Goal: Task Accomplishment & Management: Manage account settings

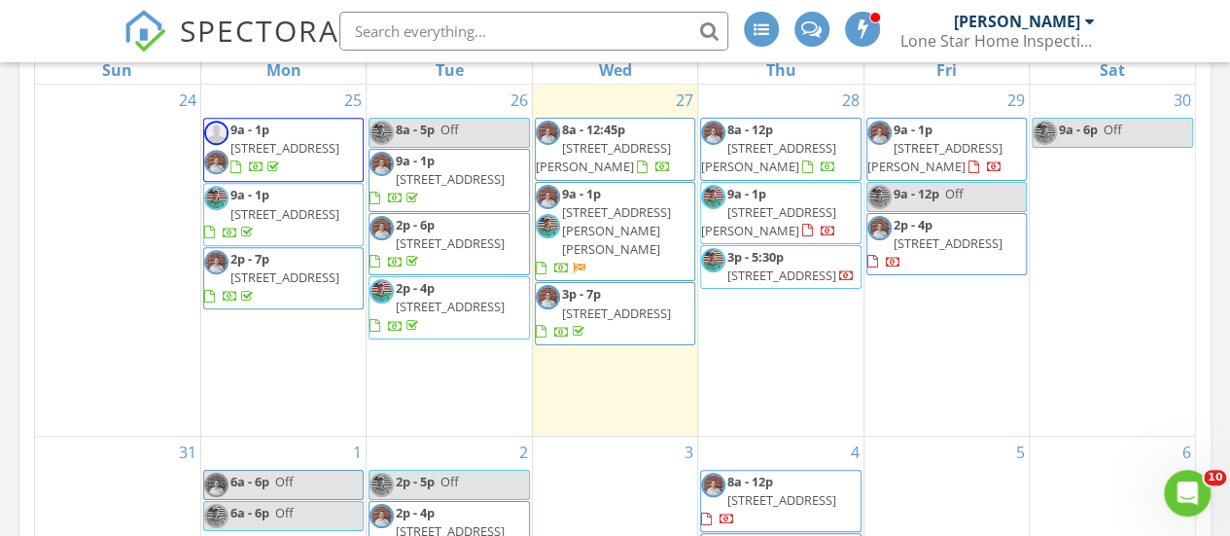
scroll to position [620, 0]
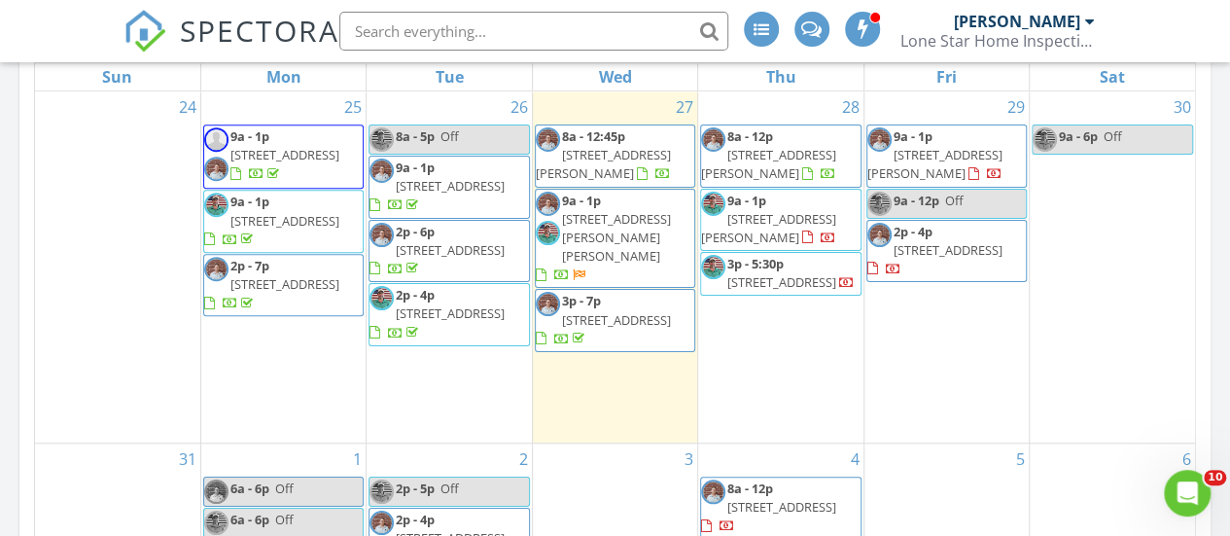
click at [616, 250] on span "29002 Jacobs River Dr, Katy 77494" at bounding box center [616, 237] width 109 height 54
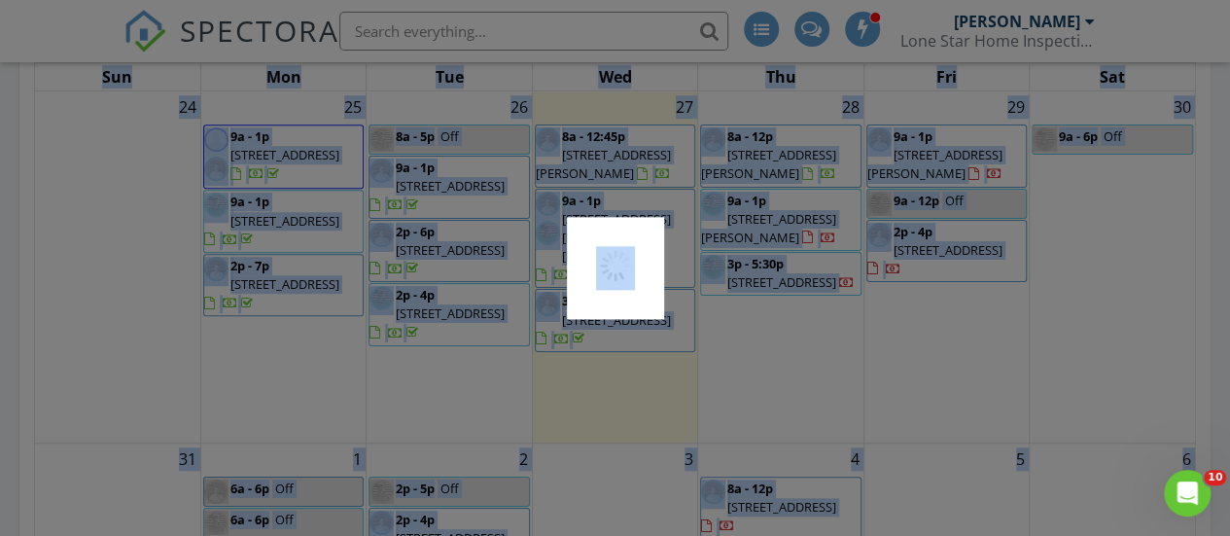
click at [616, 250] on div at bounding box center [615, 268] width 97 height 102
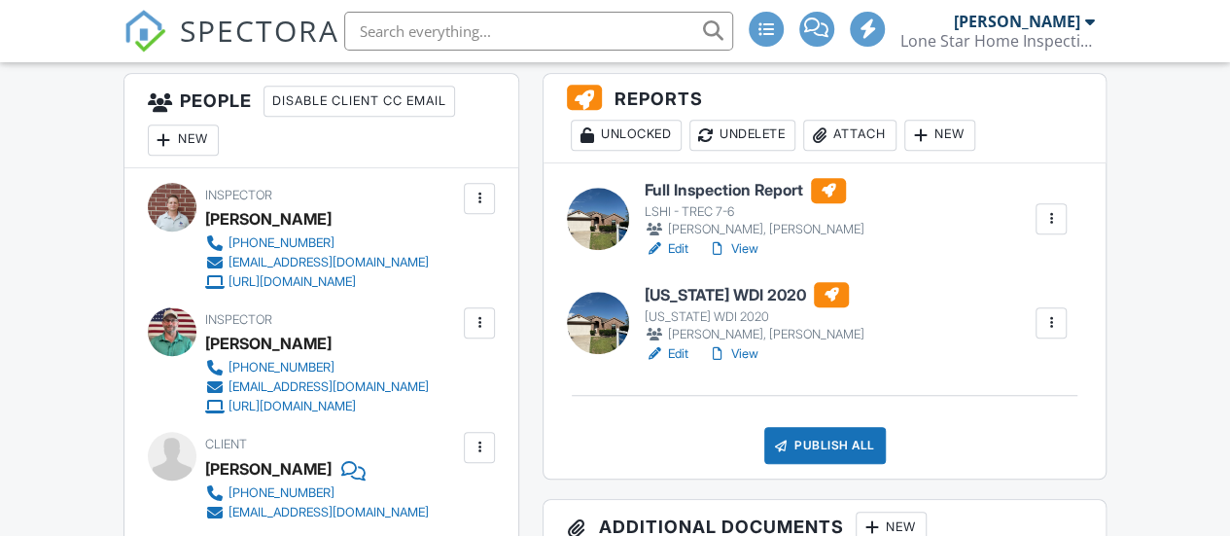
scroll to position [537, 0]
click at [758, 355] on link "View" at bounding box center [733, 353] width 51 height 19
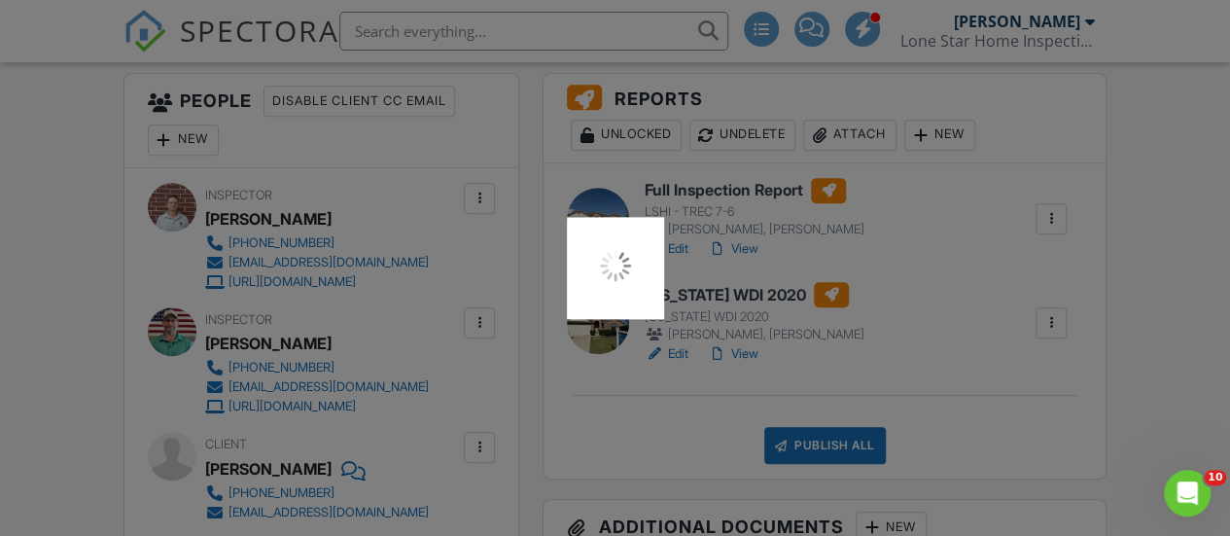
scroll to position [0, 0]
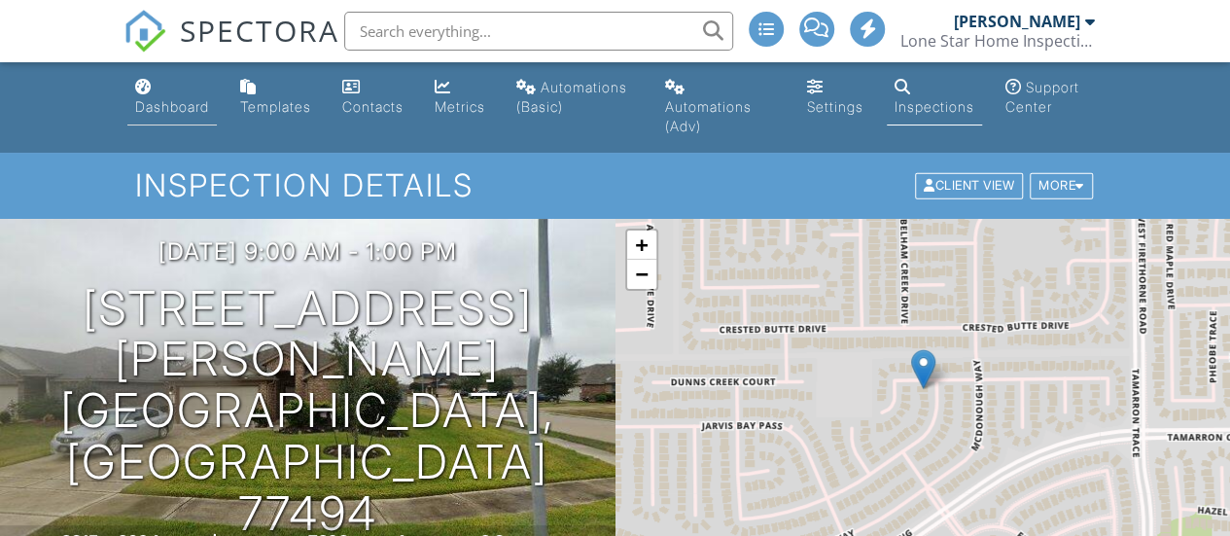
click at [182, 114] on div "Dashboard" at bounding box center [172, 106] width 74 height 17
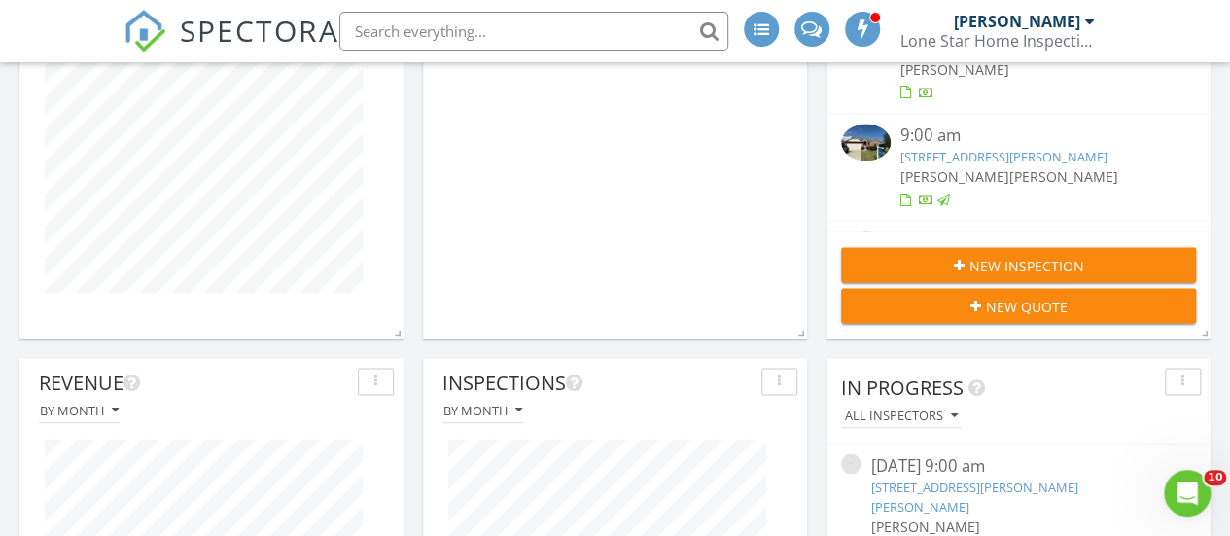
scroll to position [1616, 0]
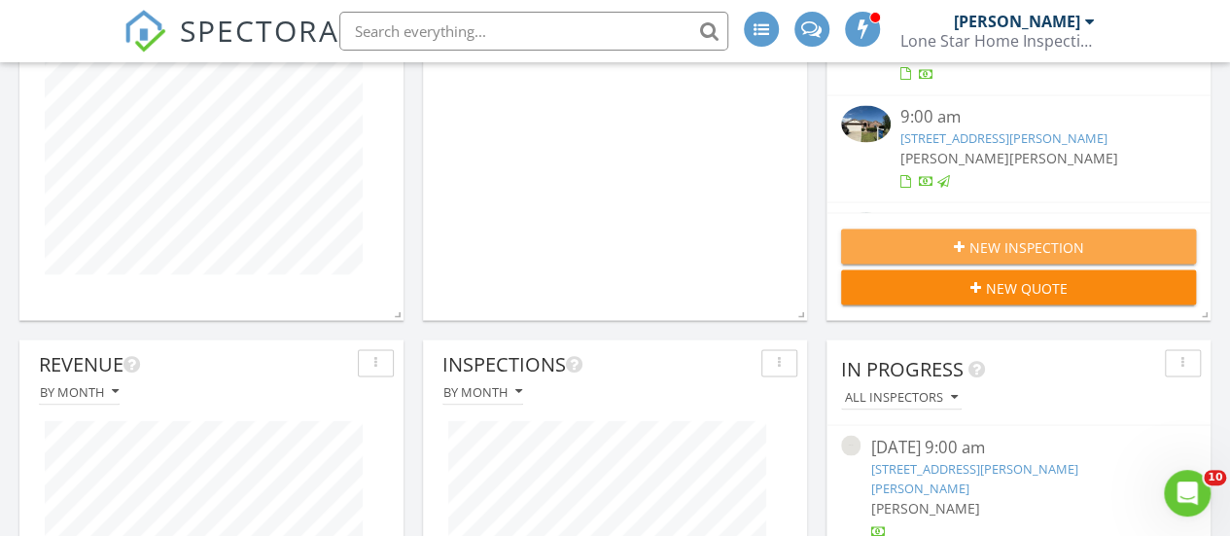
click at [972, 263] on button "New Inspection" at bounding box center [1018, 245] width 355 height 35
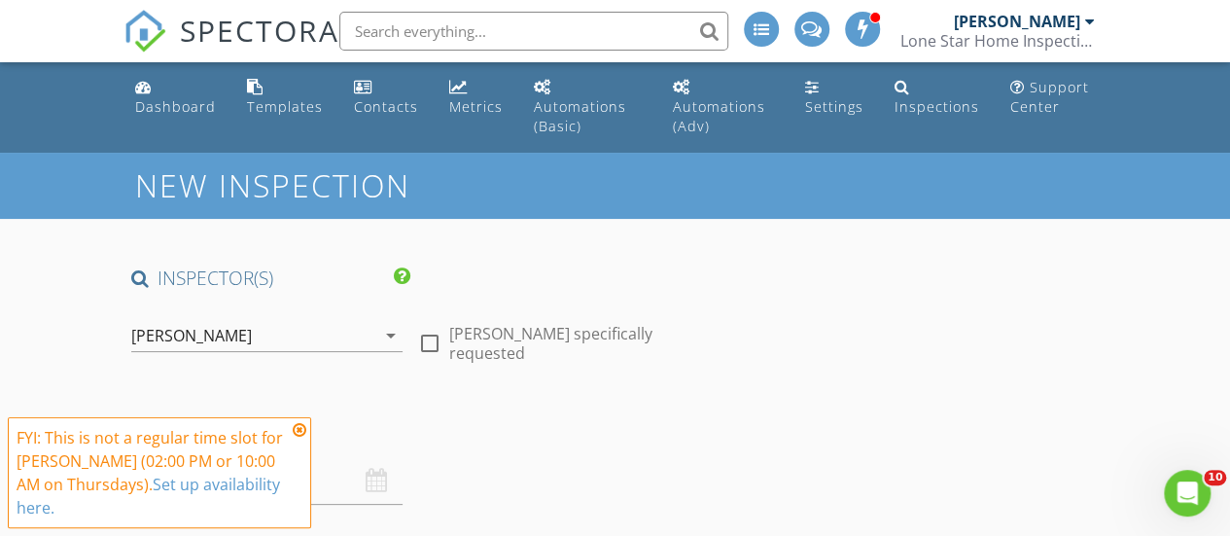
click at [301, 433] on icon at bounding box center [300, 430] width 14 height 16
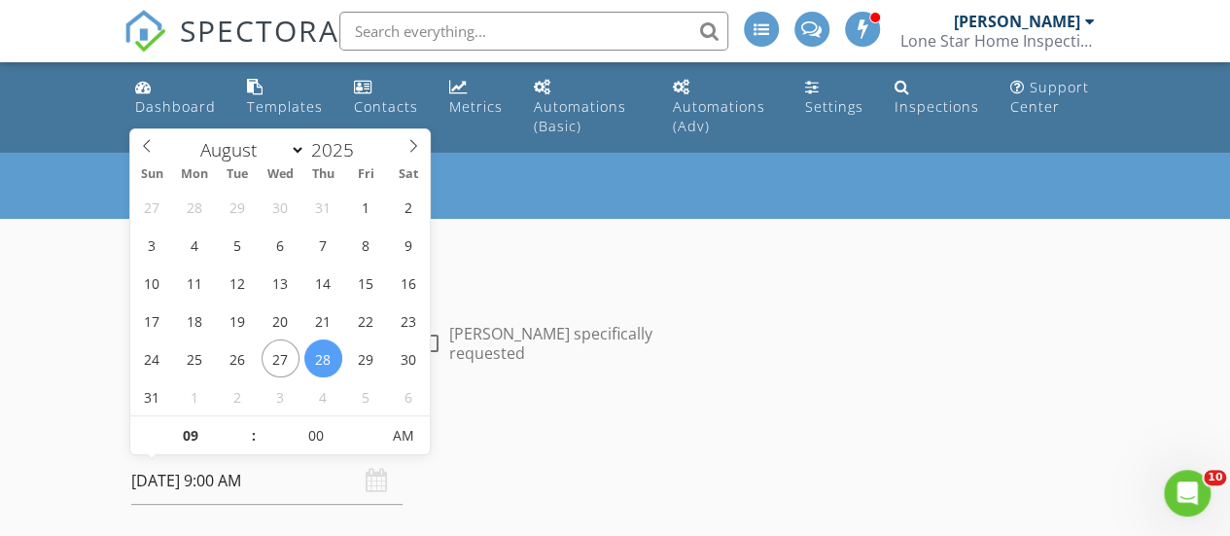
click at [167, 484] on input "[DATE] 9:00 AM" at bounding box center [266, 481] width 271 height 48
select select "8"
type input "[DATE] 9:00 AM"
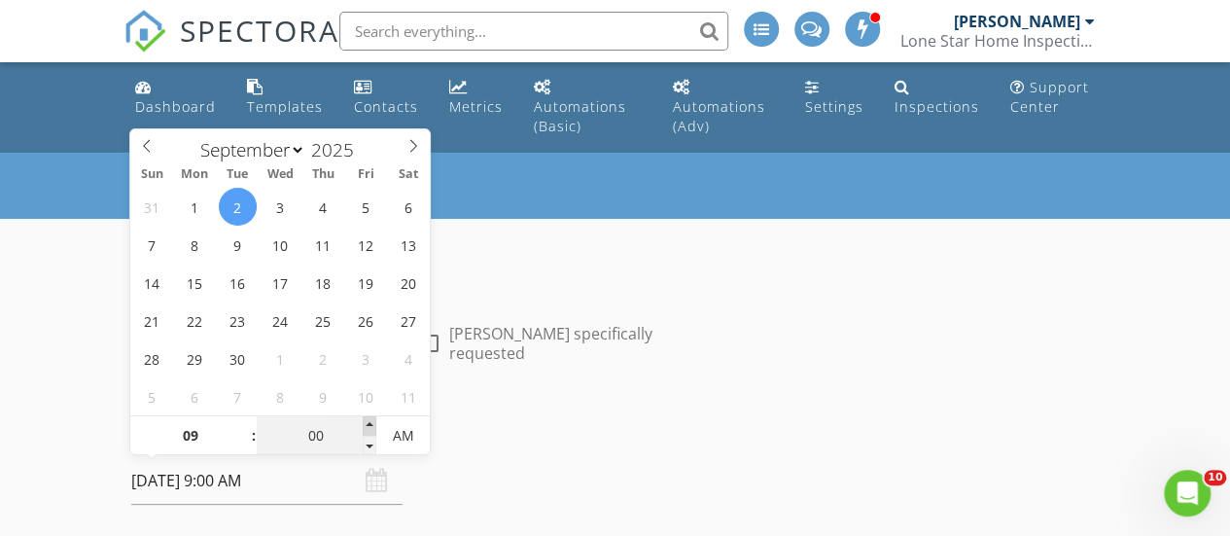
type input "05"
type input "[DATE] 9:05 AM"
click at [367, 421] on span at bounding box center [370, 425] width 14 height 19
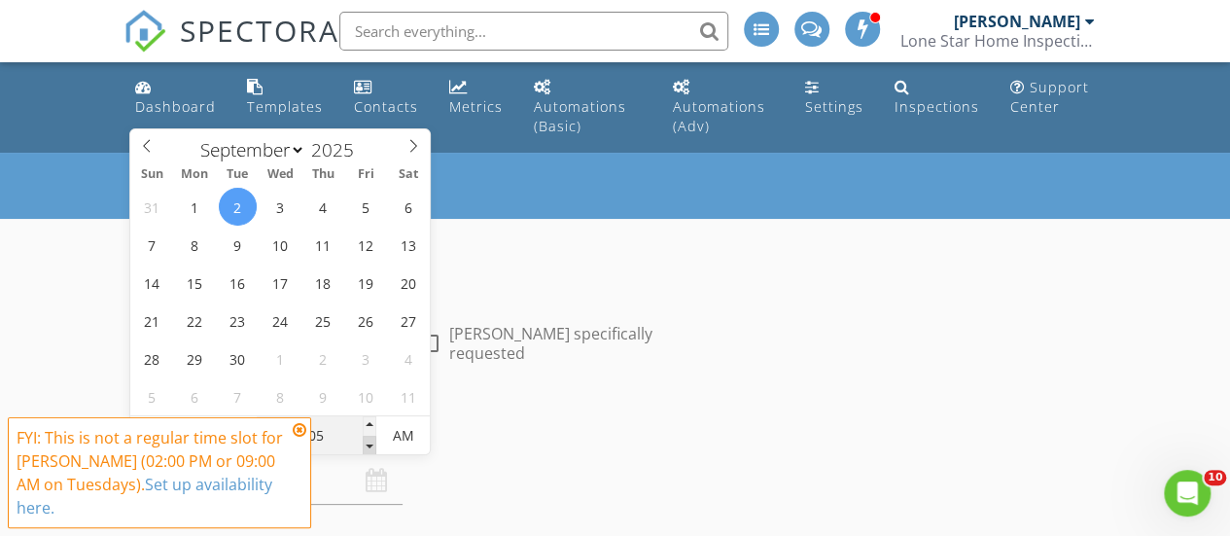
type input "00"
type input "09/02/2025 9:00 AM"
click at [371, 447] on span at bounding box center [370, 445] width 14 height 19
type input "08"
type input "55"
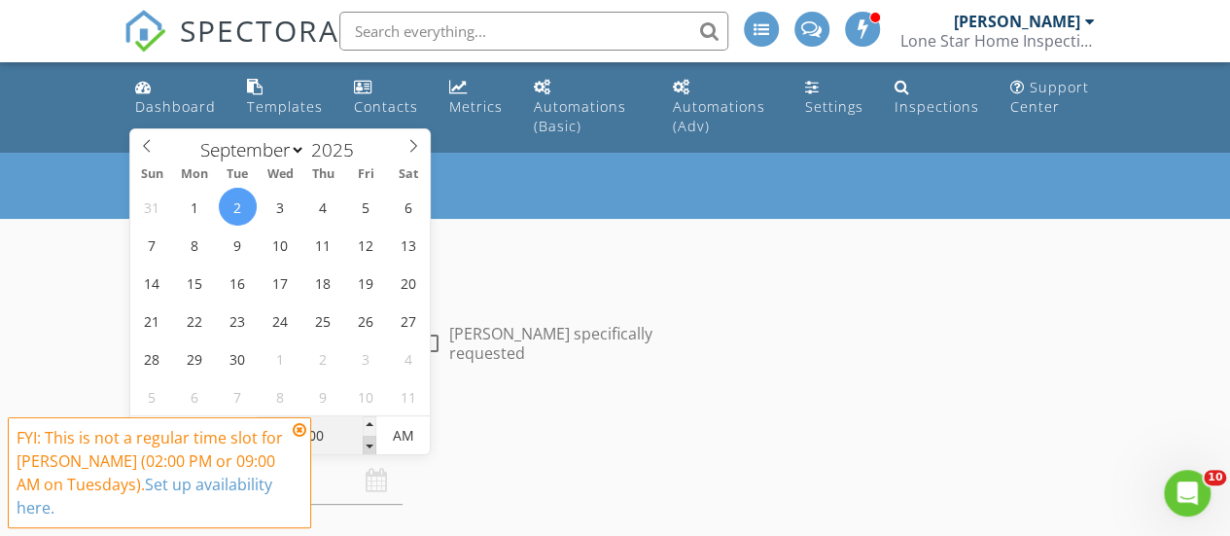
type input "09/02/2025 8:55 AM"
click at [371, 447] on span at bounding box center [370, 445] width 14 height 19
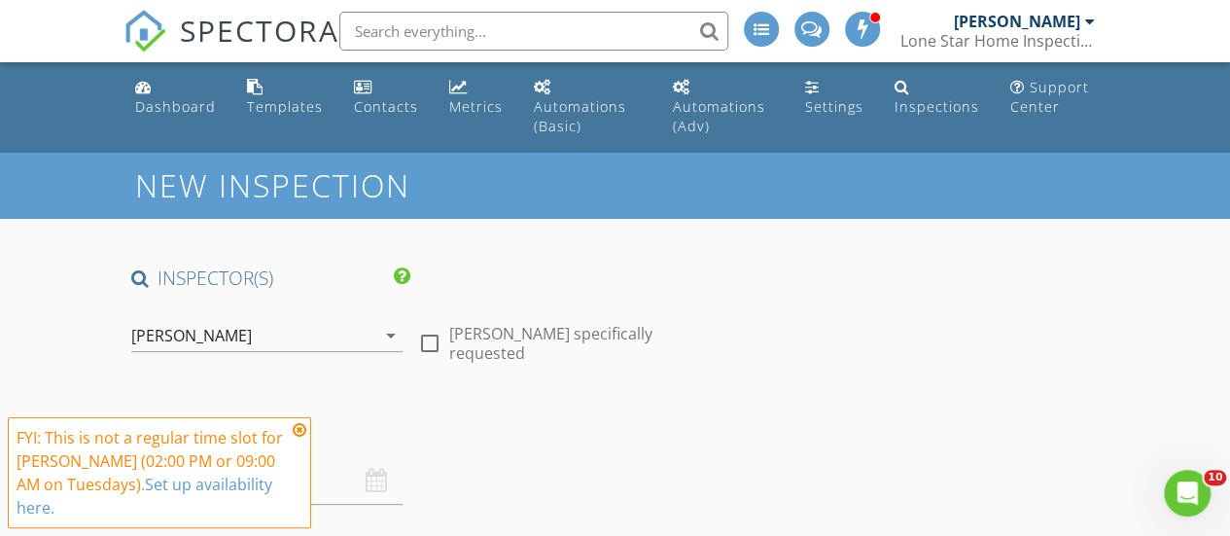
click at [562, 419] on h4 "Date/Time" at bounding box center [410, 430] width 558 height 25
click at [297, 437] on icon at bounding box center [300, 430] width 14 height 16
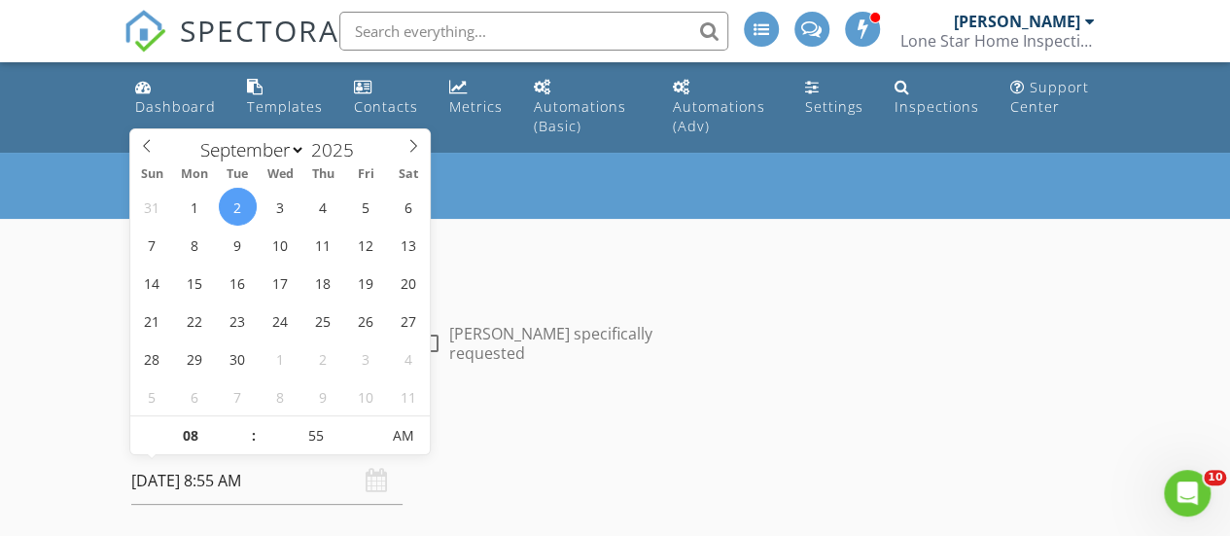
click at [255, 482] on input "09/02/2025 8:55 AM" at bounding box center [266, 481] width 271 height 48
type input "50"
type input "09/02/2025 8:50 AM"
click at [367, 442] on span at bounding box center [370, 445] width 14 height 19
type input "55"
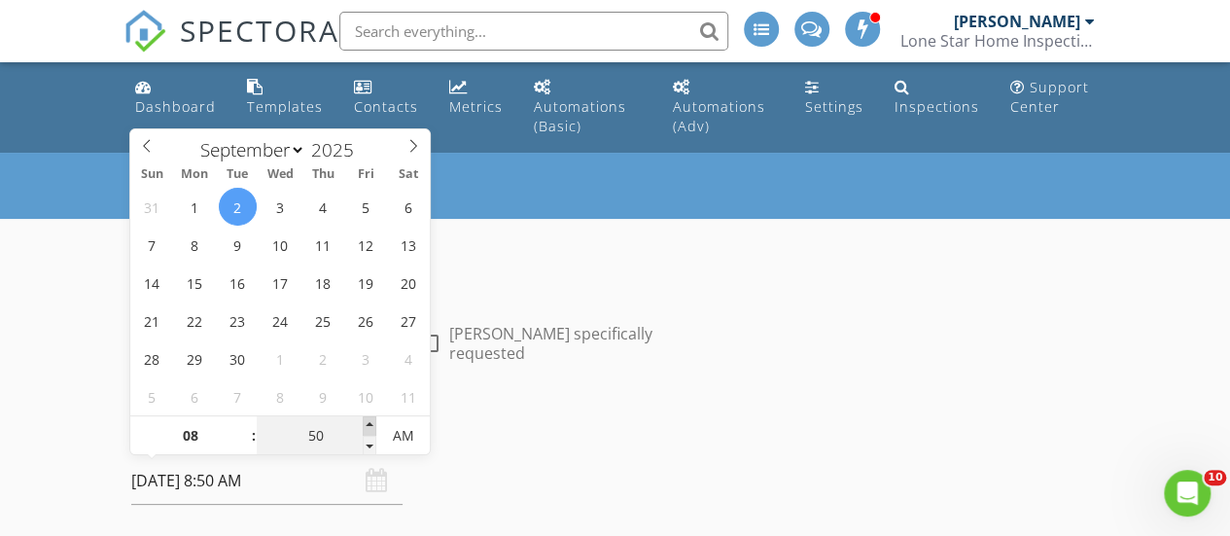
type input "09/02/2025 8:55 AM"
click at [367, 424] on span at bounding box center [370, 425] width 14 height 19
type input "09"
type input "00"
type input "[DATE] 9:00 AM"
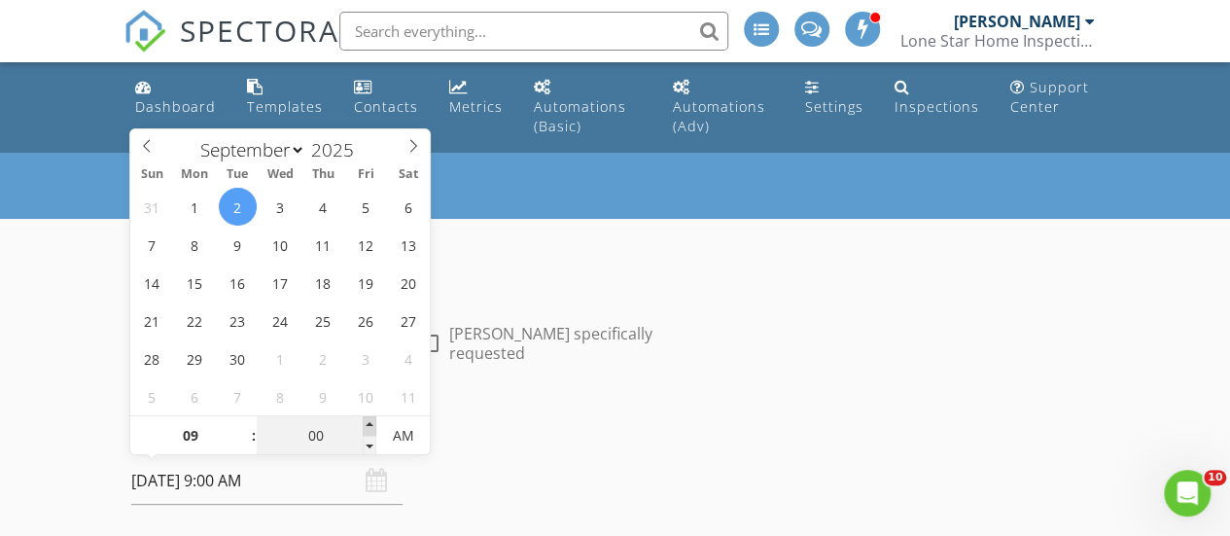
click at [367, 424] on span at bounding box center [370, 425] width 14 height 19
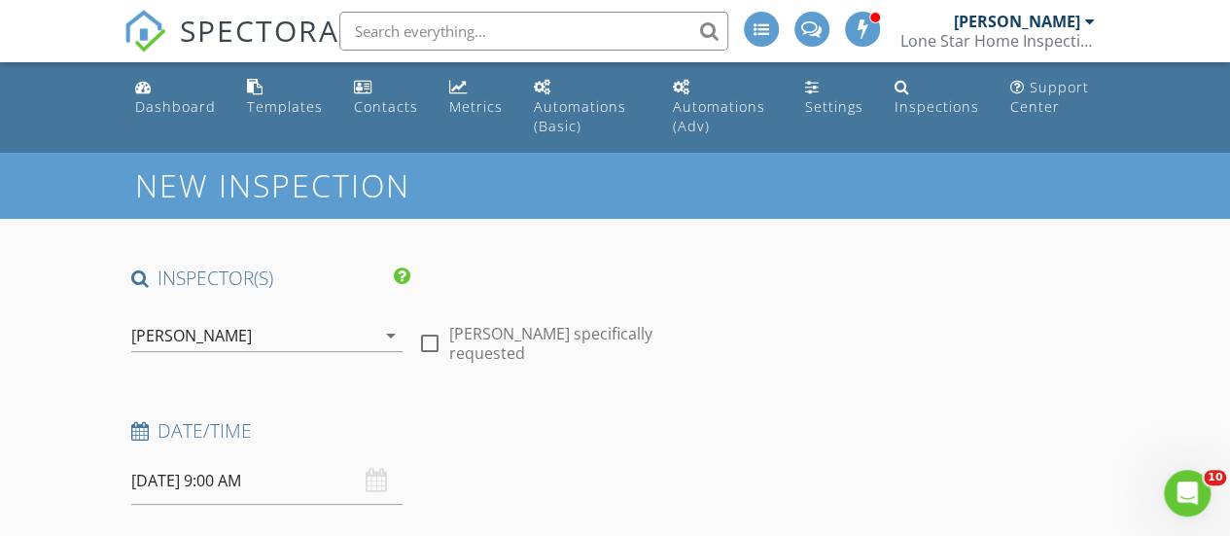
click at [564, 437] on h4 "Date/Time" at bounding box center [410, 430] width 558 height 25
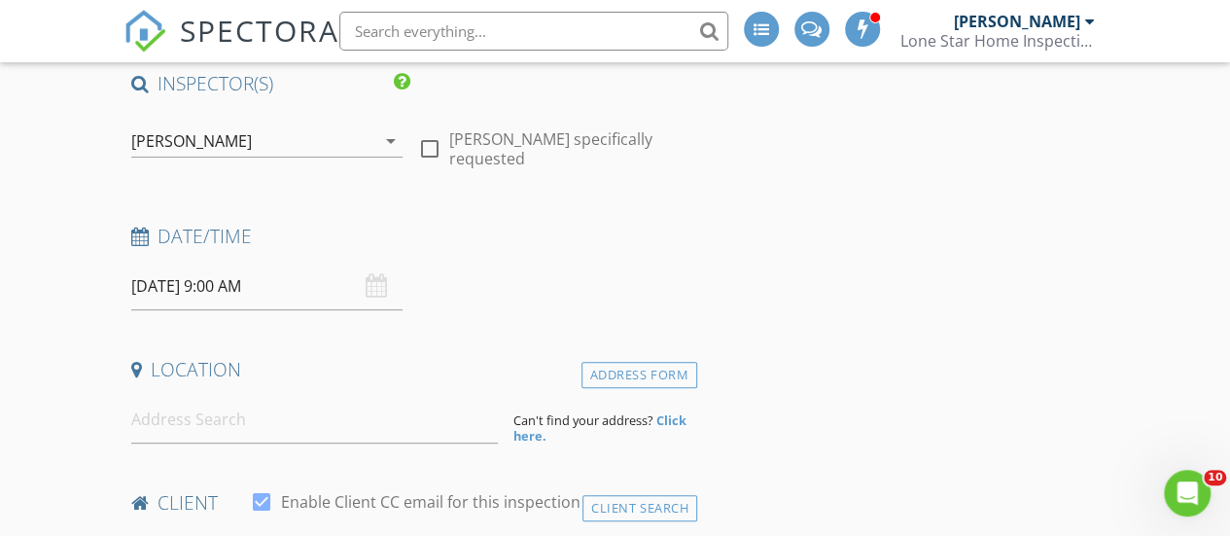
scroll to position [297, 0]
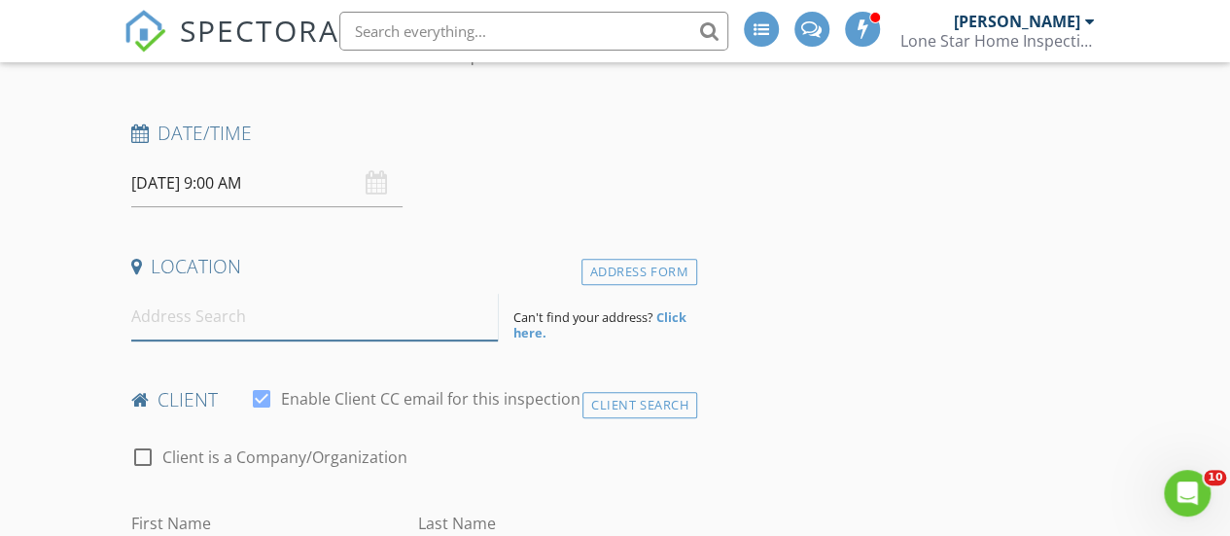
click at [231, 323] on input at bounding box center [314, 317] width 367 height 48
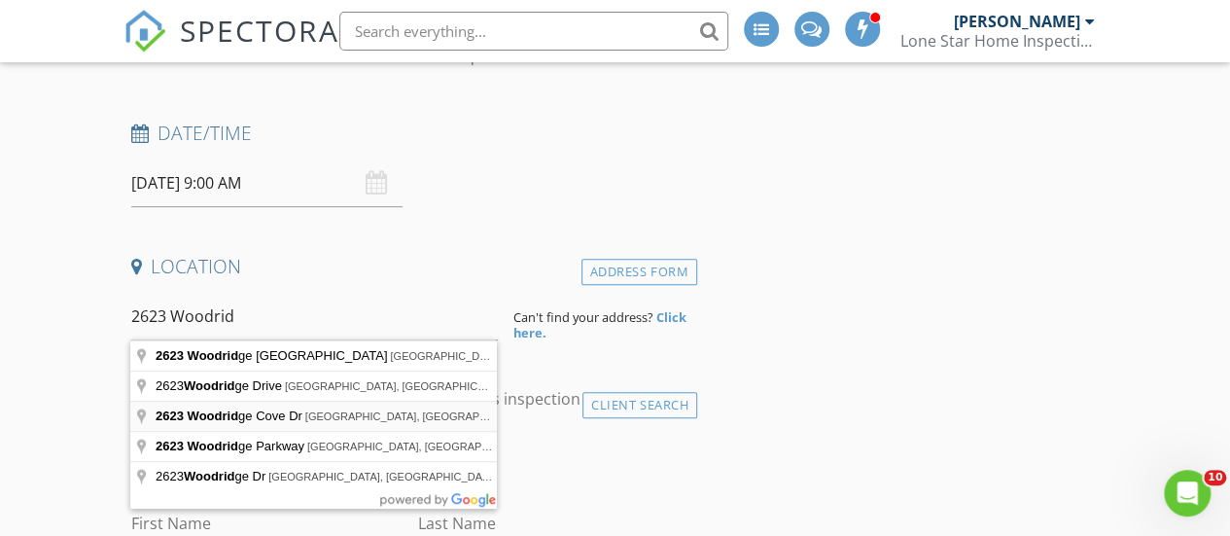
type input "2623 Woodridge Cove Dr, Houston, TX, USA"
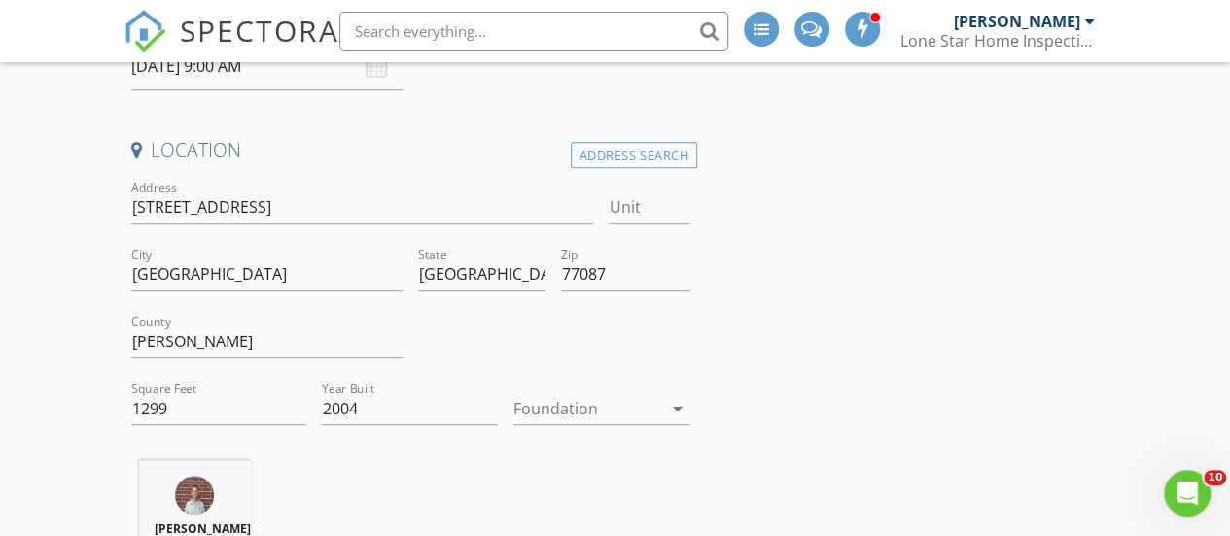
scroll to position [518, 0]
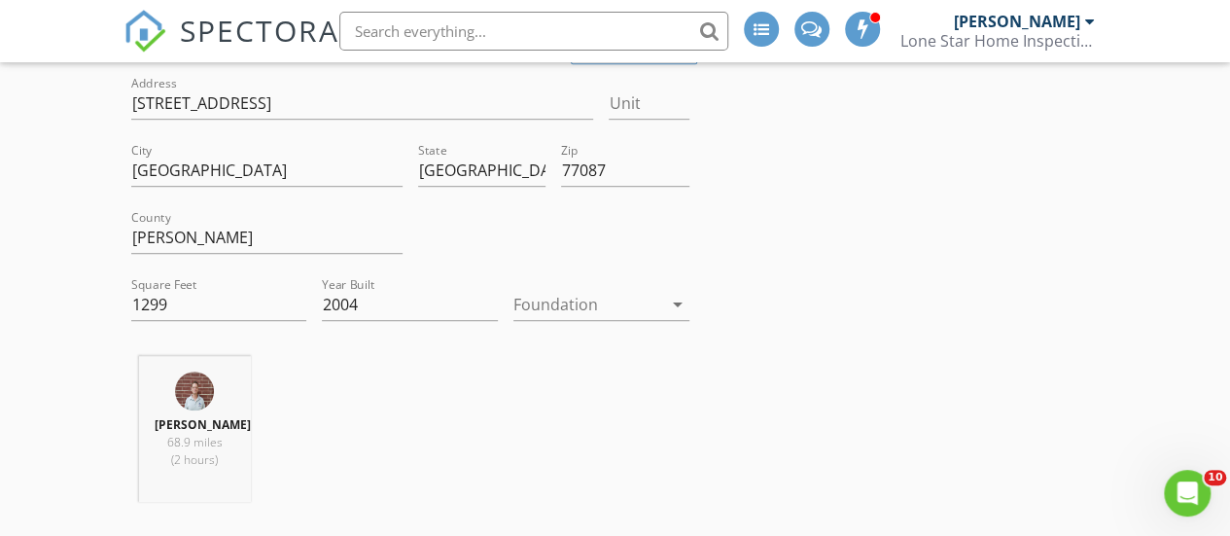
click at [590, 298] on div at bounding box center [587, 304] width 149 height 31
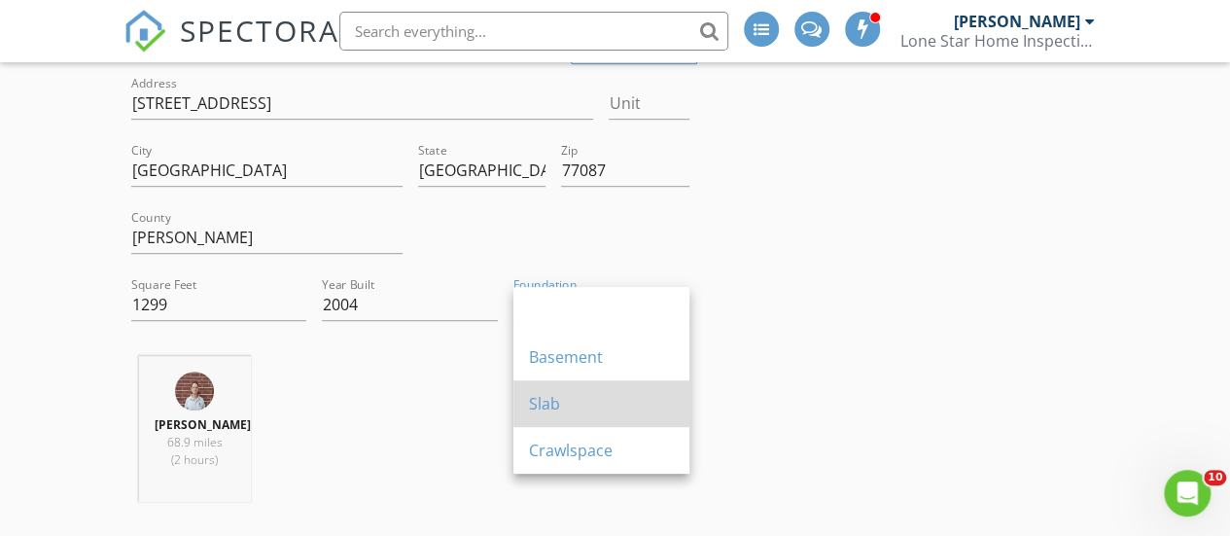
click at [539, 401] on div "Slab" at bounding box center [601, 403] width 145 height 23
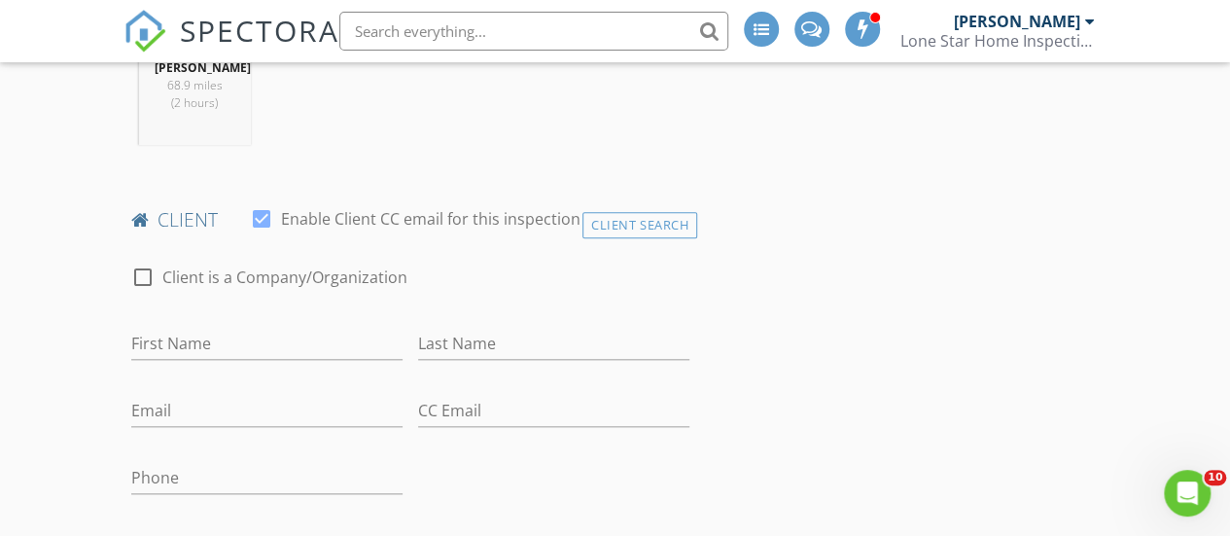
scroll to position [893, 0]
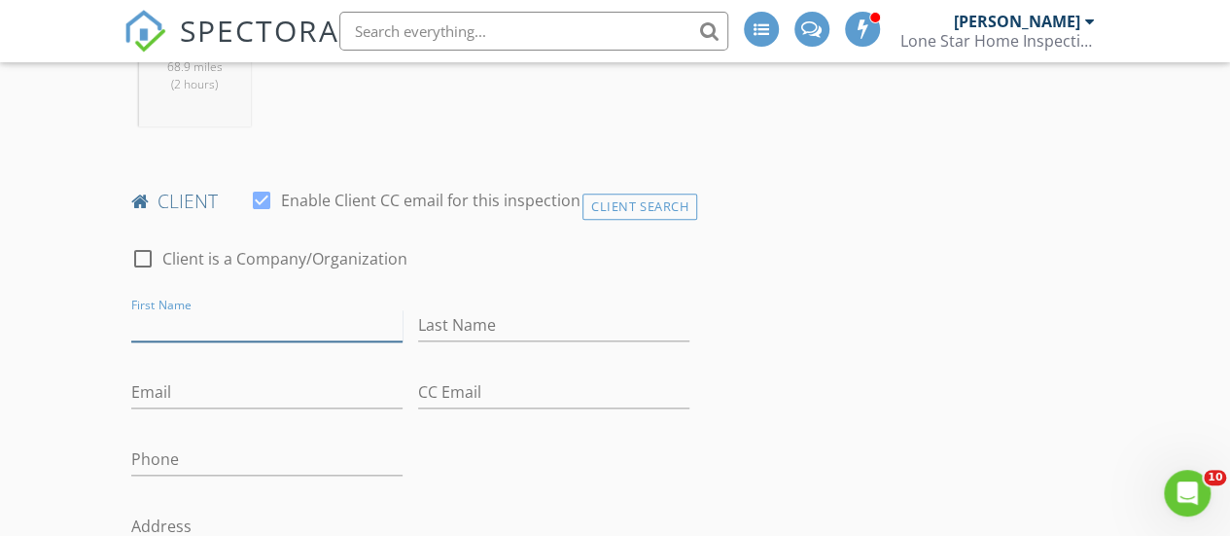
click at [194, 309] on input "First Name" at bounding box center [266, 325] width 271 height 32
type input "Madeline"
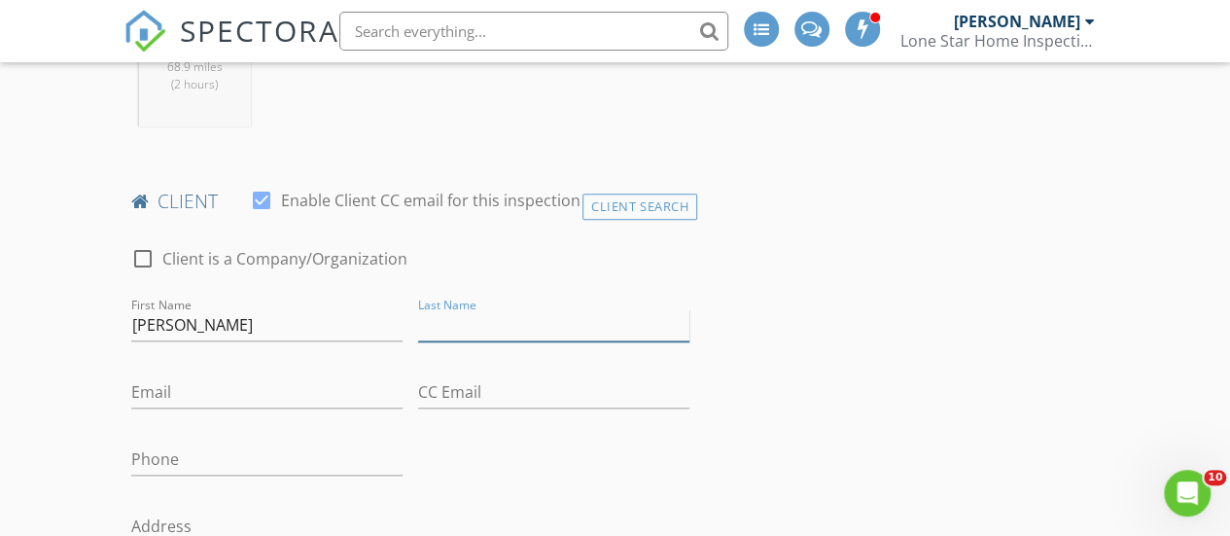
click at [440, 328] on input "Last Name" at bounding box center [553, 325] width 271 height 32
type input "Castillo"
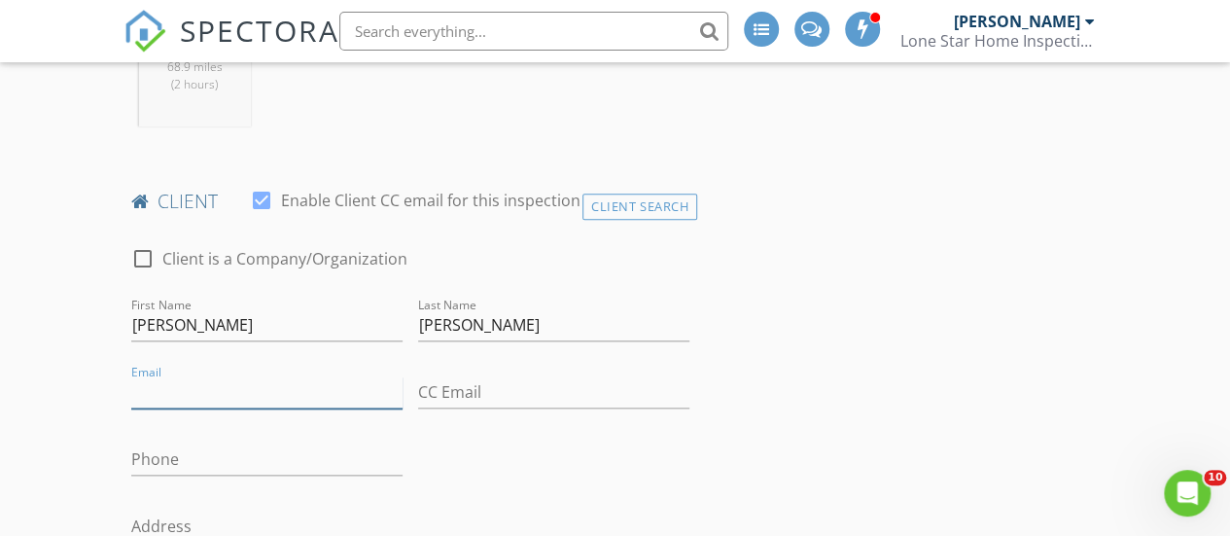
click at [155, 393] on input "Email" at bounding box center [266, 392] width 271 height 32
type input "madelinemcastillo82@gmail.com"
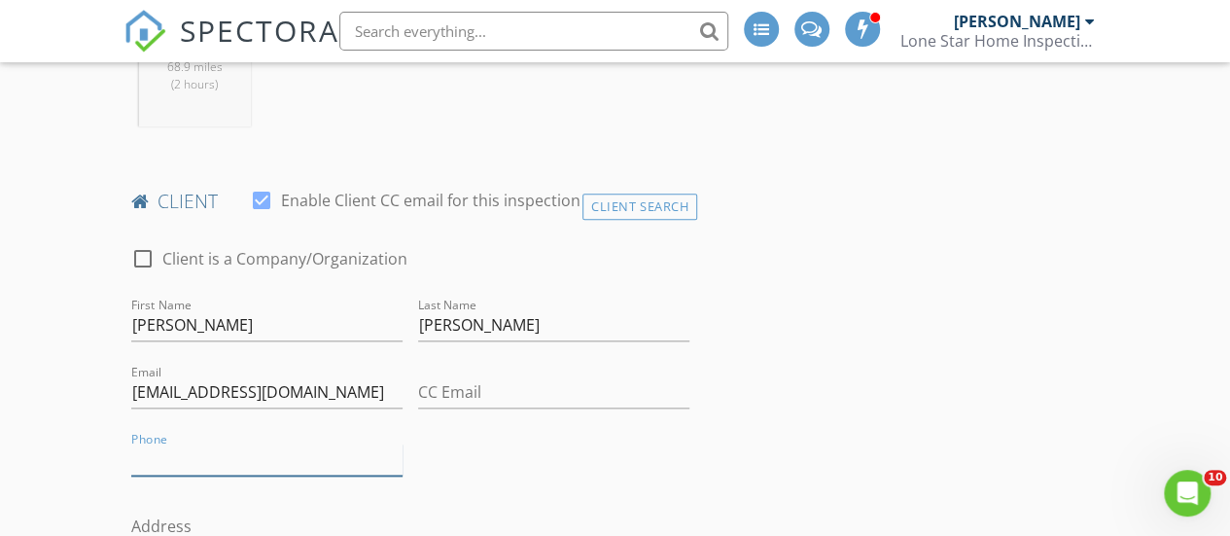
click at [151, 452] on input "Phone" at bounding box center [266, 459] width 271 height 32
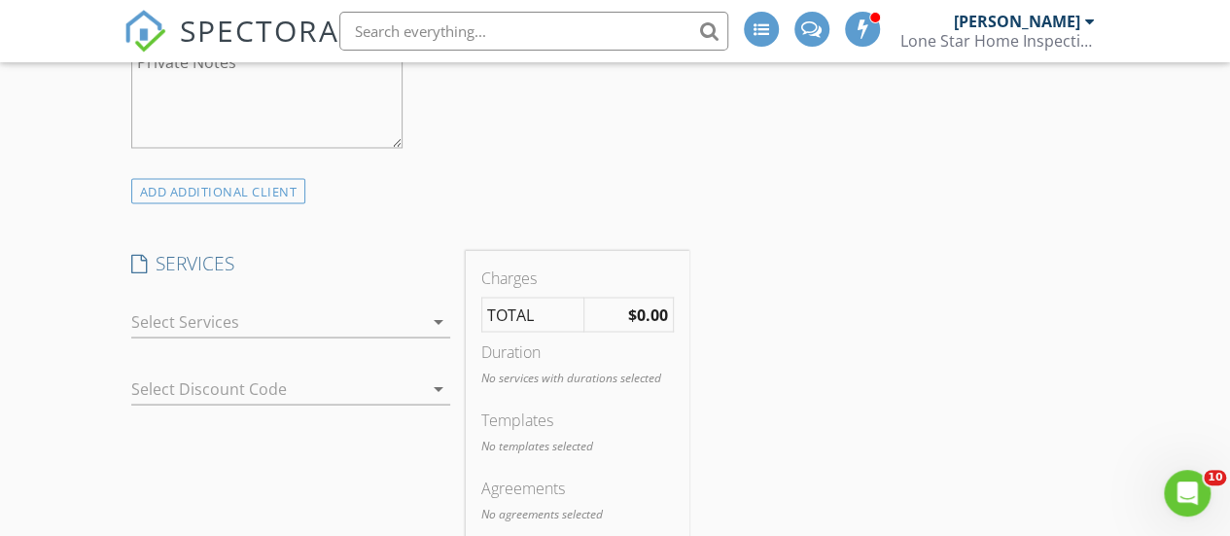
scroll to position [1670, 0]
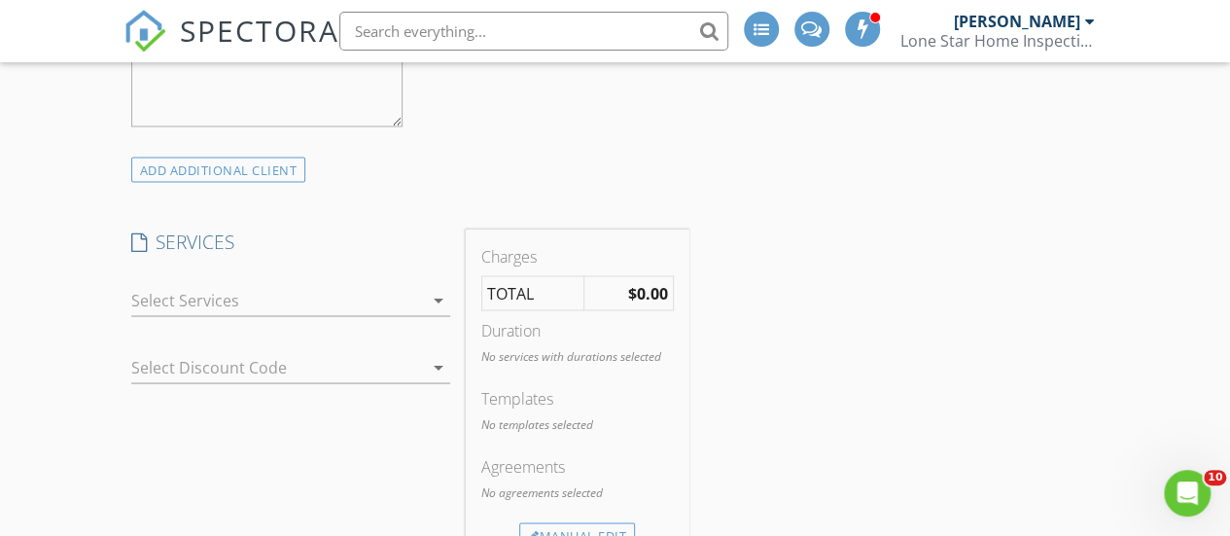
click at [193, 293] on div at bounding box center [277, 299] width 292 height 31
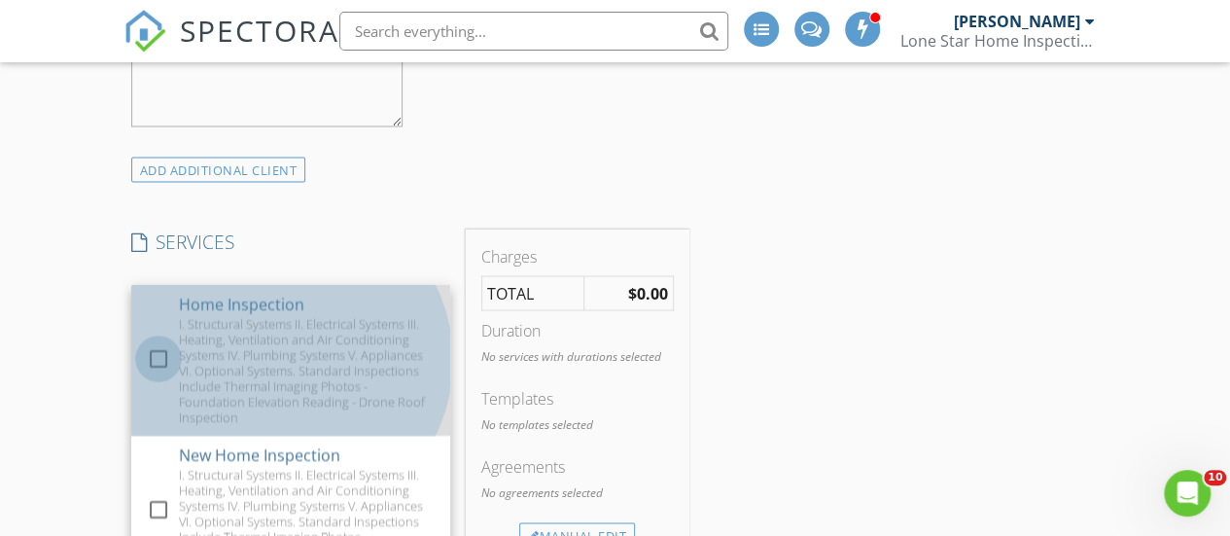
click at [161, 356] on div at bounding box center [158, 357] width 33 height 33
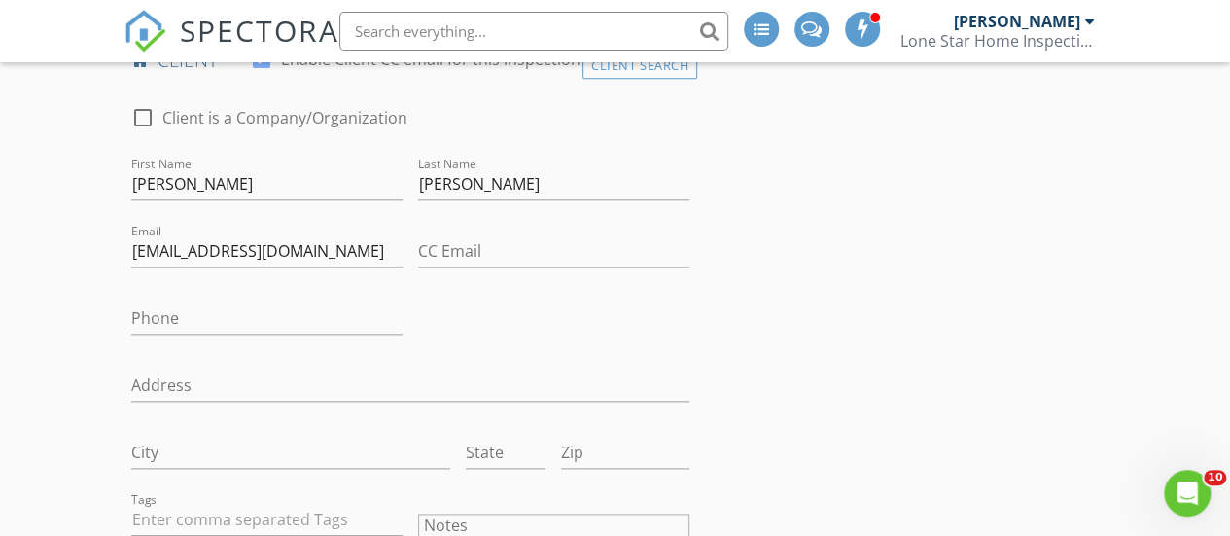
scroll to position [1027, 0]
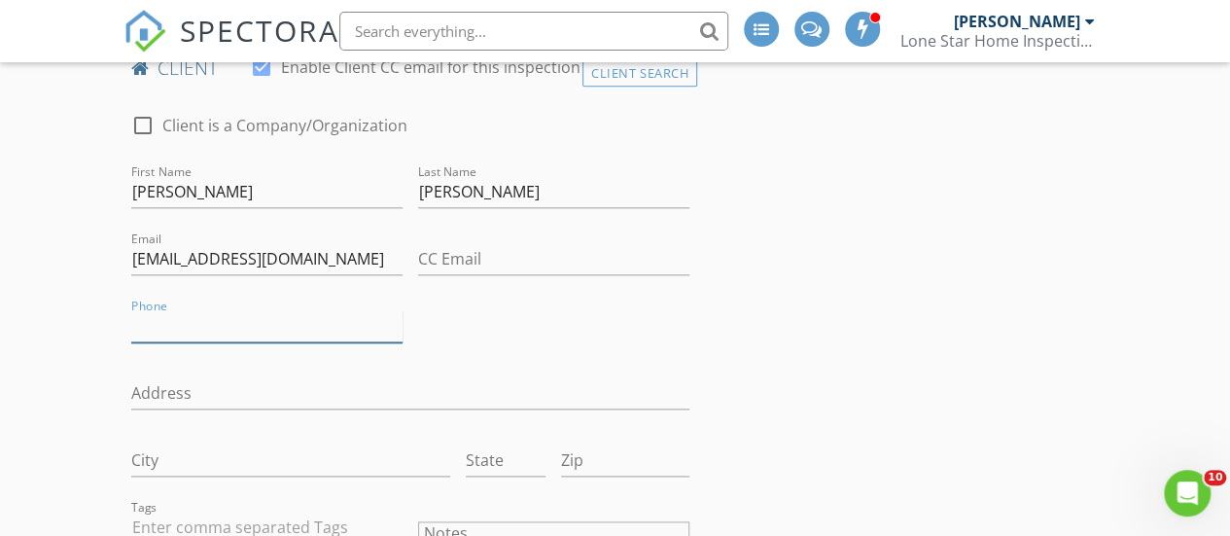
click at [157, 323] on input "Phone" at bounding box center [266, 326] width 271 height 32
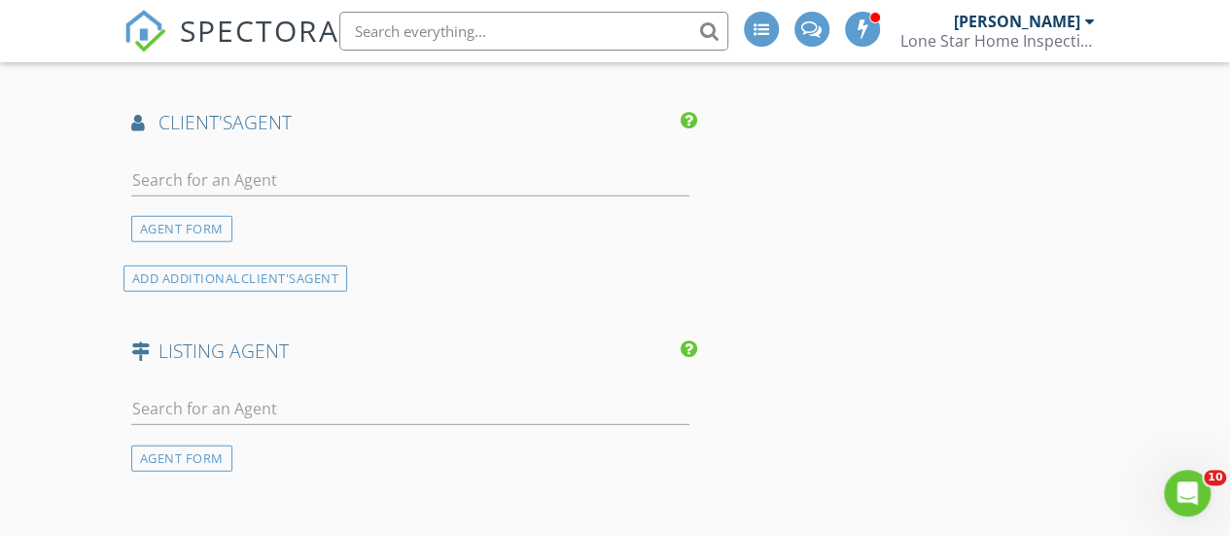
scroll to position [2606, 0]
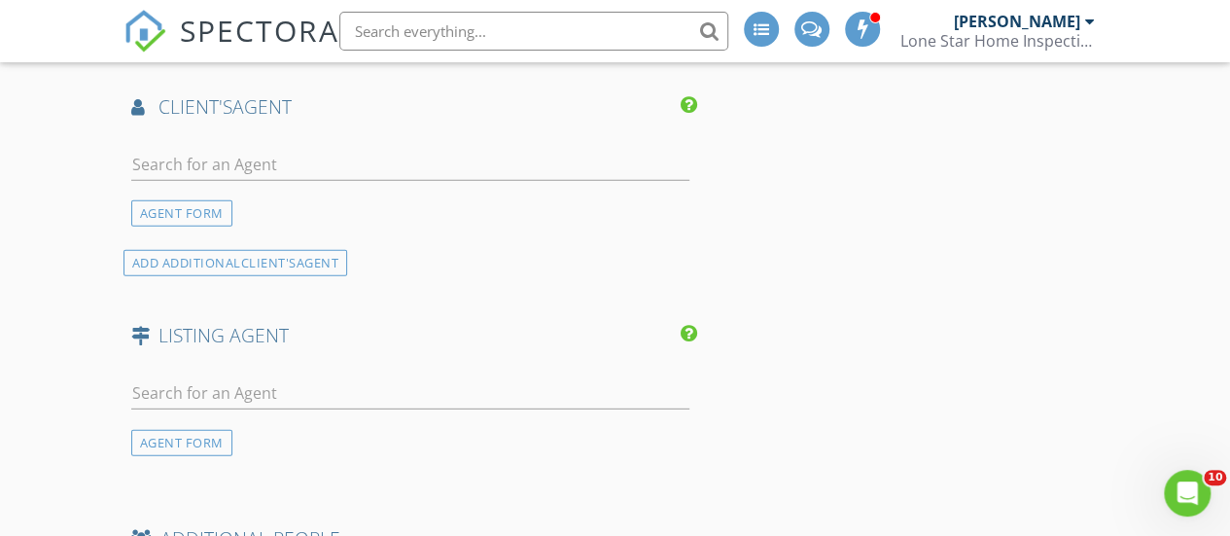
type input "281-460-0780"
click at [157, 158] on input "text" at bounding box center [410, 165] width 558 height 32
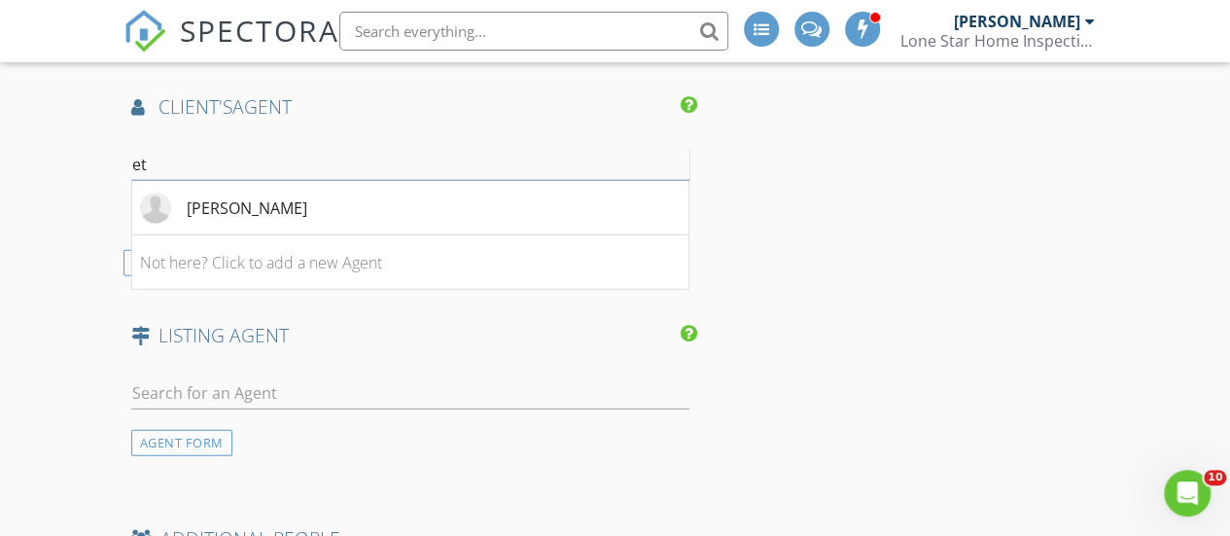
type input "e"
type input "j"
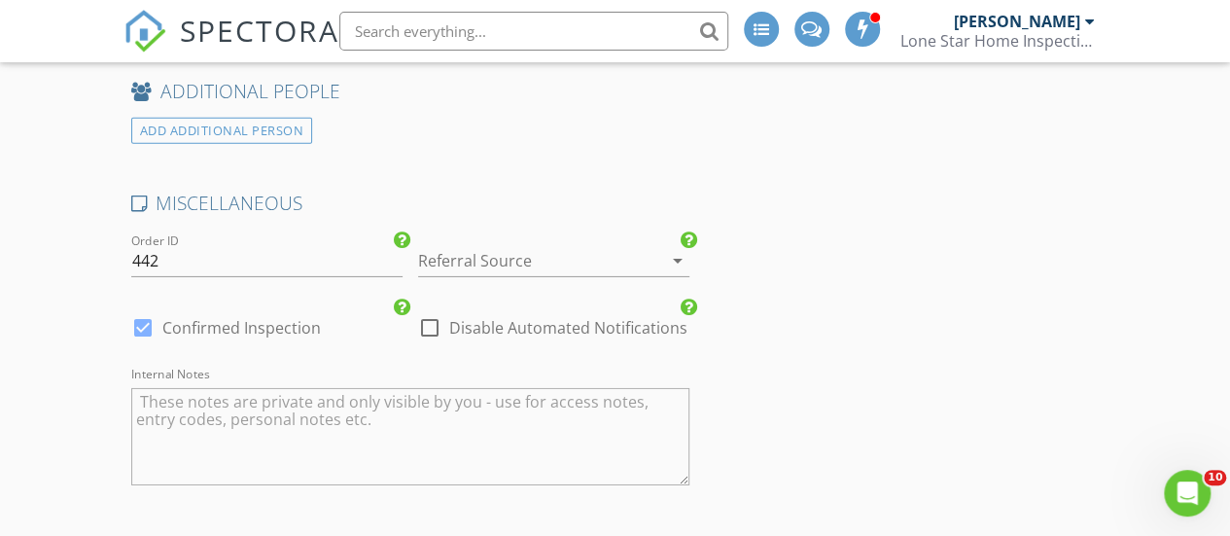
scroll to position [3058, 0]
click at [513, 245] on div at bounding box center [526, 255] width 217 height 31
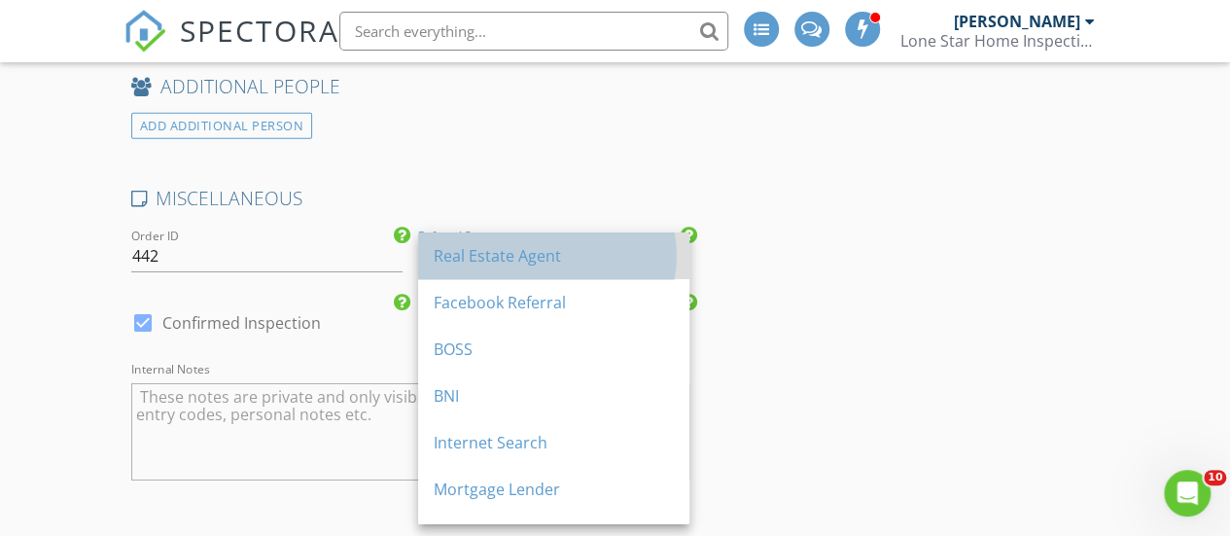
click at [489, 251] on div "Real Estate Agent" at bounding box center [554, 255] width 240 height 23
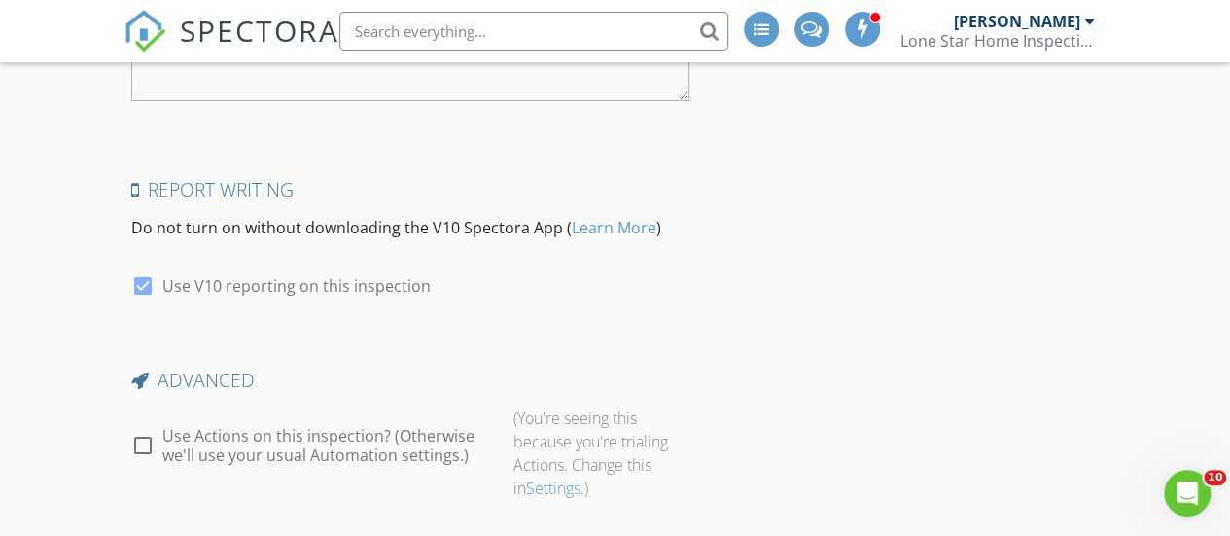
scroll to position [3552, 0]
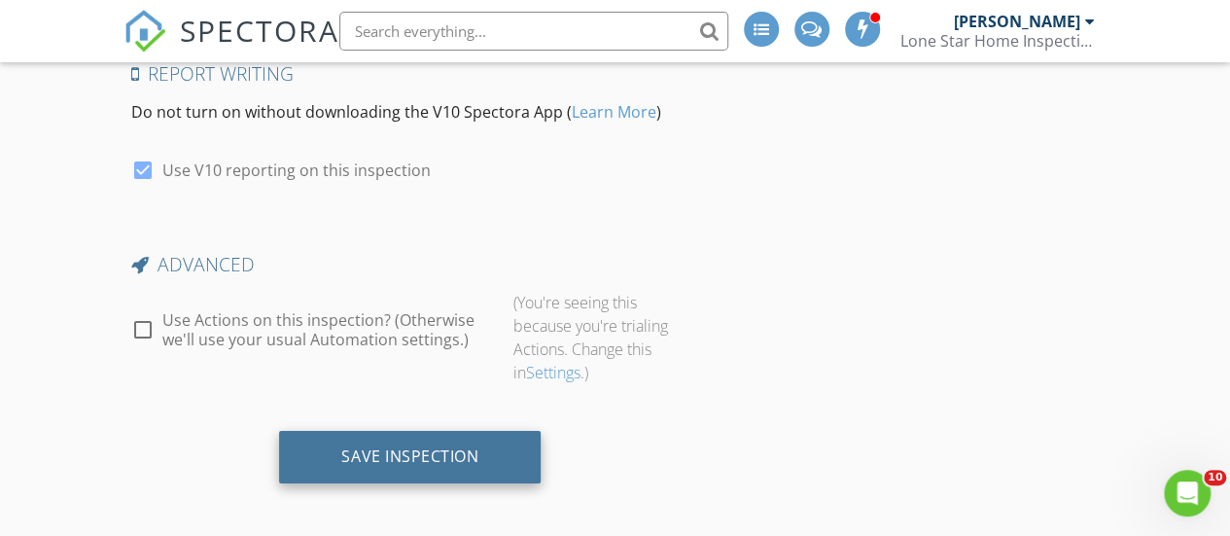
click at [431, 446] on div "Save Inspection" at bounding box center [409, 455] width 137 height 19
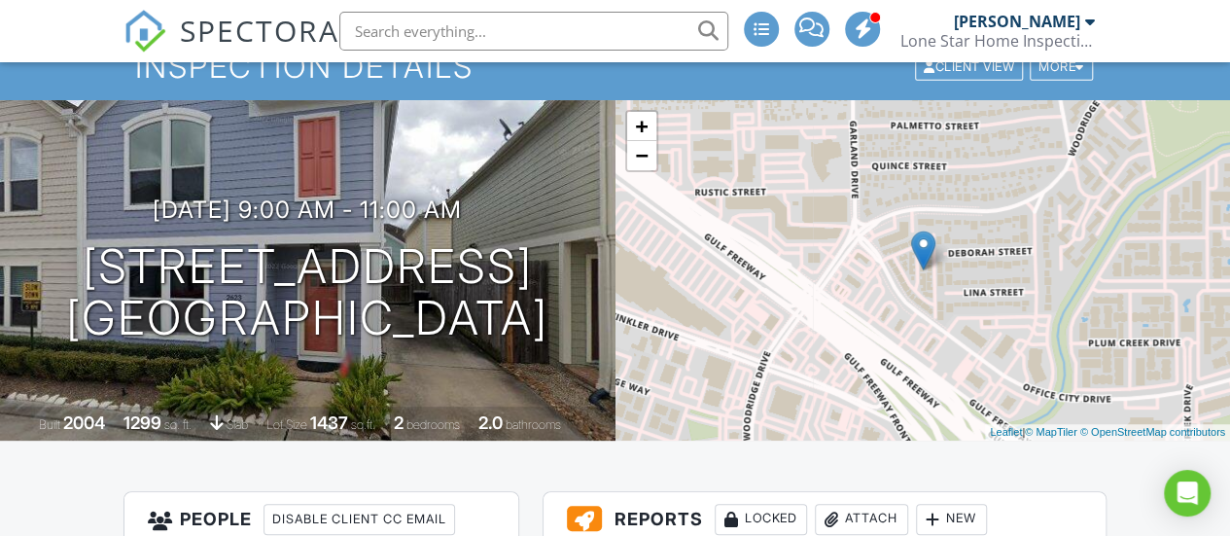
click at [478, 38] on input "text" at bounding box center [533, 31] width 389 height 39
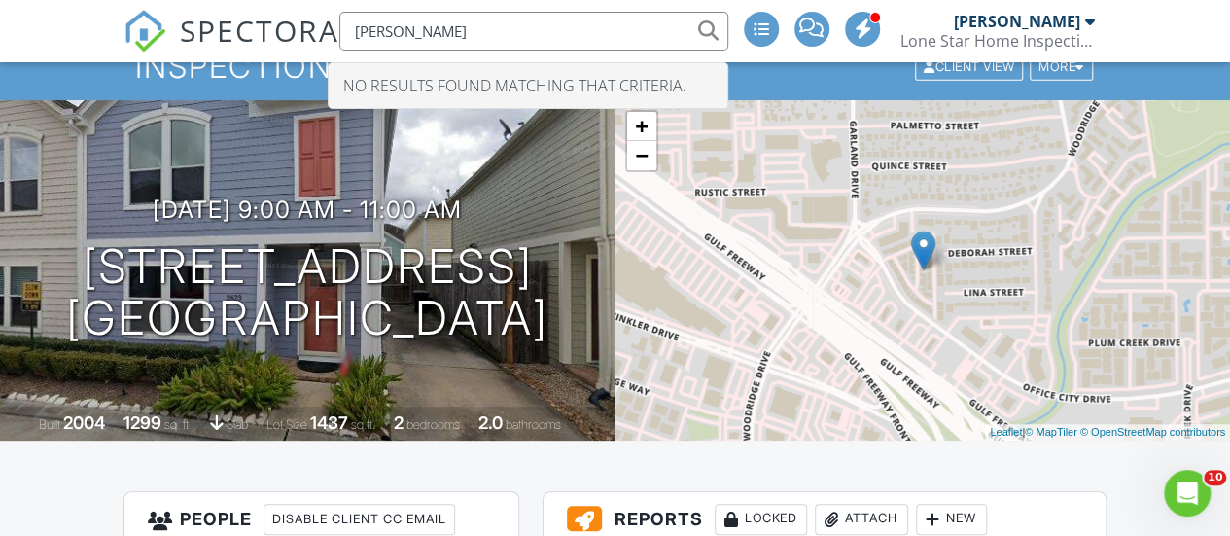
click at [417, 32] on input "jonathan etuk" at bounding box center [533, 31] width 389 height 39
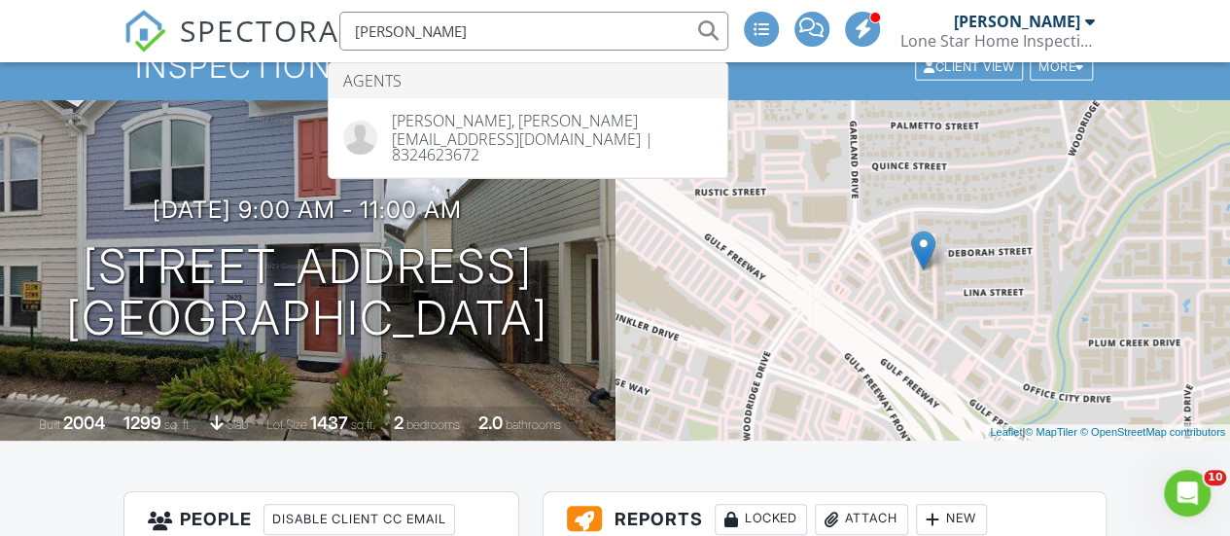
click at [424, 35] on input "etuk" at bounding box center [533, 31] width 389 height 39
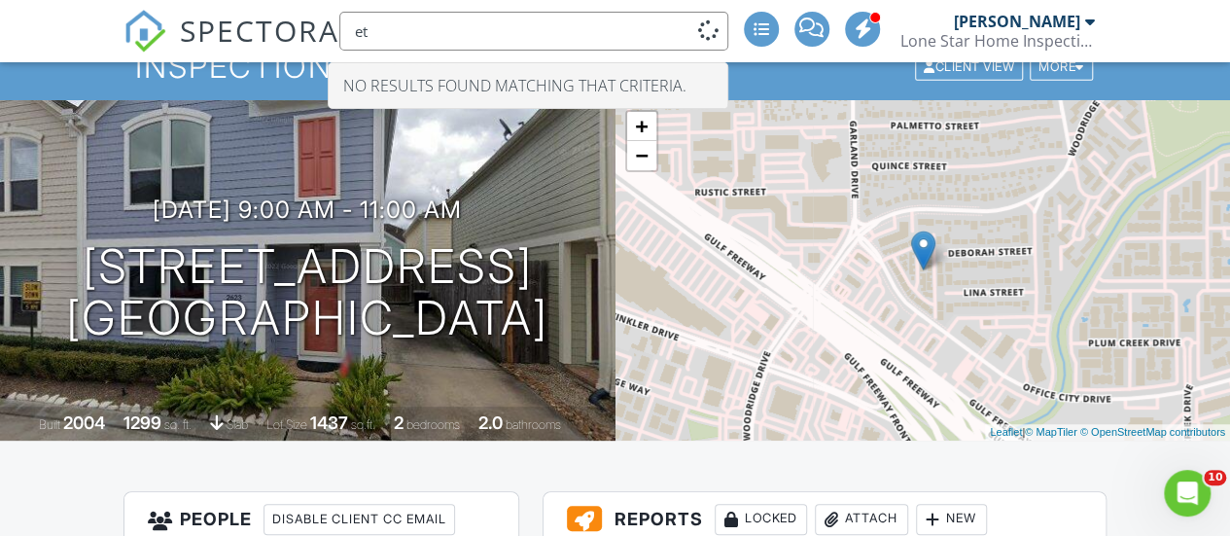
type input "e"
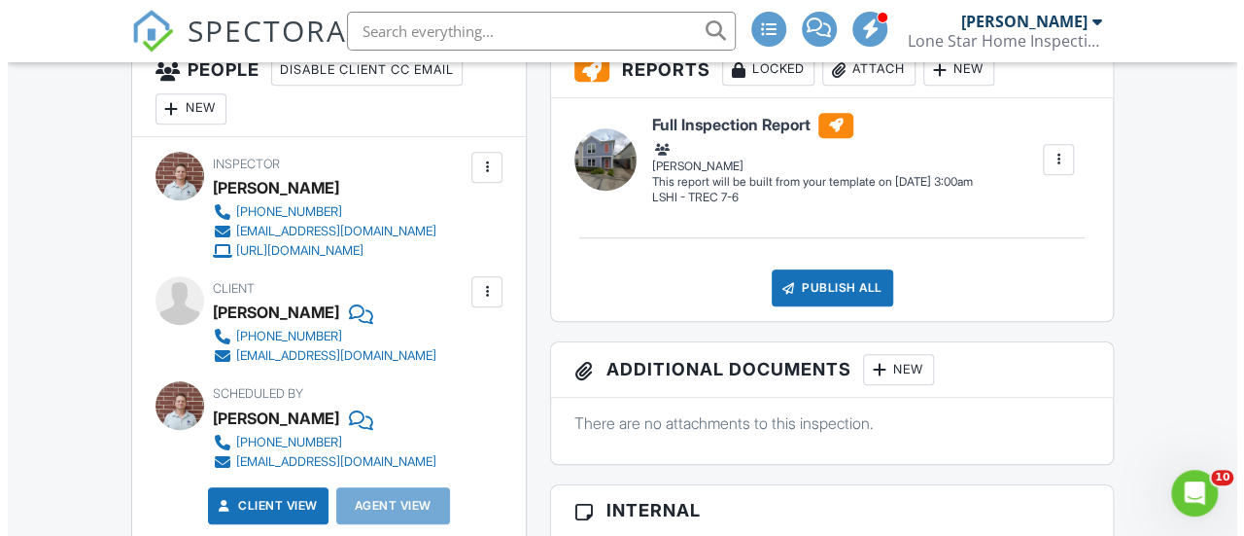
scroll to position [553, 0]
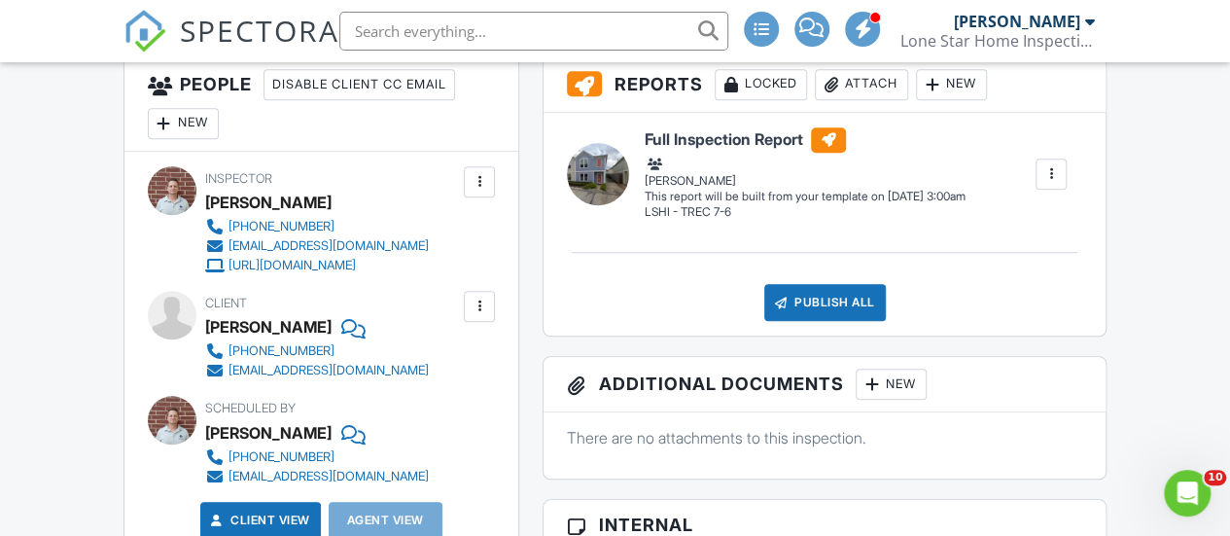
click at [187, 131] on div "New" at bounding box center [183, 123] width 71 height 31
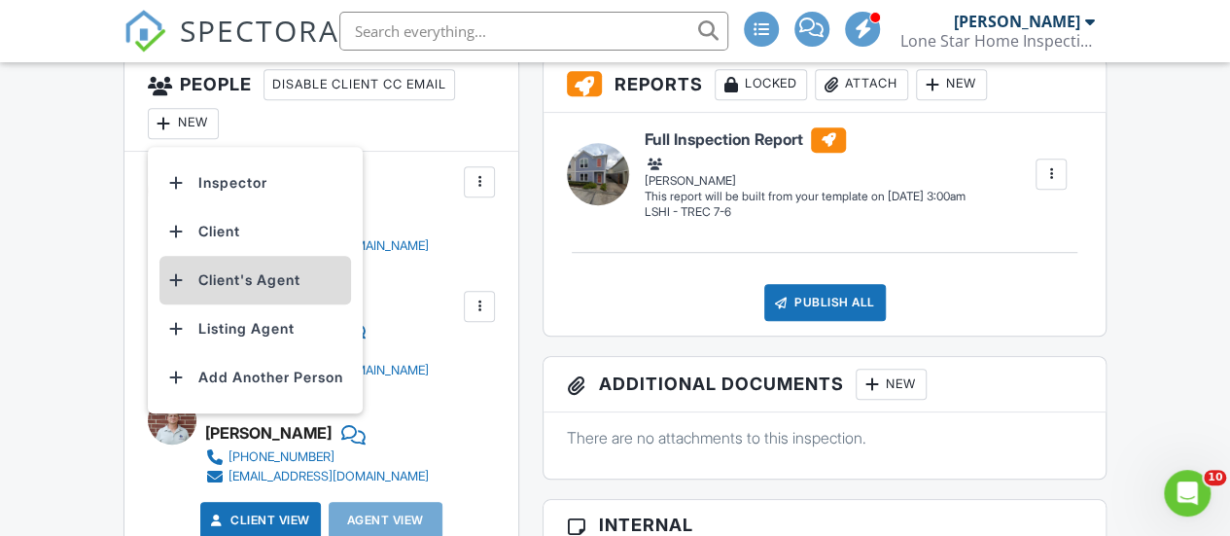
click at [220, 279] on li "Client's Agent" at bounding box center [255, 280] width 192 height 49
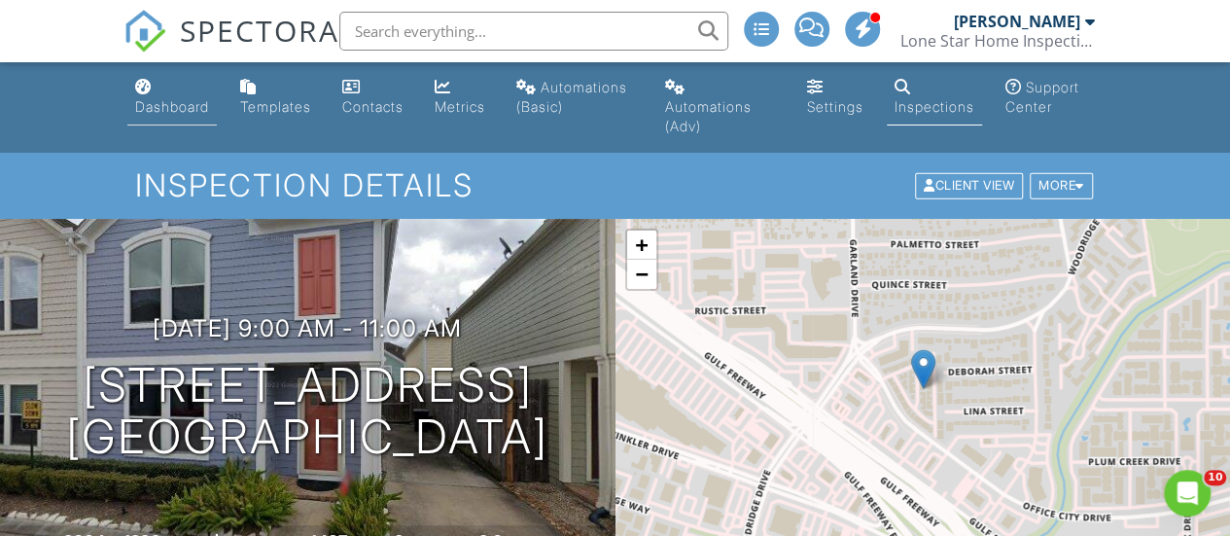
click at [159, 101] on div "Dashboard" at bounding box center [172, 106] width 74 height 17
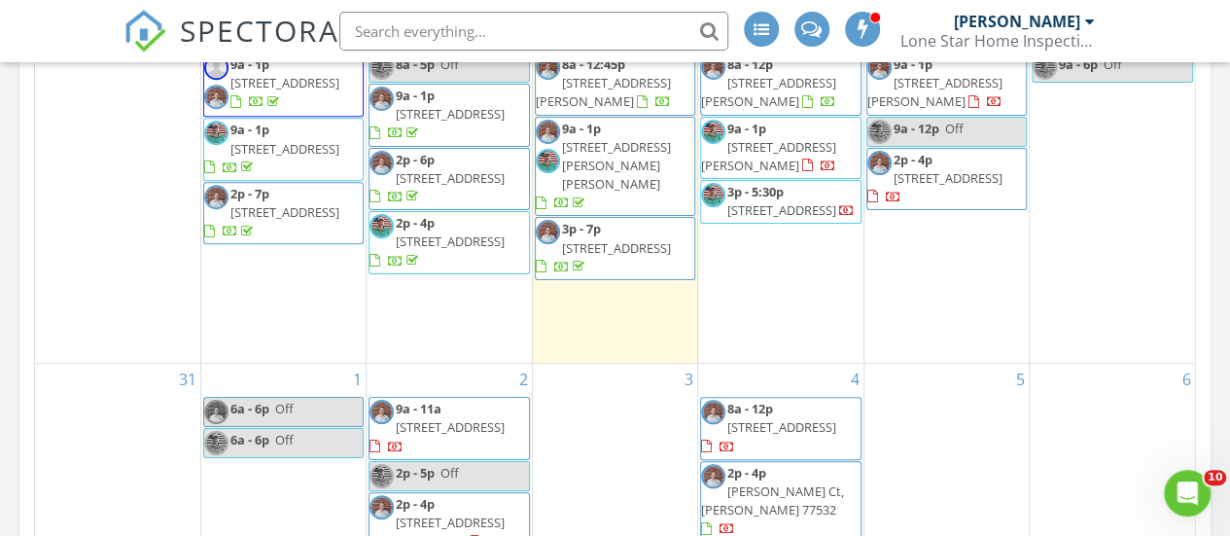
scroll to position [698, 0]
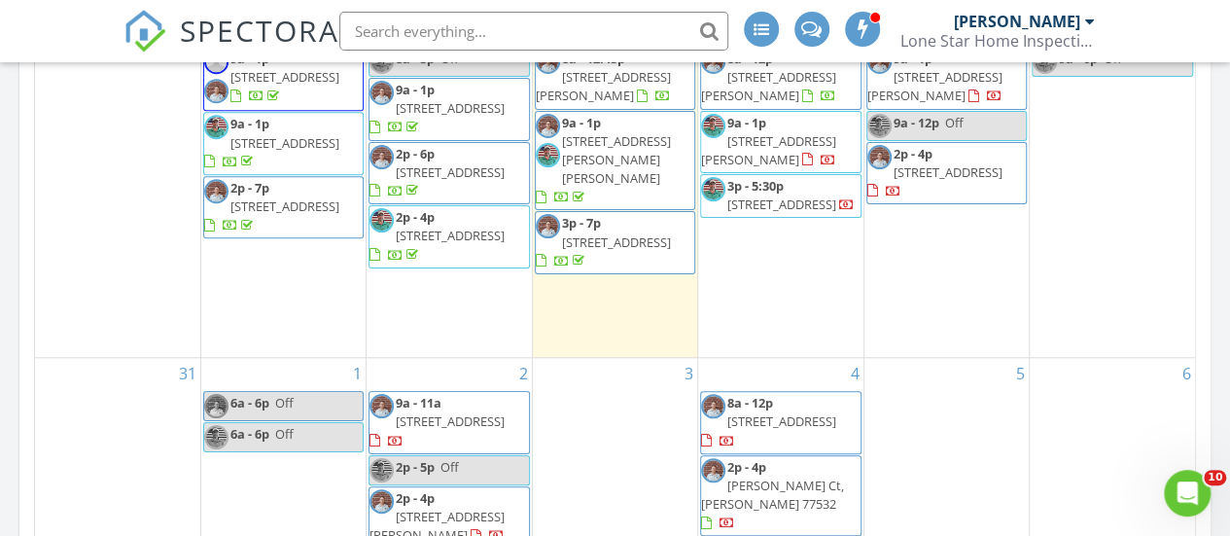
click at [618, 176] on span "29002 Jacobs River Dr, Katy 77494" at bounding box center [616, 159] width 109 height 54
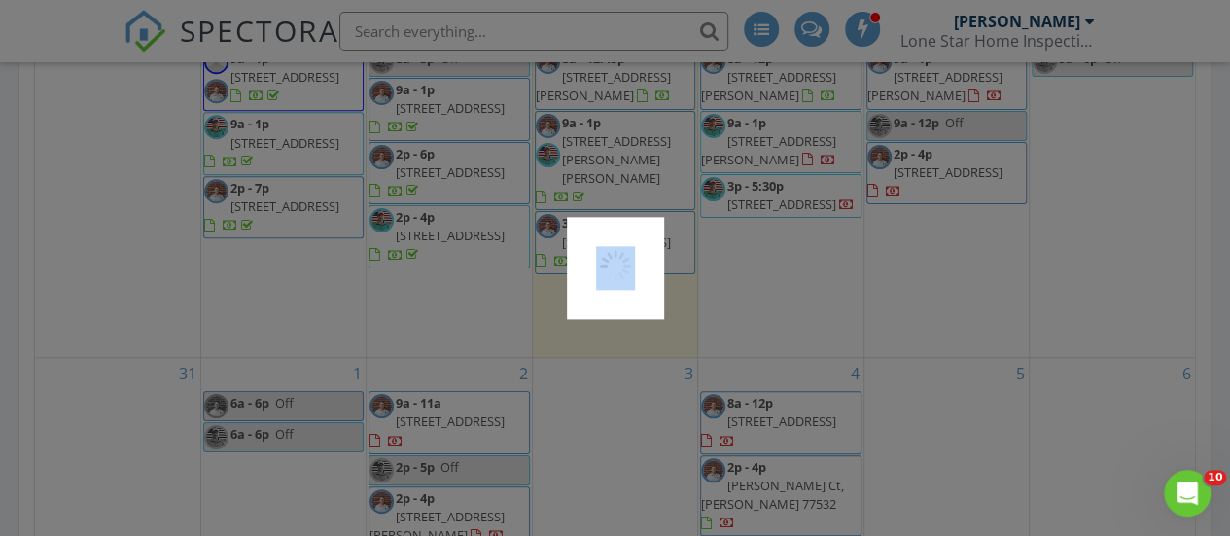
click at [618, 176] on div at bounding box center [615, 268] width 1230 height 536
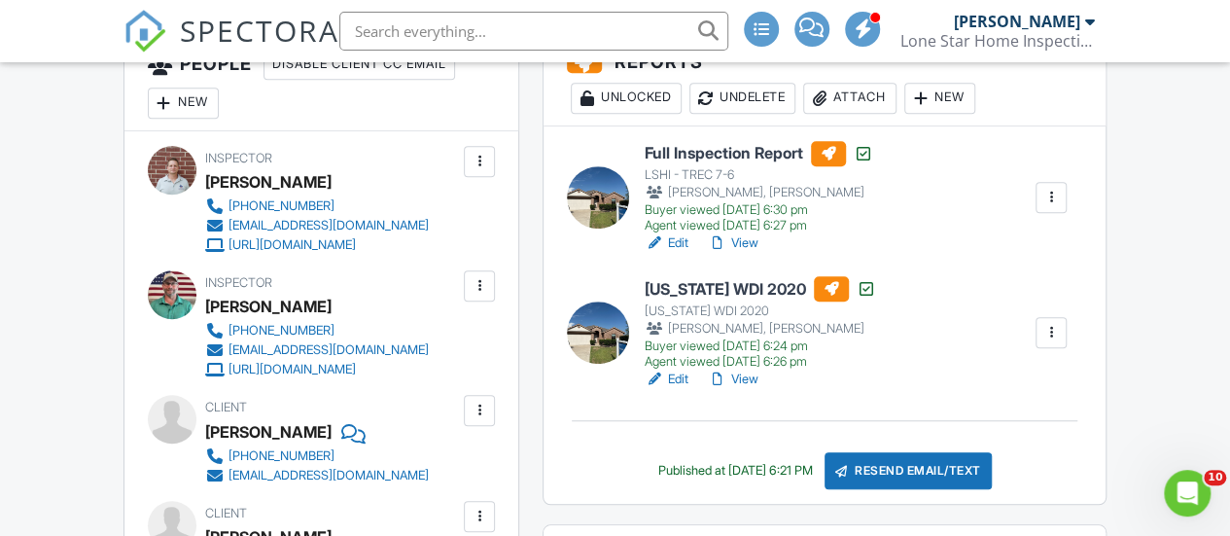
click at [746, 242] on link "View" at bounding box center [733, 242] width 51 height 19
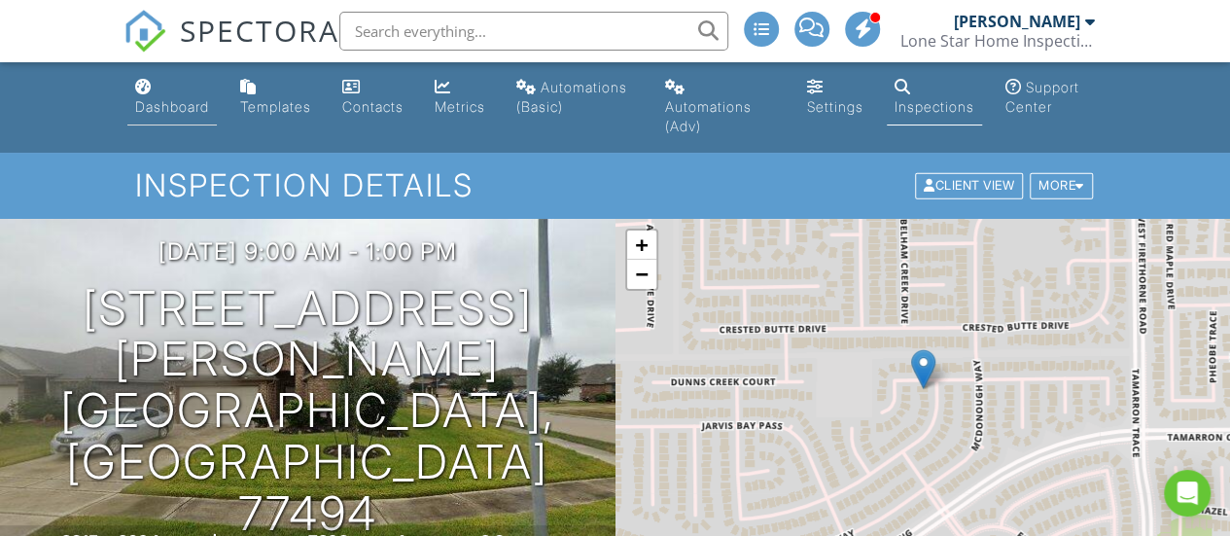
click at [177, 81] on link "Dashboard" at bounding box center [171, 97] width 89 height 55
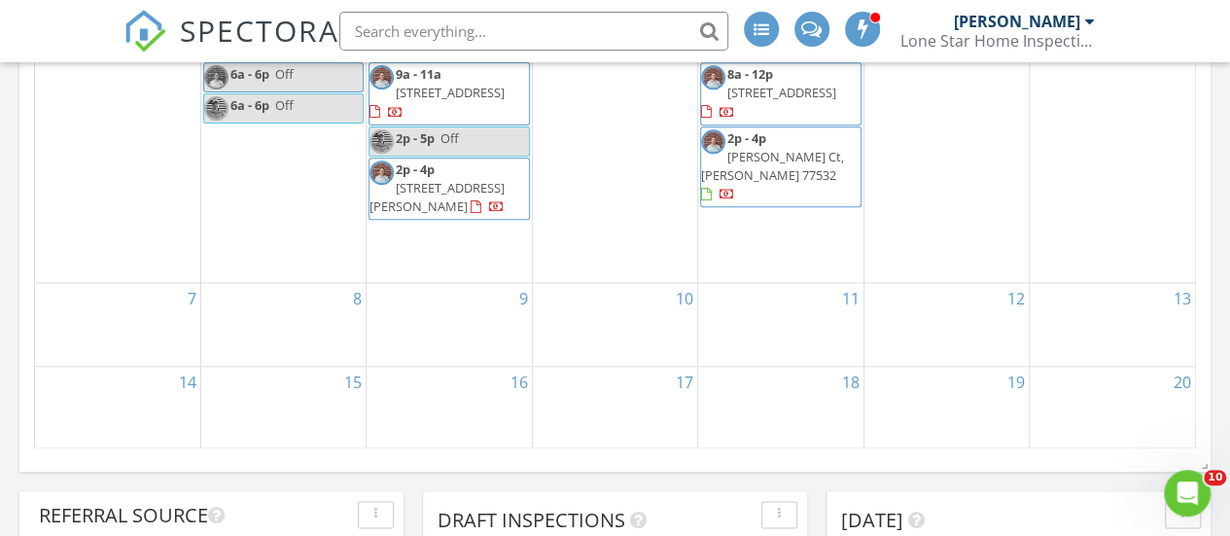
scroll to position [1032, 0]
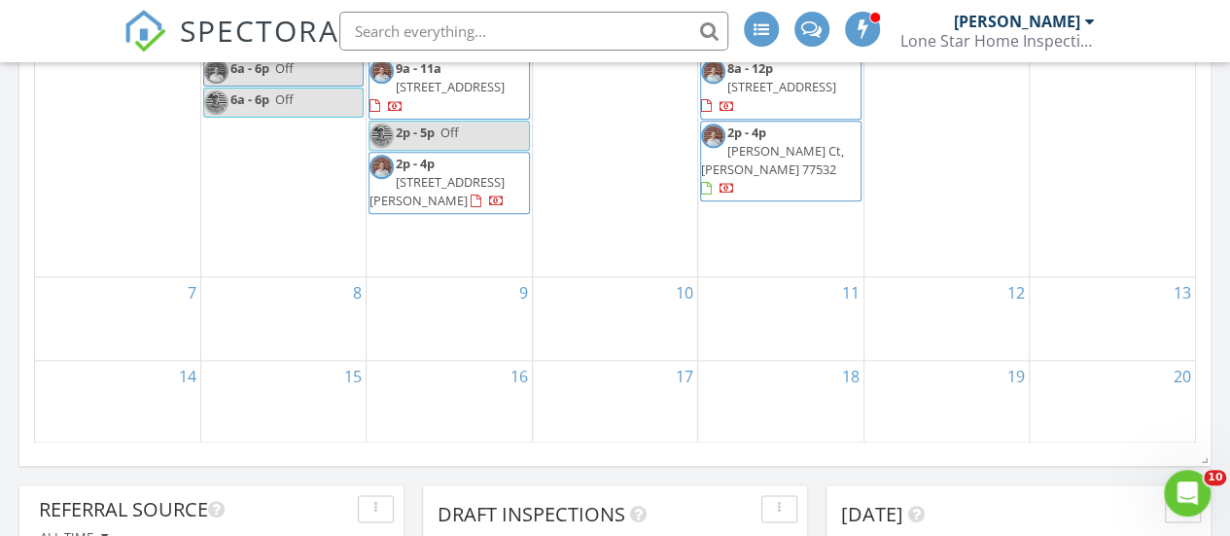
click at [440, 95] on span "2623 Woodridge Cove Dr, Houston 77087" at bounding box center [450, 86] width 109 height 17
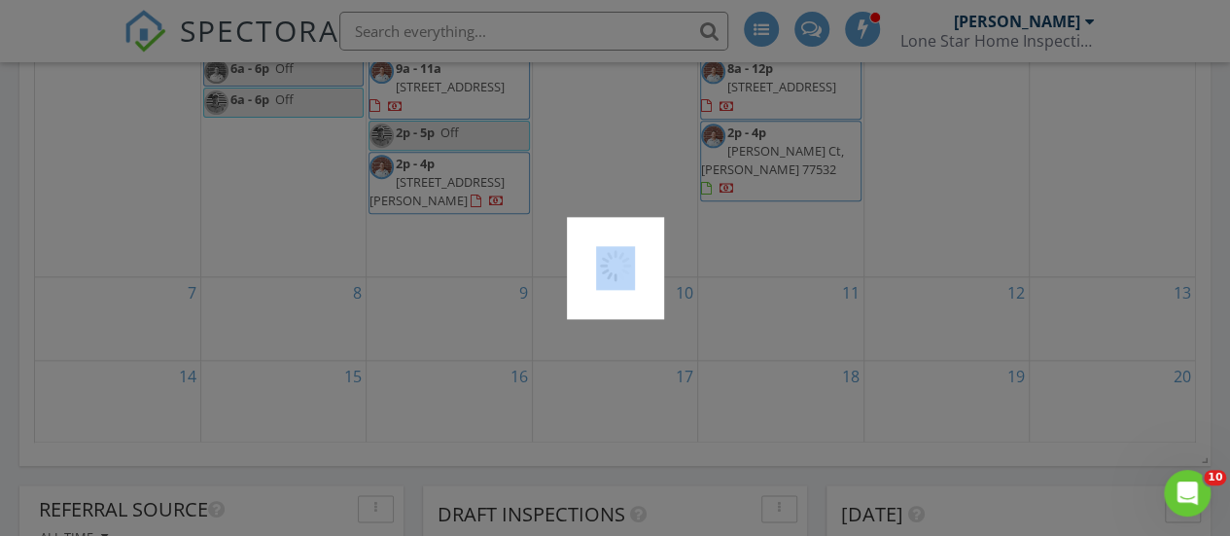
click at [440, 122] on div at bounding box center [615, 268] width 1230 height 536
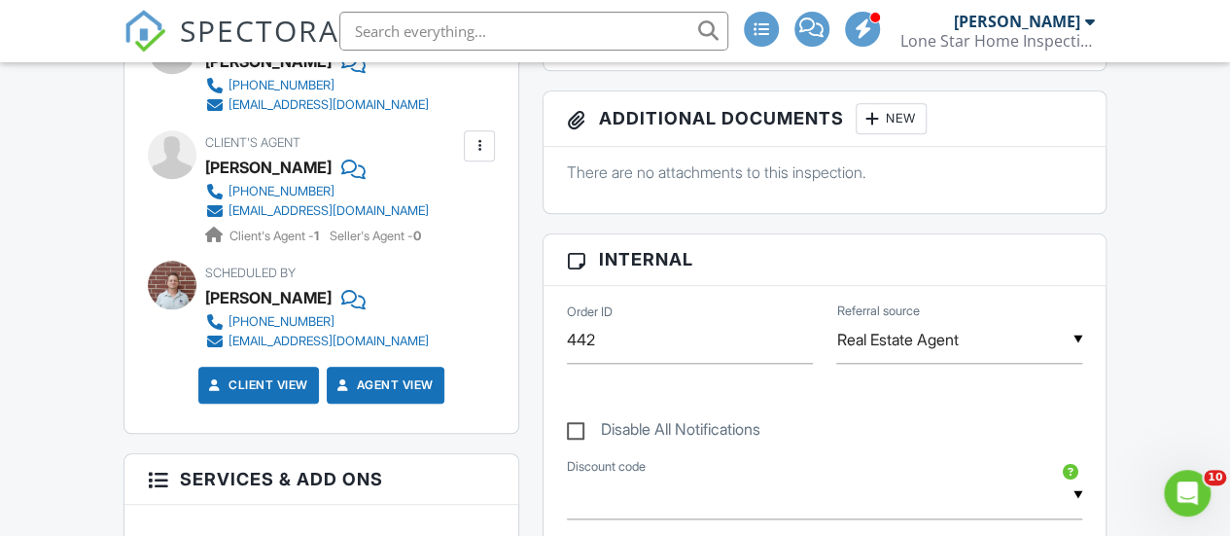
scroll to position [787, 0]
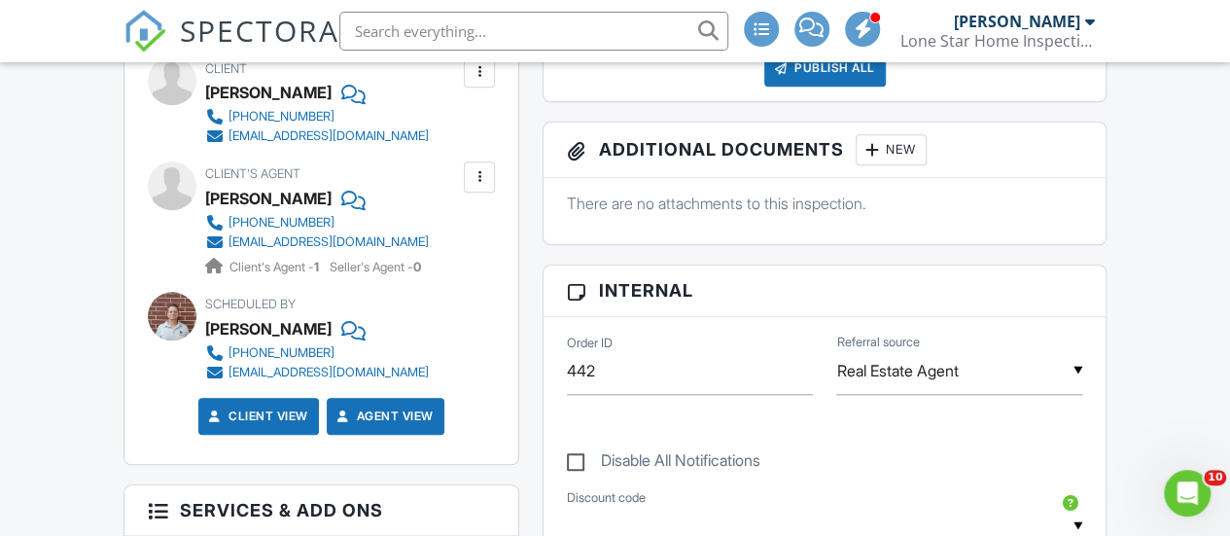
drag, startPoint x: 0, startPoint y: 0, endPoint x: 1222, endPoint y: 178, distance: 1235.0
click at [474, 187] on div at bounding box center [479, 176] width 19 height 19
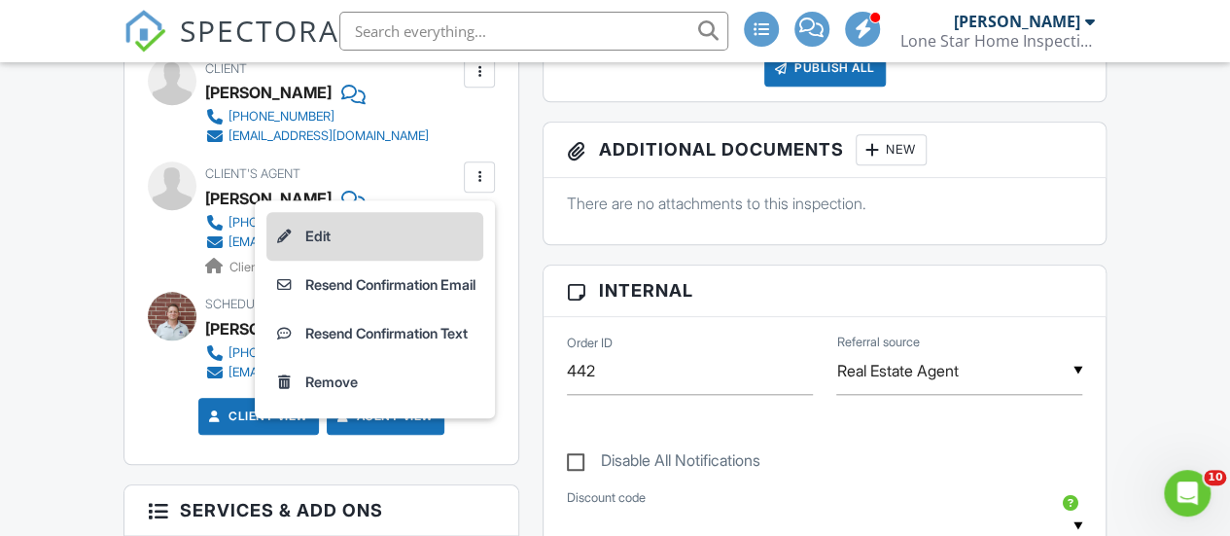
click at [332, 261] on li "Edit" at bounding box center [374, 236] width 217 height 49
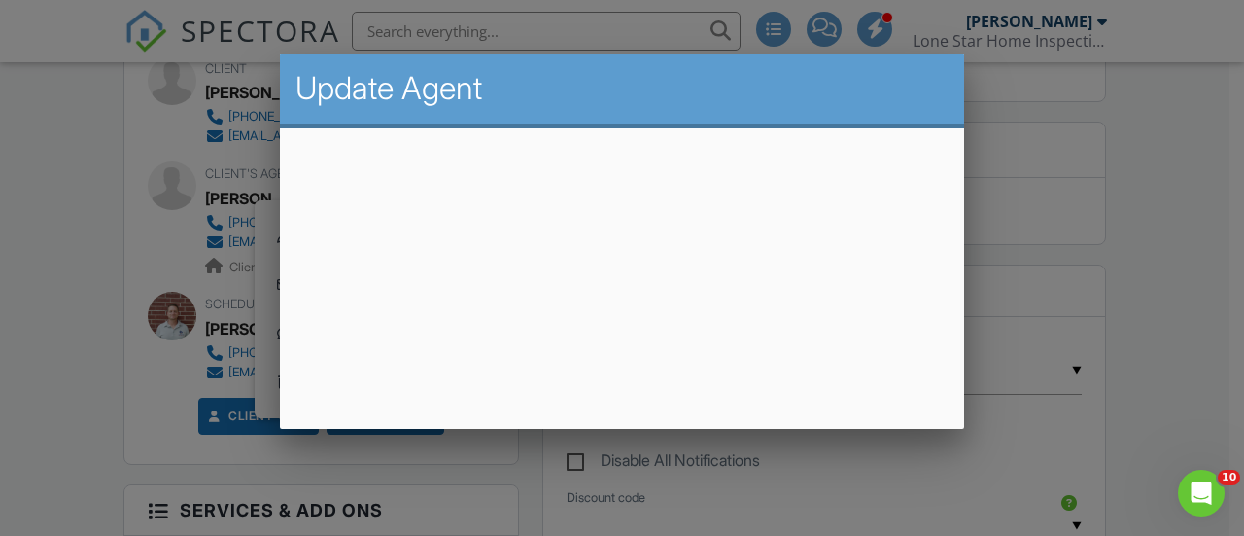
click at [978, 437] on div at bounding box center [622, 238] width 1244 height 670
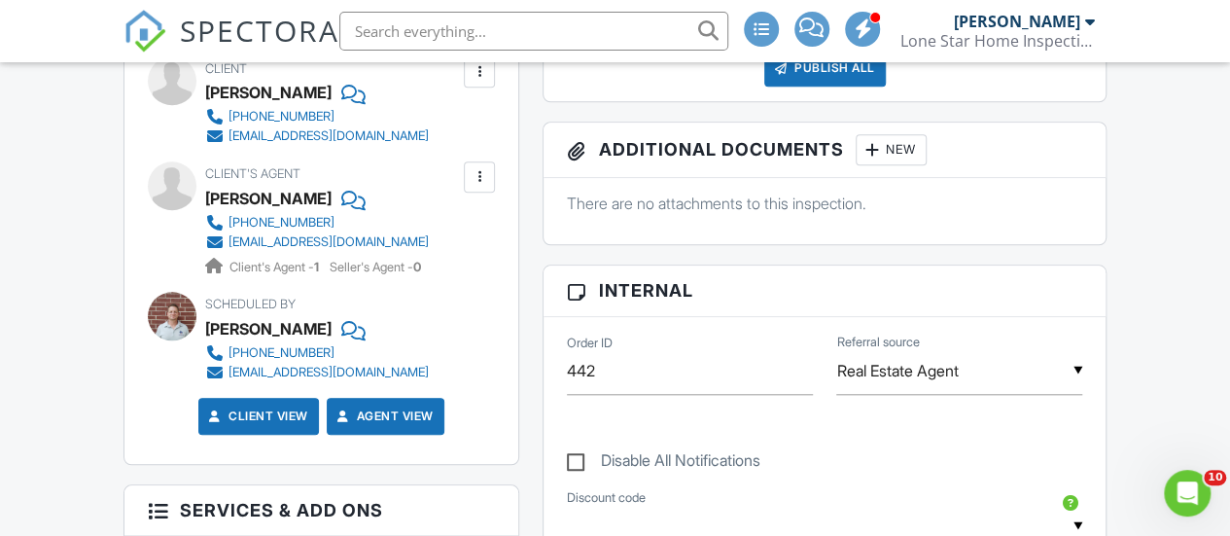
click at [474, 187] on div at bounding box center [479, 176] width 19 height 19
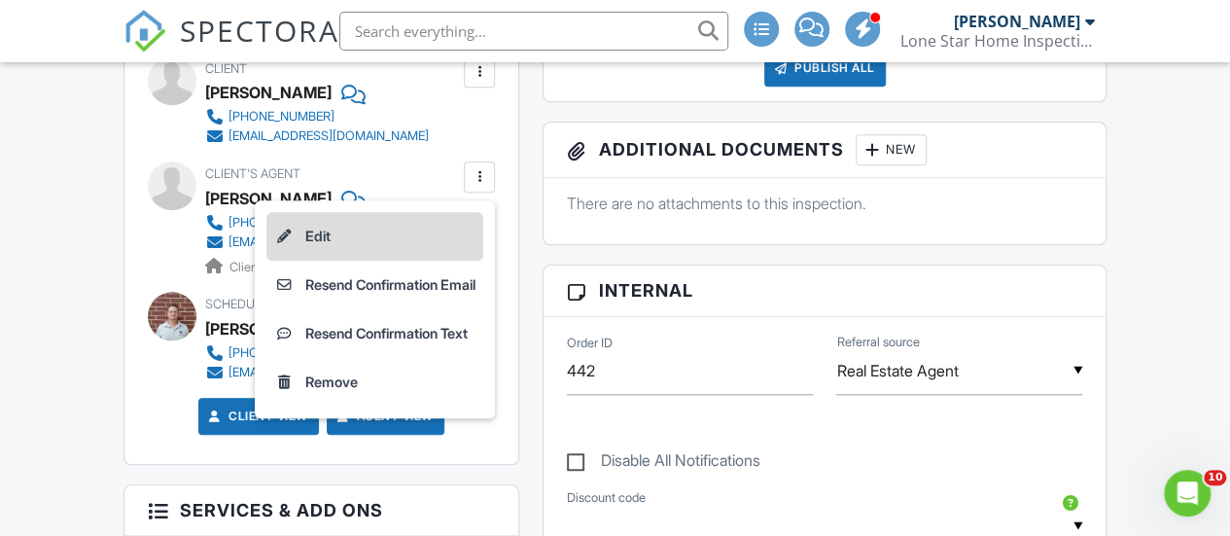
click at [313, 261] on li "Edit" at bounding box center [374, 236] width 217 height 49
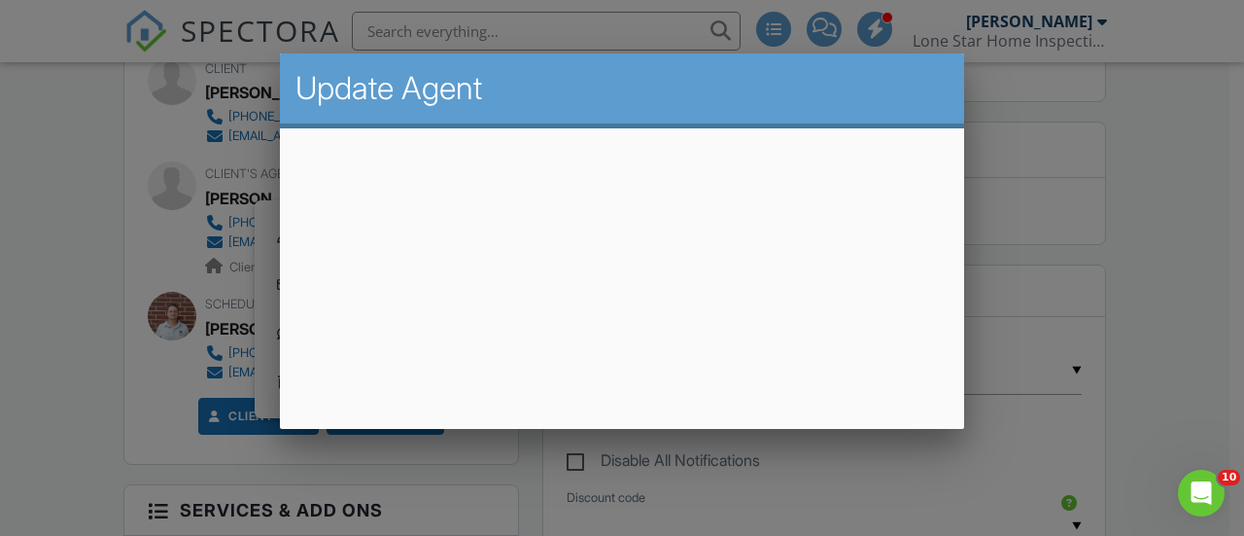
click at [1229, 200] on div at bounding box center [622, 238] width 1244 height 670
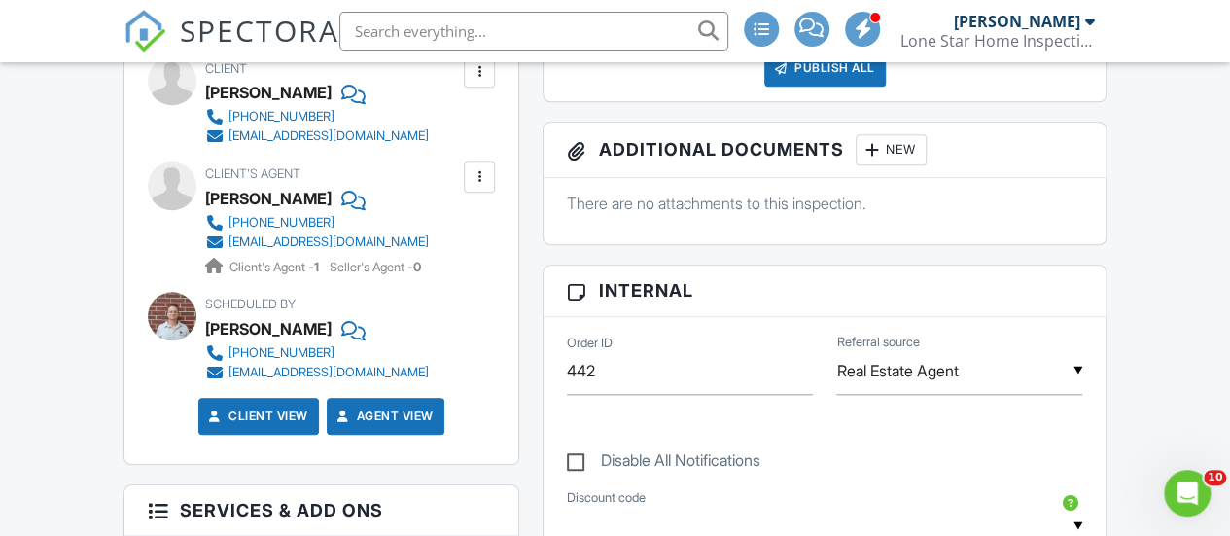
click at [476, 187] on div at bounding box center [479, 176] width 19 height 19
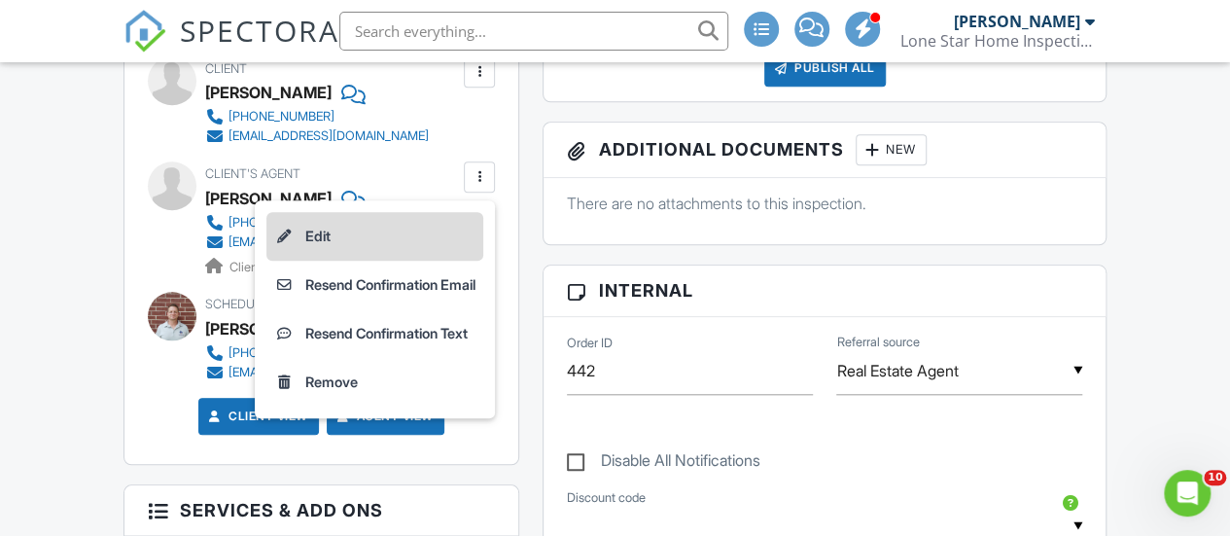
click at [325, 248] on li "Edit" at bounding box center [374, 236] width 217 height 49
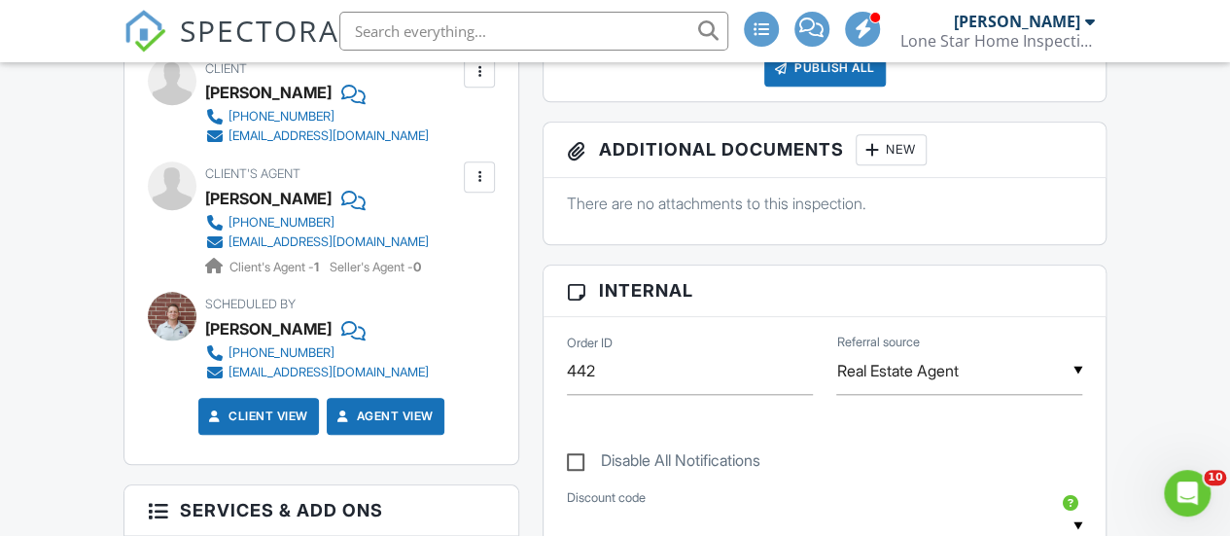
click at [474, 187] on div at bounding box center [479, 176] width 19 height 19
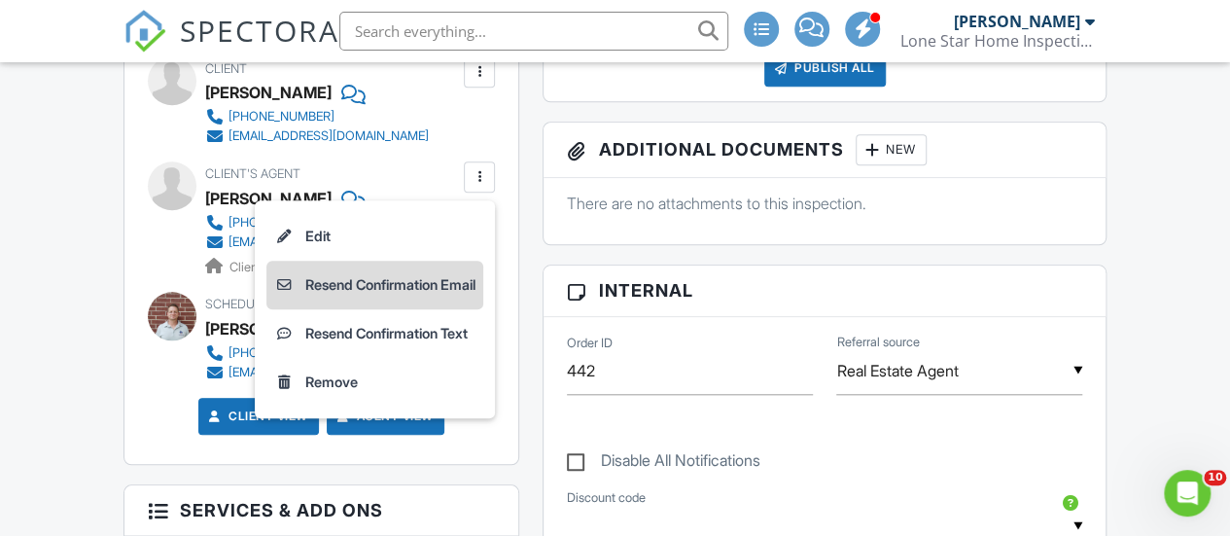
click at [393, 298] on li "Resend Confirmation Email" at bounding box center [374, 285] width 217 height 49
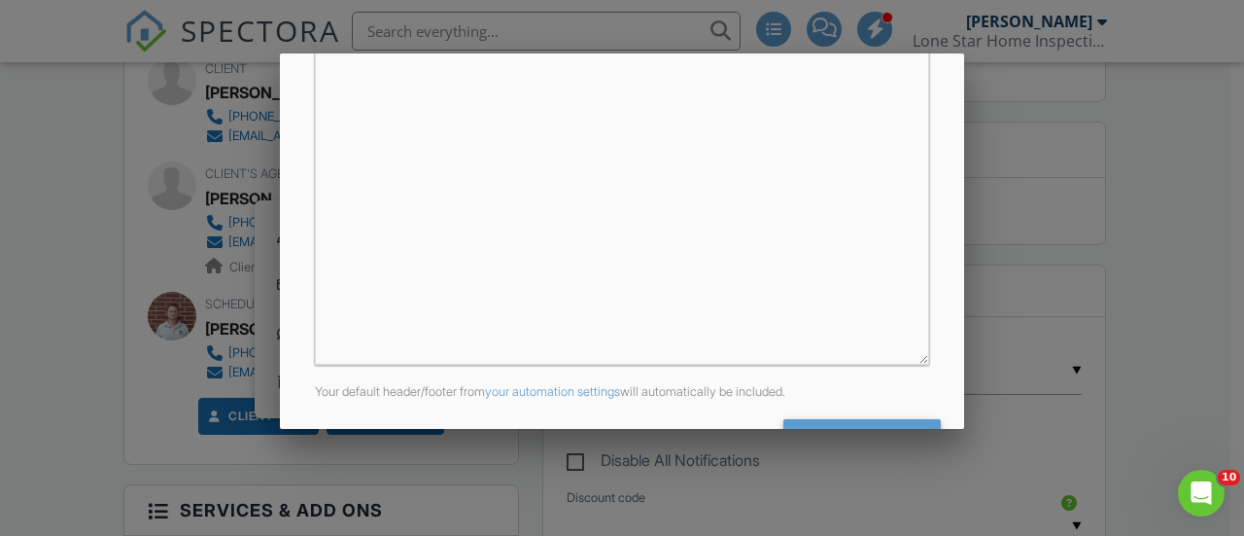
scroll to position [578, 0]
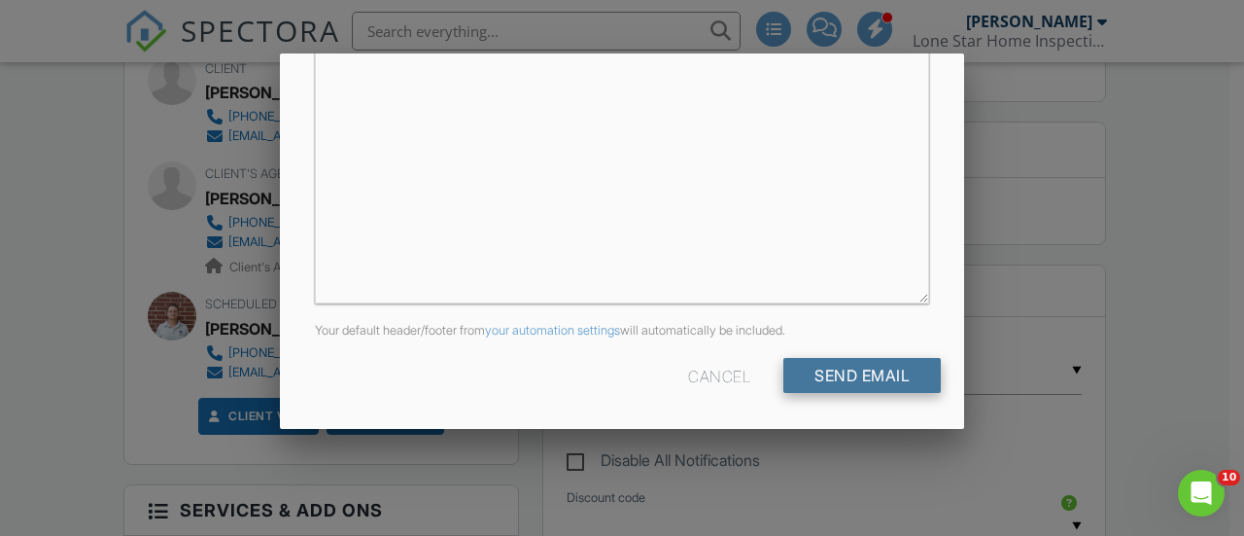
click at [684, 365] on input "Send Email" at bounding box center [862, 375] width 157 height 35
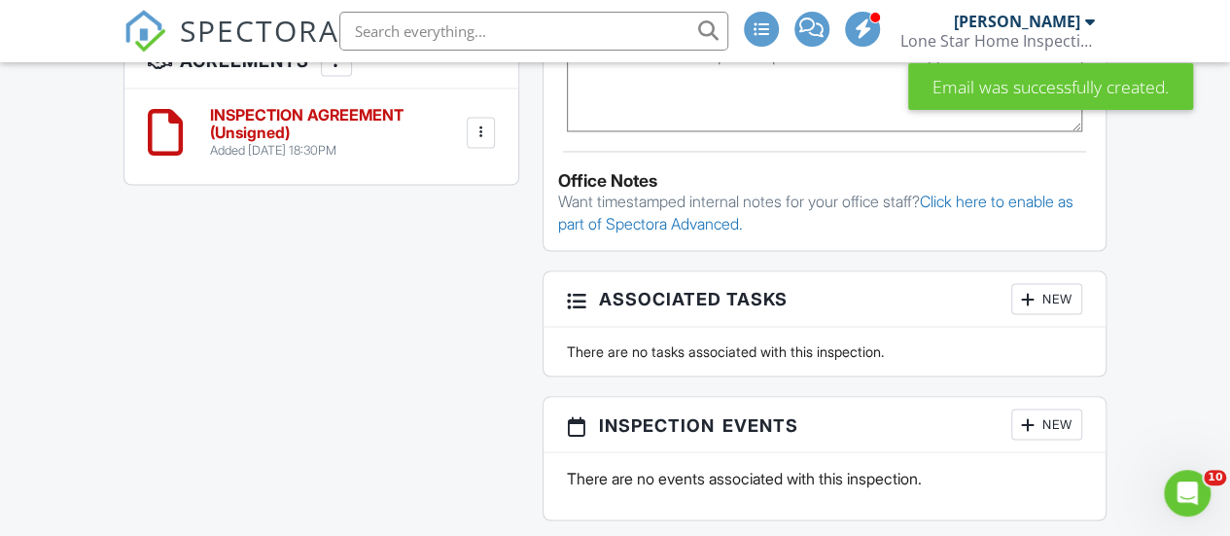
scroll to position [1841, 0]
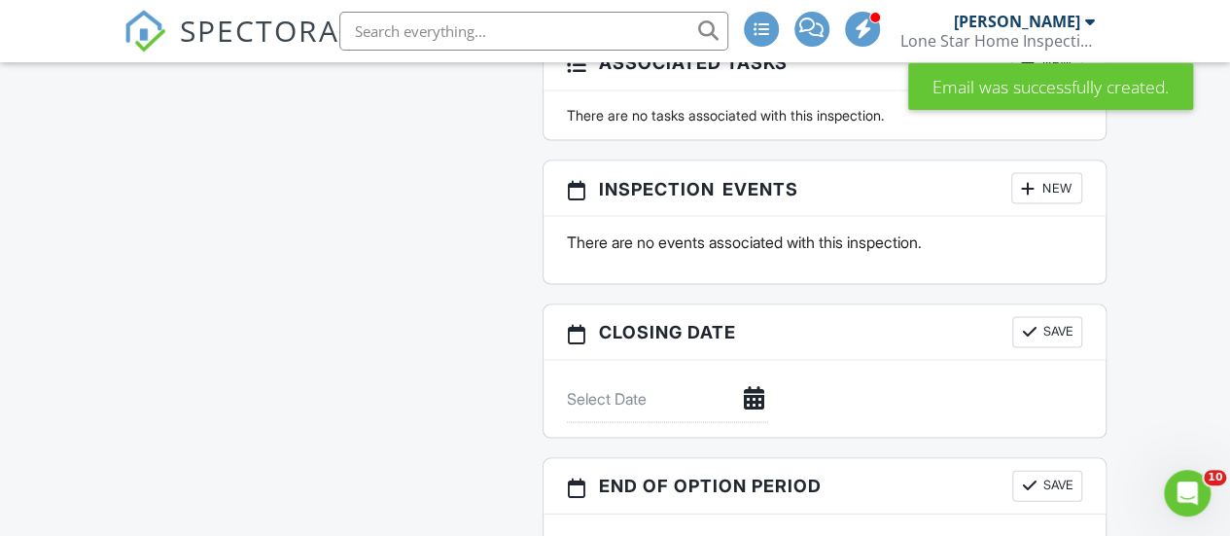
drag, startPoint x: 1236, startPoint y: 40, endPoint x: 1182, endPoint y: 339, distance: 304.2
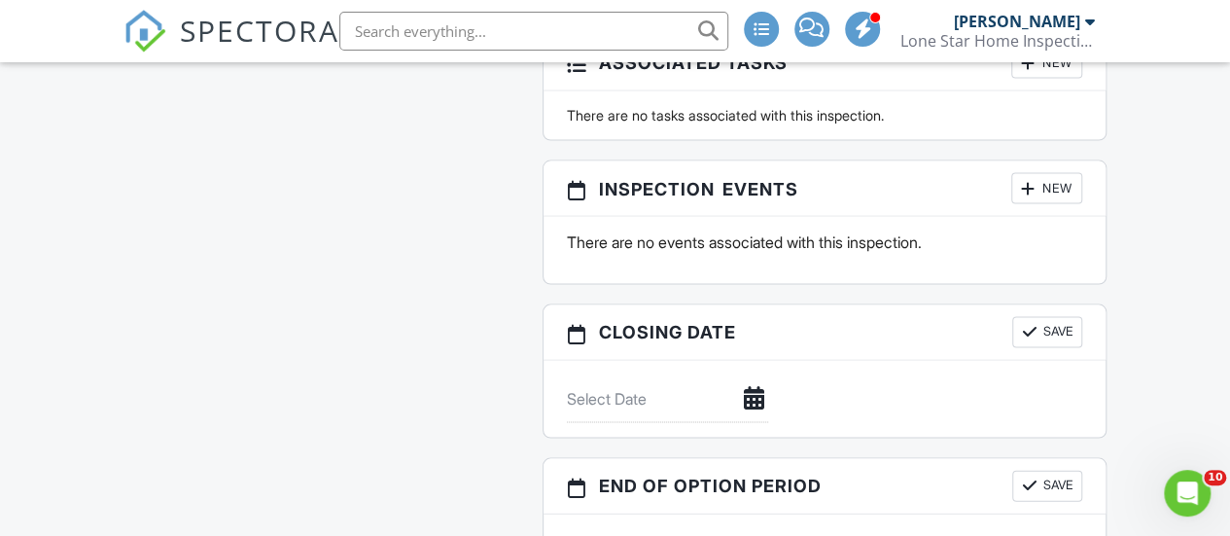
scroll to position [0, 0]
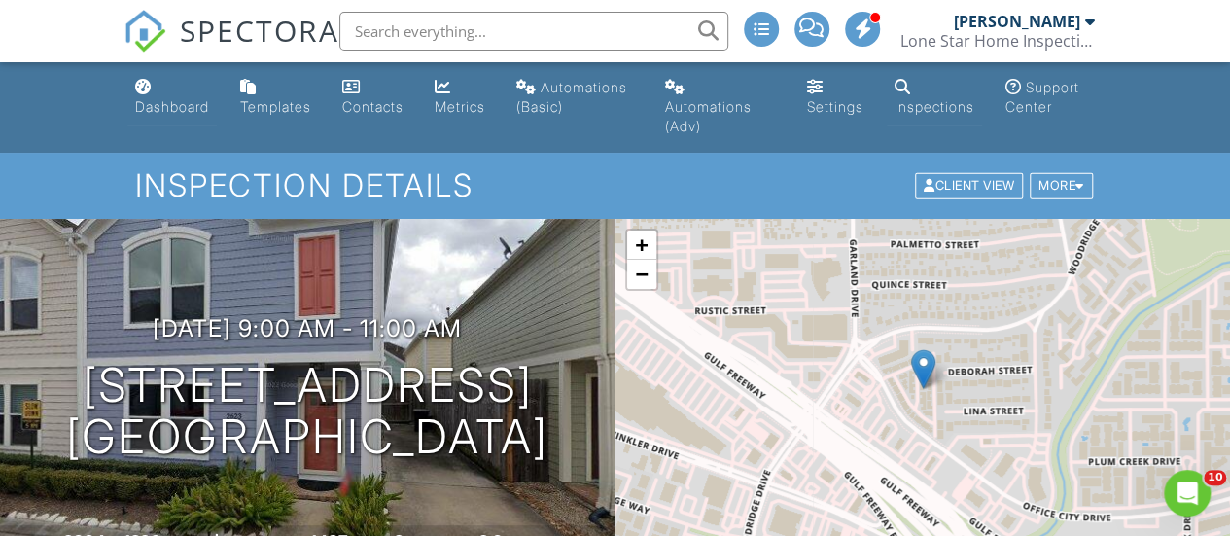
click at [143, 93] on div "Dashboard" at bounding box center [143, 87] width 17 height 16
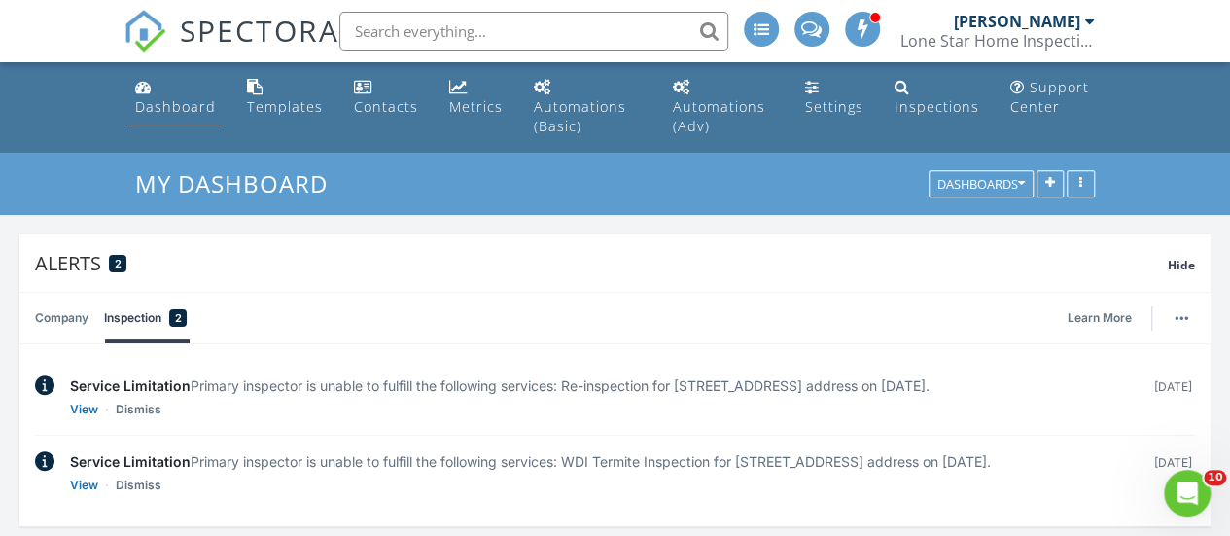
click at [159, 88] on link "Dashboard" at bounding box center [175, 97] width 96 height 55
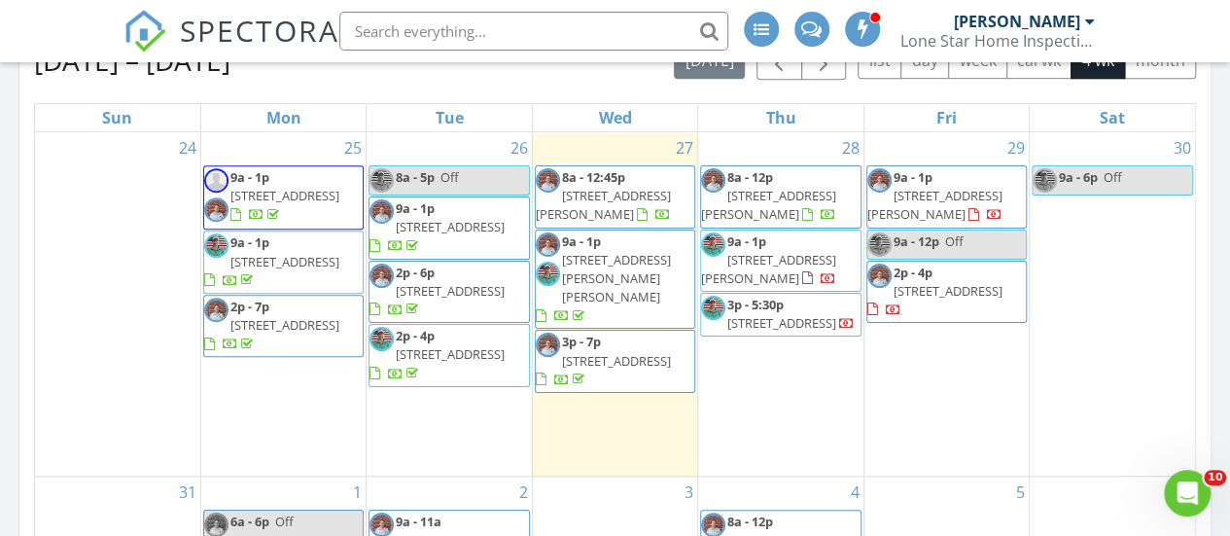
scroll to position [597, 0]
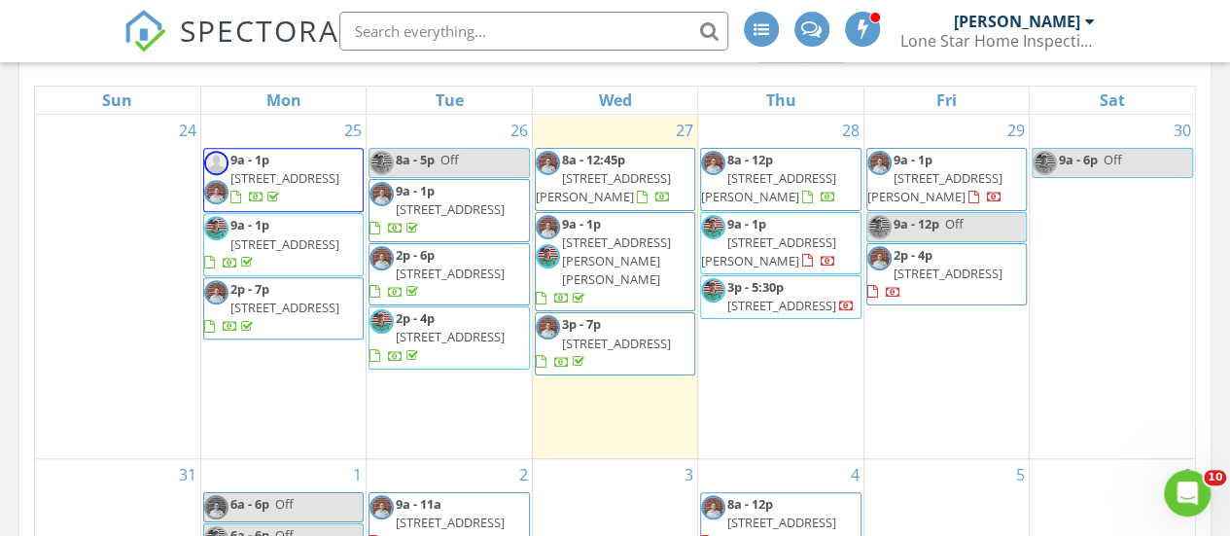
click at [618, 205] on span "15 Coverdell Park Pl, Spring 77382" at bounding box center [603, 187] width 135 height 36
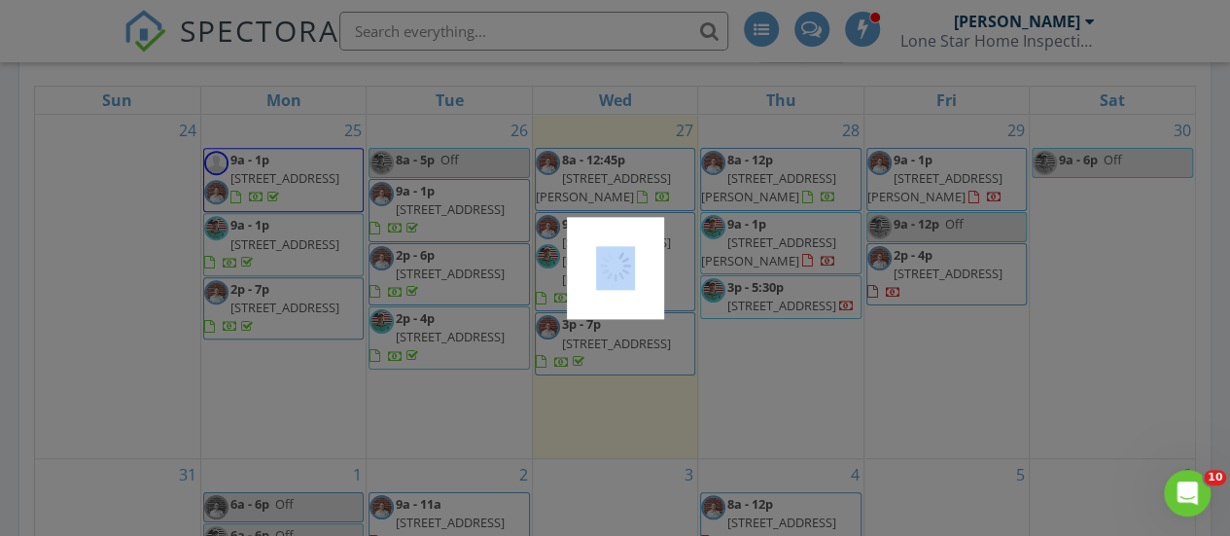
click at [618, 209] on div at bounding box center [615, 268] width 1230 height 536
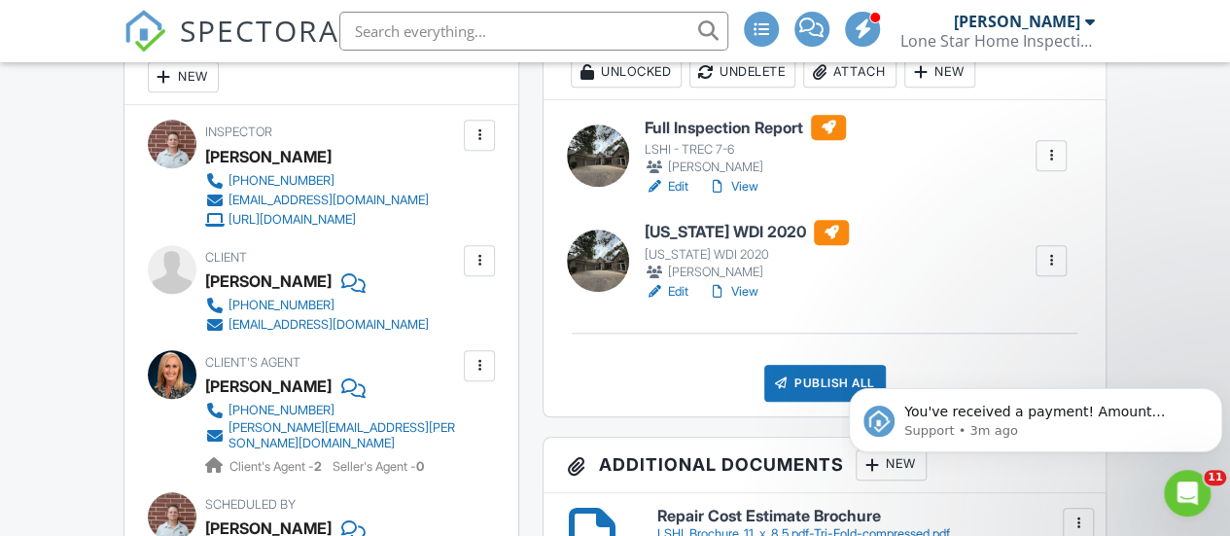
scroll to position [797, 0]
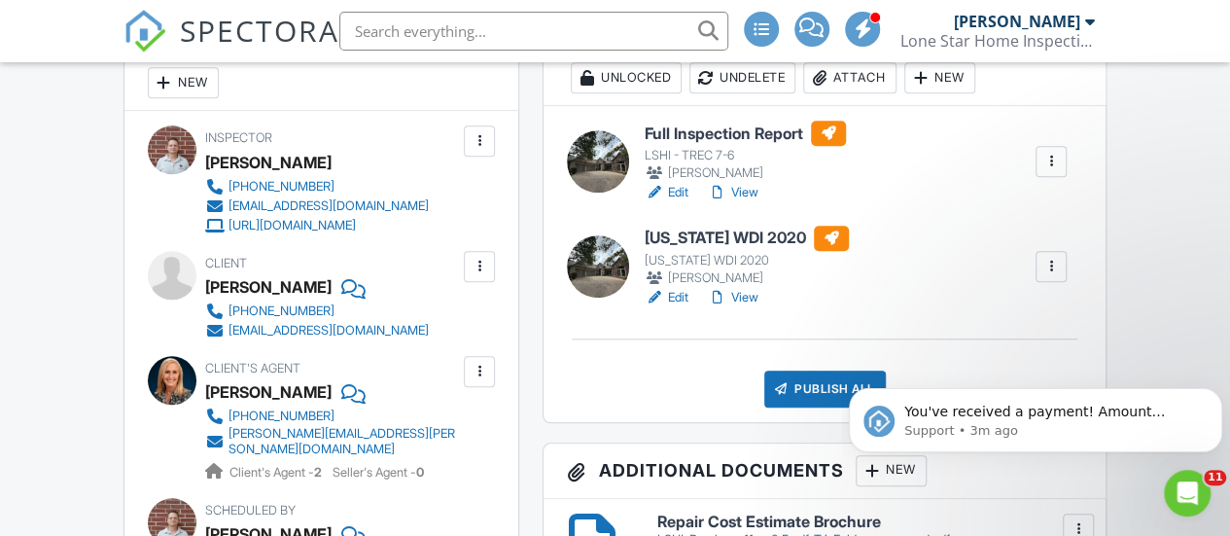
click at [743, 187] on link "View" at bounding box center [733, 192] width 51 height 19
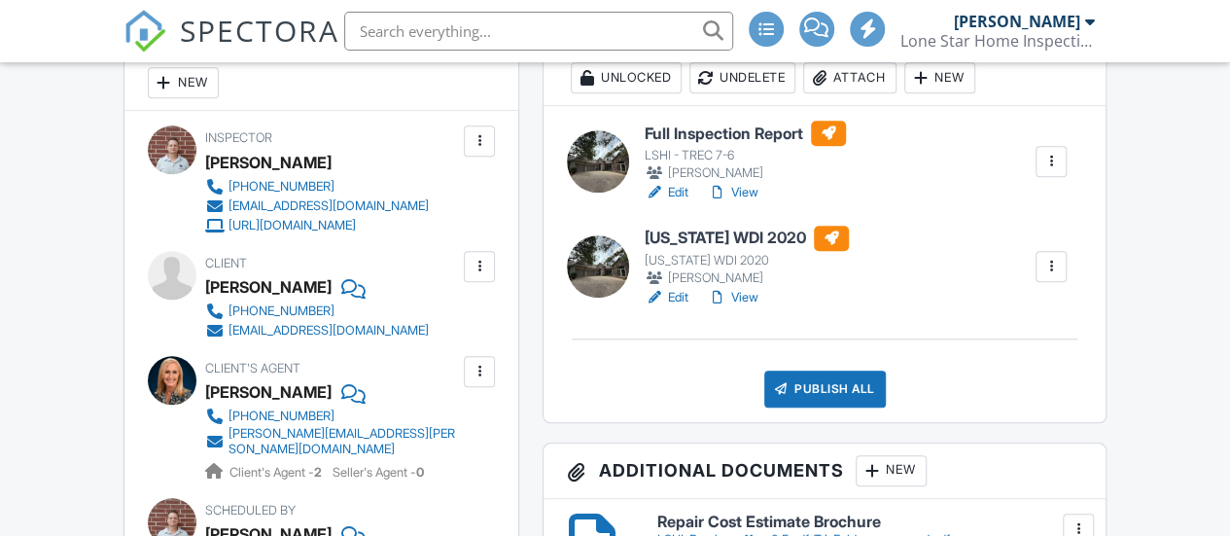
scroll to position [797, 0]
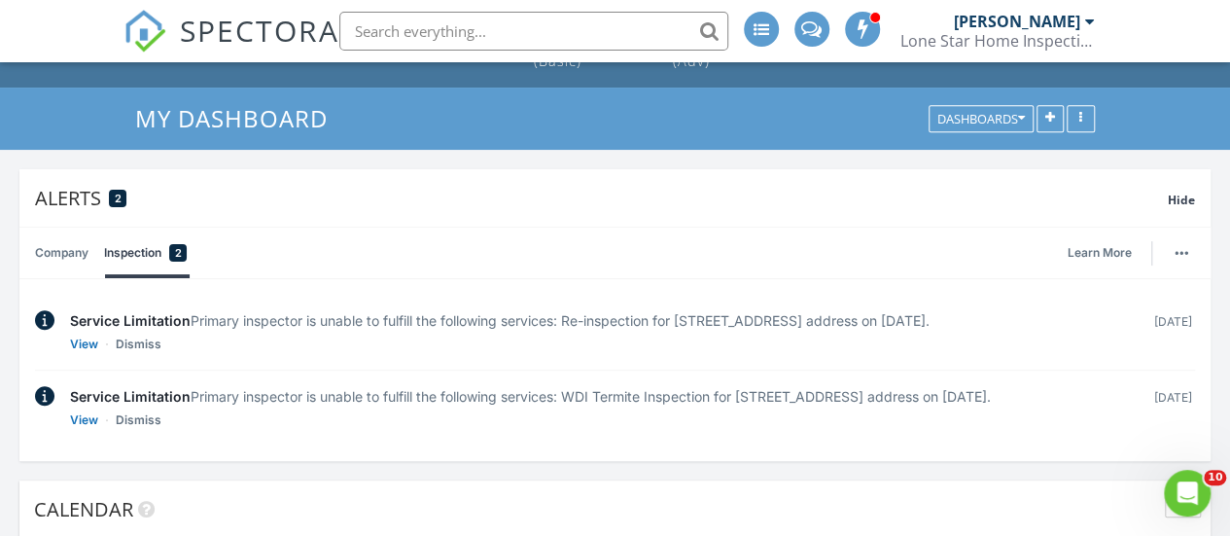
scroll to position [78, 0]
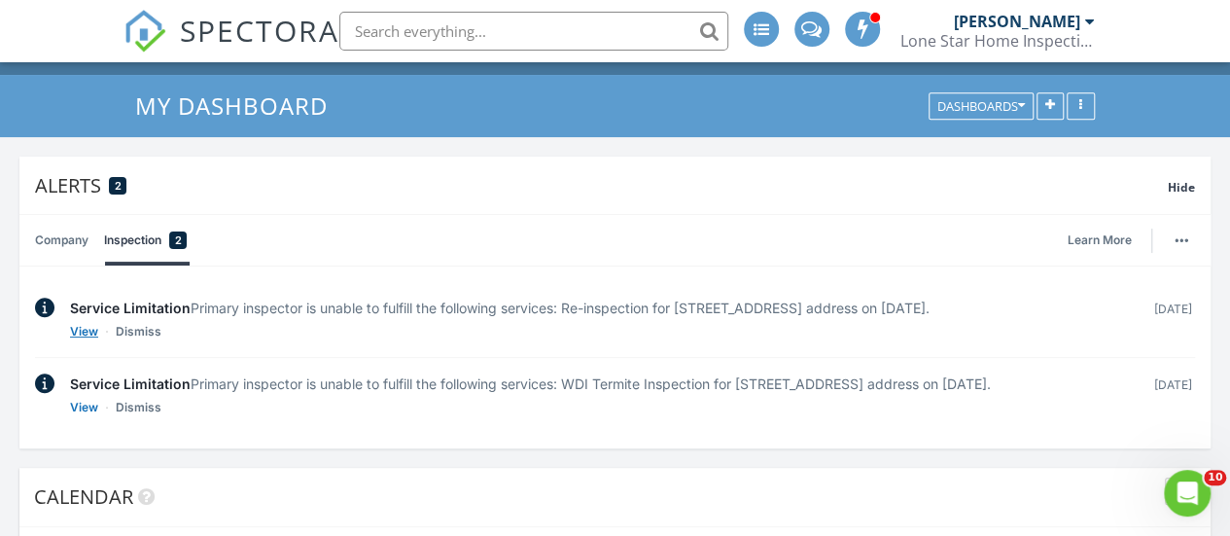
click at [82, 341] on link "View" at bounding box center [84, 331] width 28 height 19
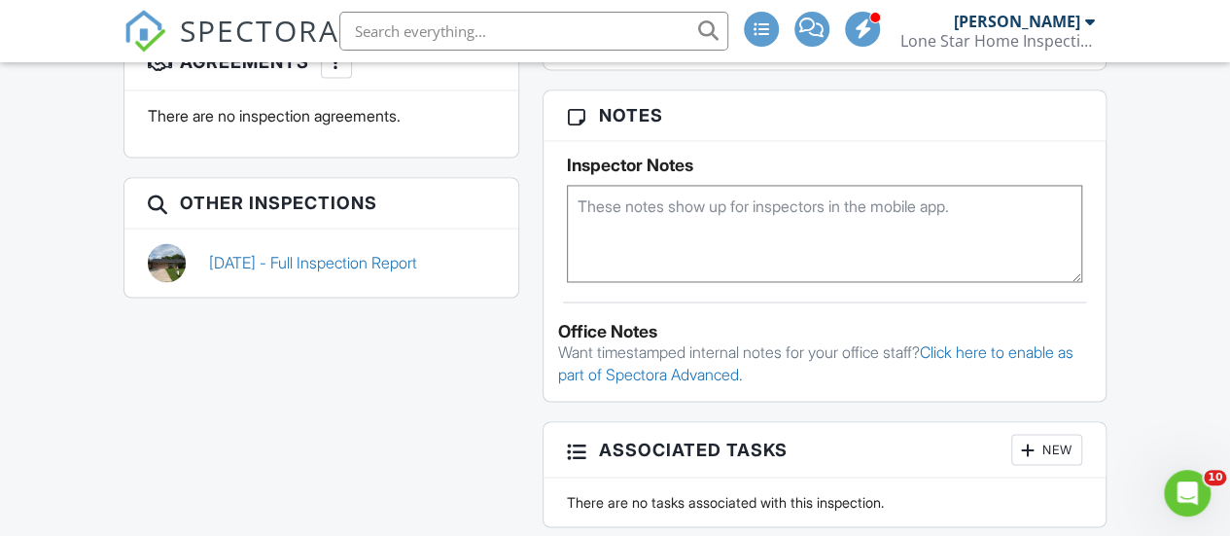
scroll to position [1503, 0]
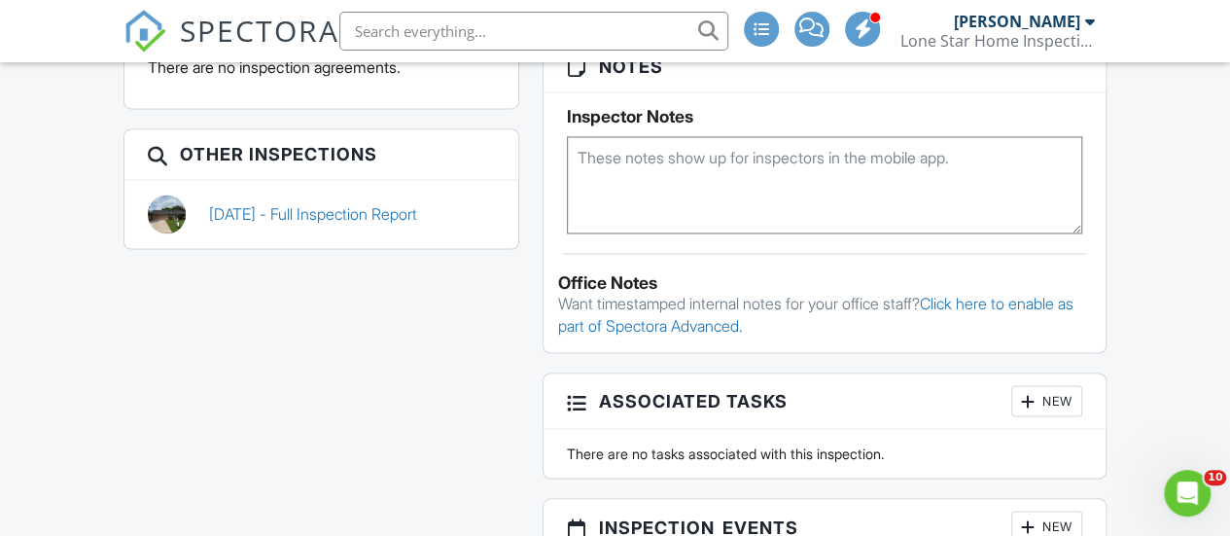
drag, startPoint x: 1236, startPoint y: 50, endPoint x: 1172, endPoint y: 315, distance: 273.1
drag, startPoint x: 319, startPoint y: 231, endPoint x: 260, endPoint y: 231, distance: 59.3
click at [260, 225] on link "08/26/2025 - Full Inspection Report" at bounding box center [313, 213] width 208 height 21
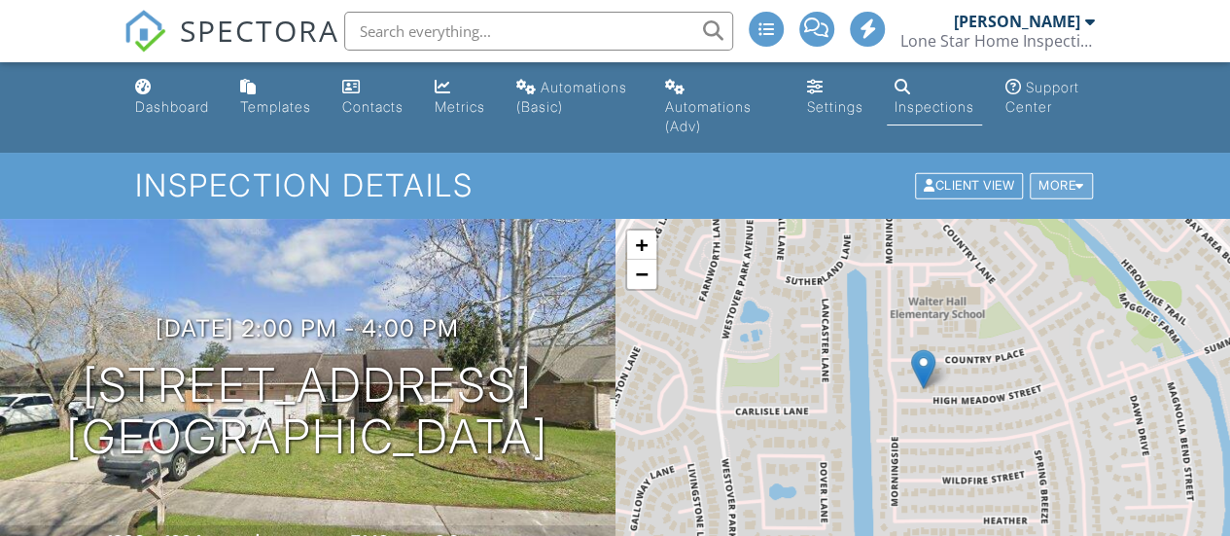
click at [1078, 177] on div "More" at bounding box center [1061, 186] width 63 height 26
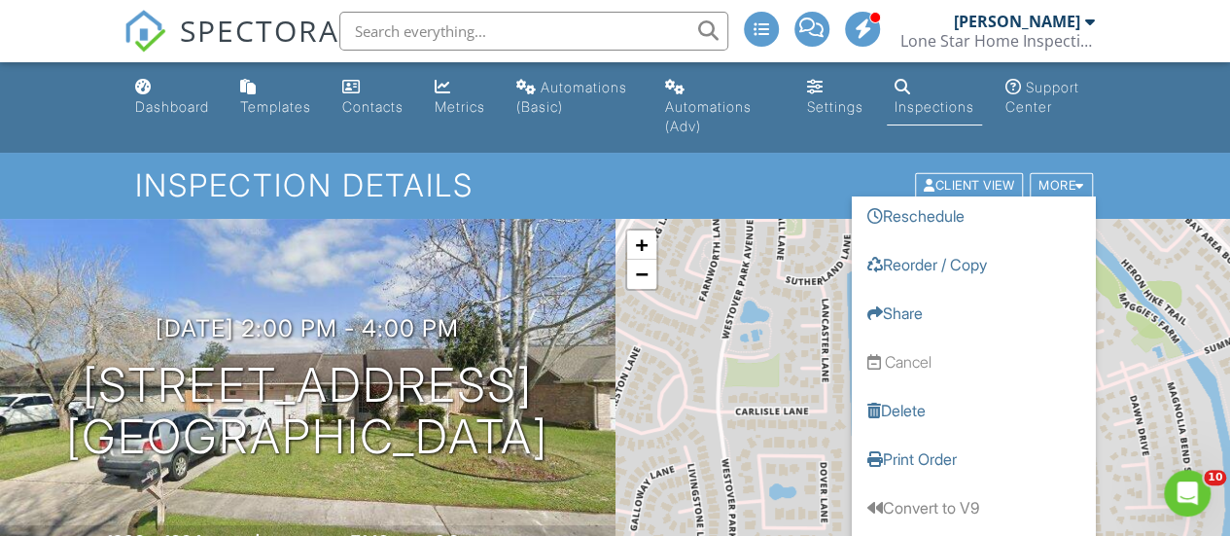
scroll to position [74, 0]
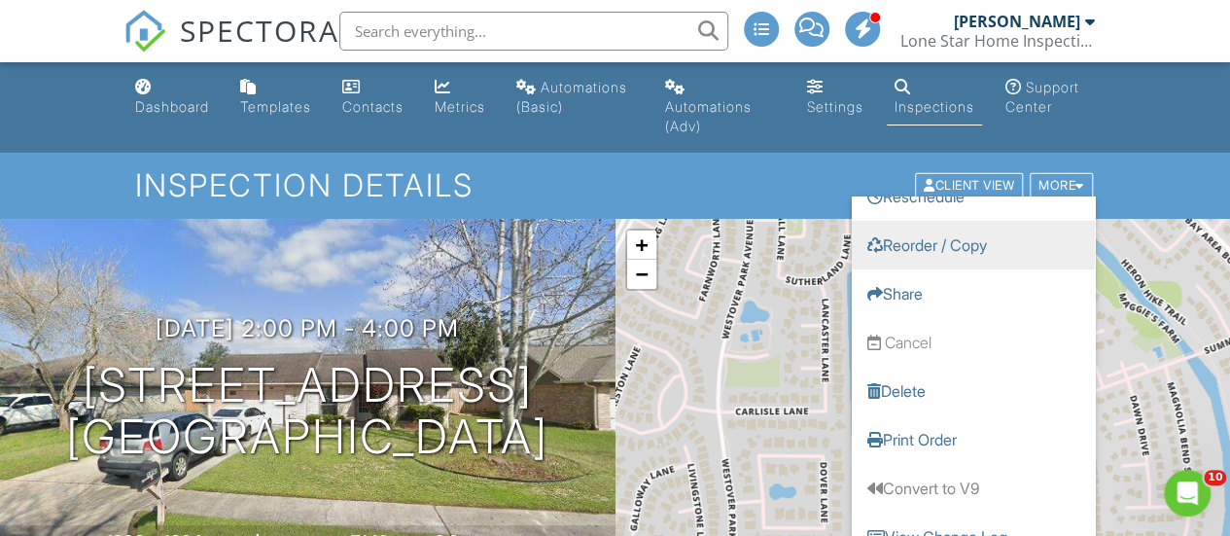
click at [952, 246] on link "Reorder / Copy" at bounding box center [973, 245] width 243 height 49
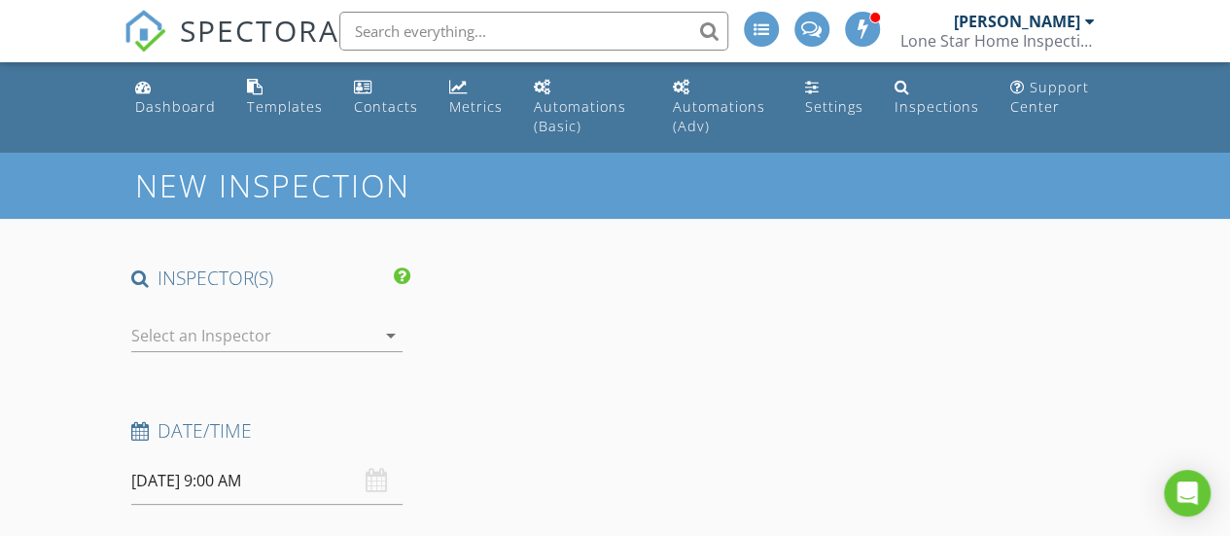
type input "[PERSON_NAME]"
type input "[EMAIL_ADDRESS][DOMAIN_NAME]"
type input "[PHONE_NUMBER]"
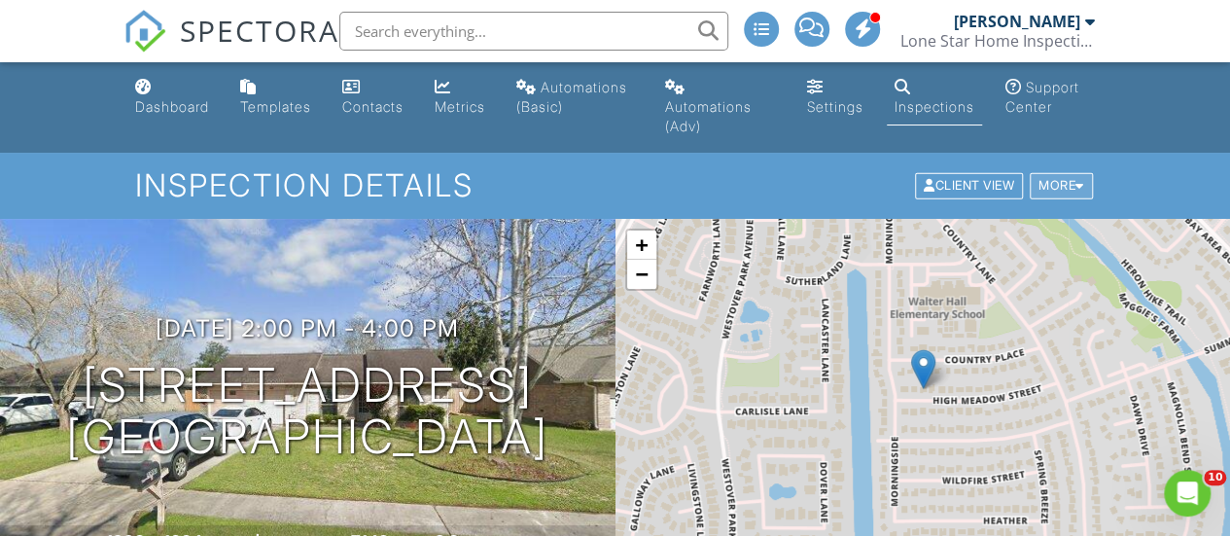
click at [1077, 186] on div at bounding box center [1079, 186] width 9 height 13
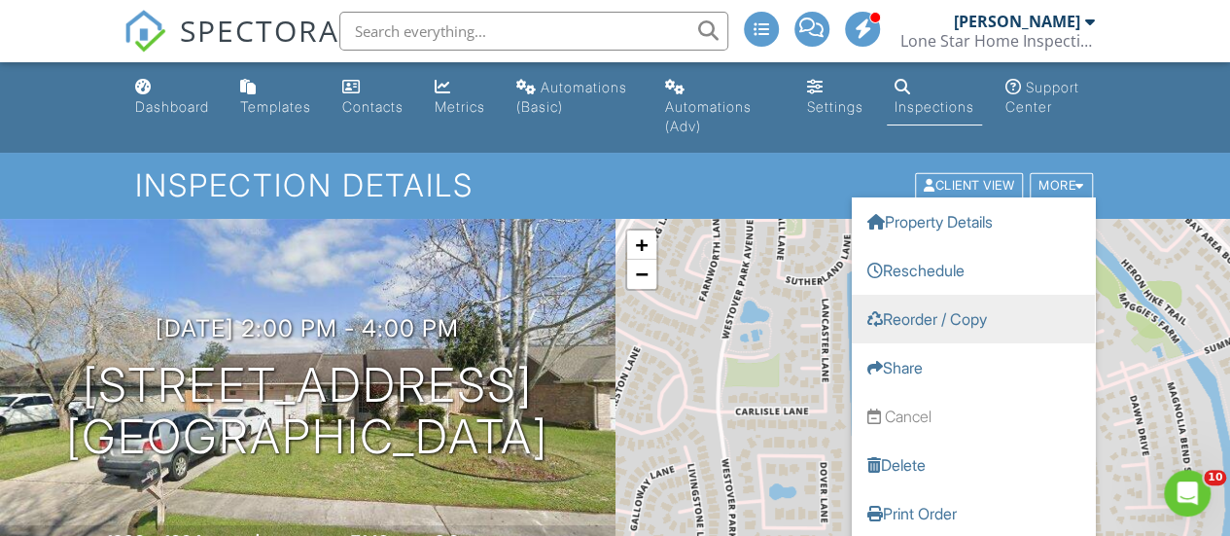
click at [970, 306] on link "Reorder / Copy" at bounding box center [973, 319] width 243 height 49
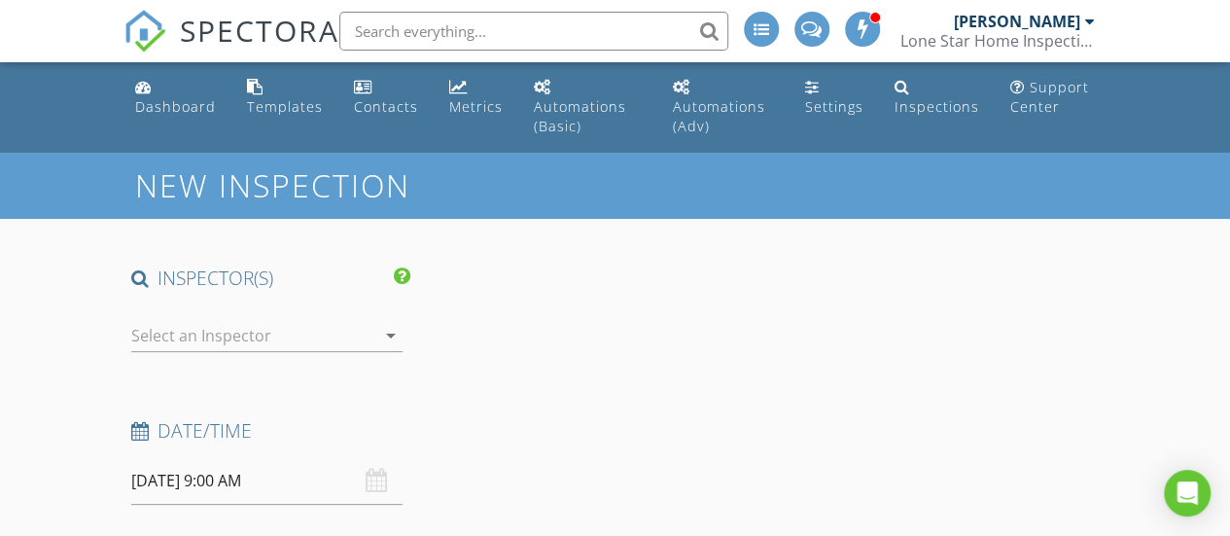
type input "[PERSON_NAME]"
type input "[EMAIL_ADDRESS][DOMAIN_NAME]"
type input "[PHONE_NUMBER]"
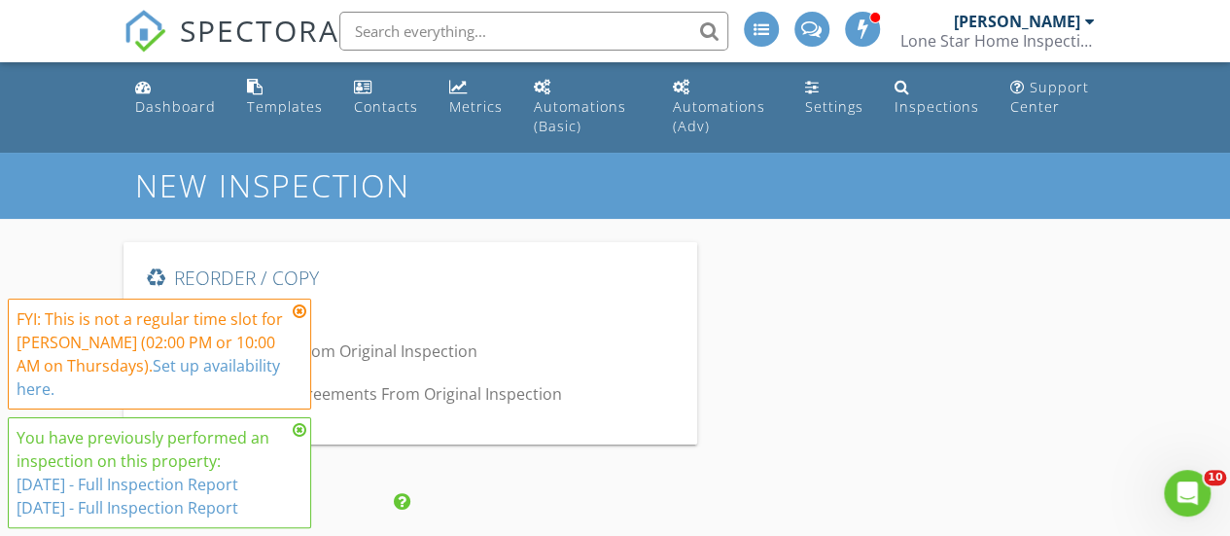
click at [296, 309] on icon at bounding box center [300, 311] width 14 height 16
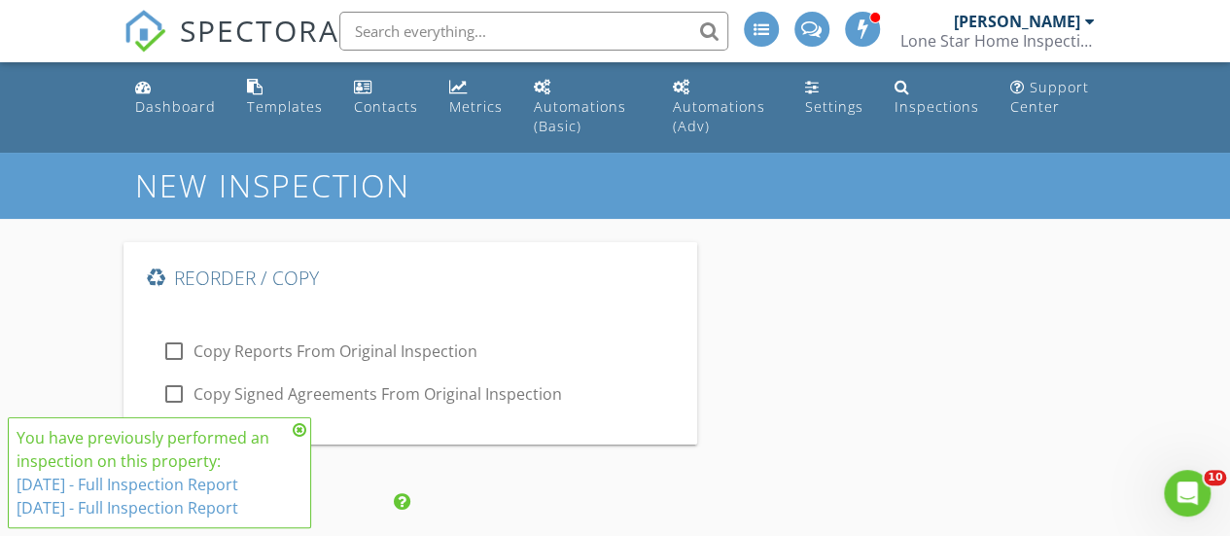
click at [295, 431] on icon at bounding box center [300, 430] width 14 height 16
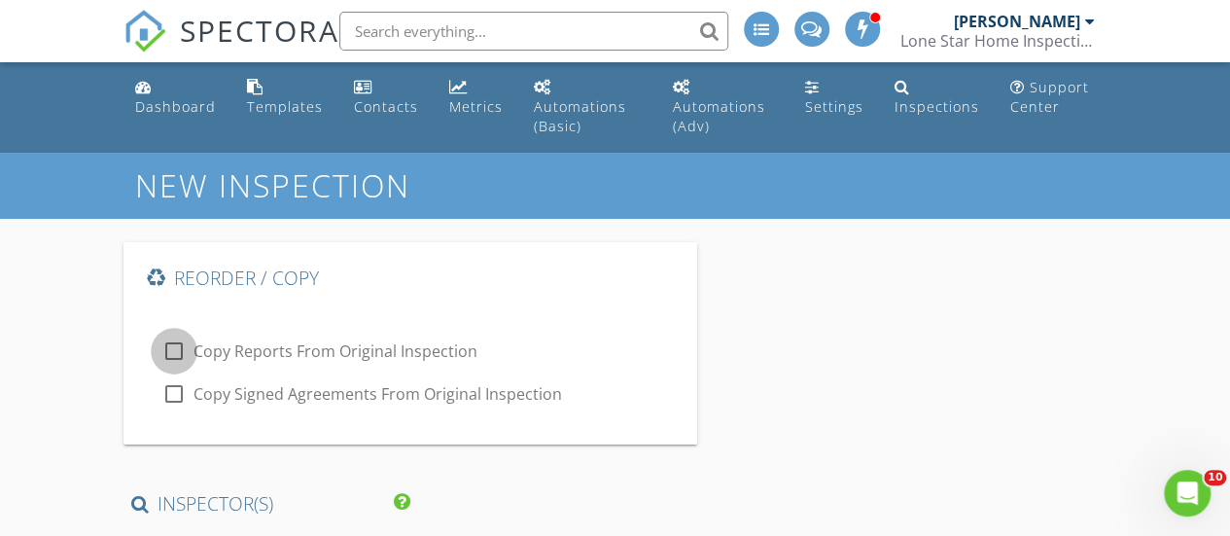
click at [174, 351] on div at bounding box center [173, 350] width 33 height 33
checkbox input "true"
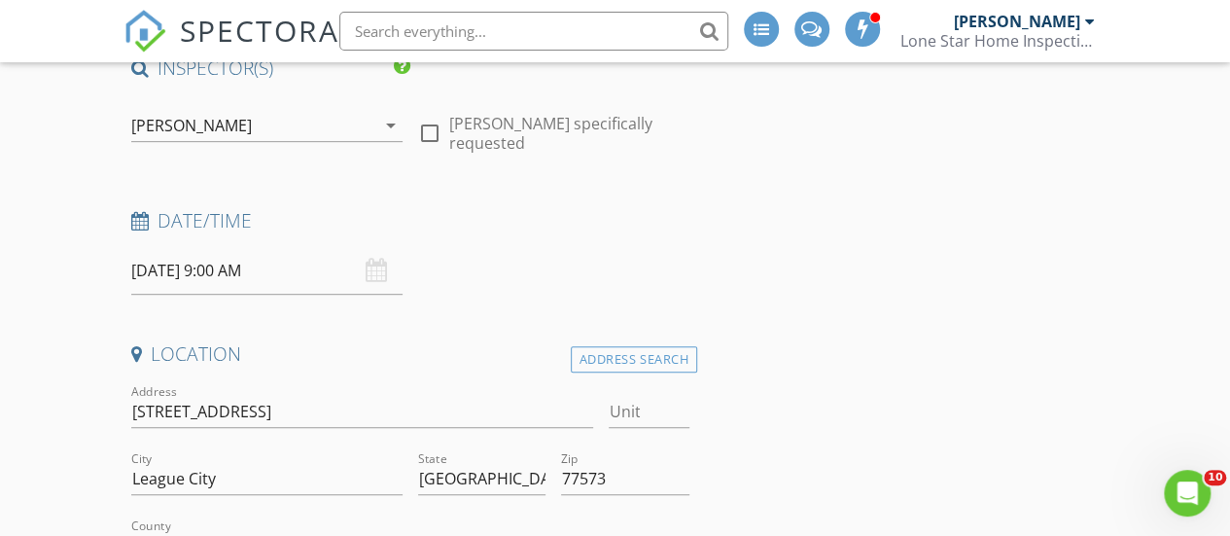
scroll to position [453, 0]
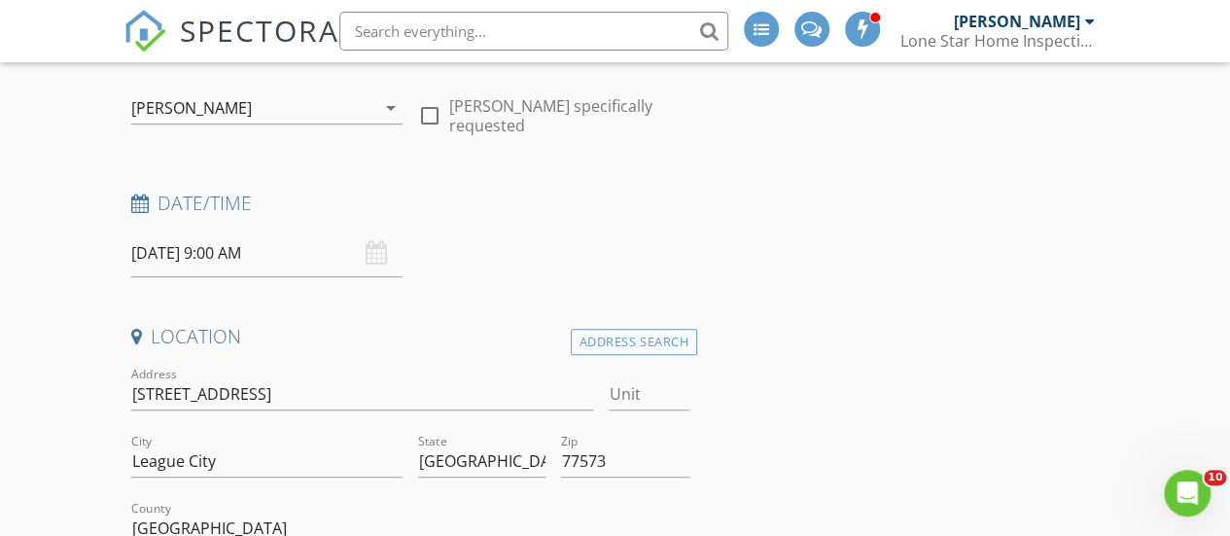
click at [147, 108] on div "[PERSON_NAME]" at bounding box center [191, 107] width 121 height 17
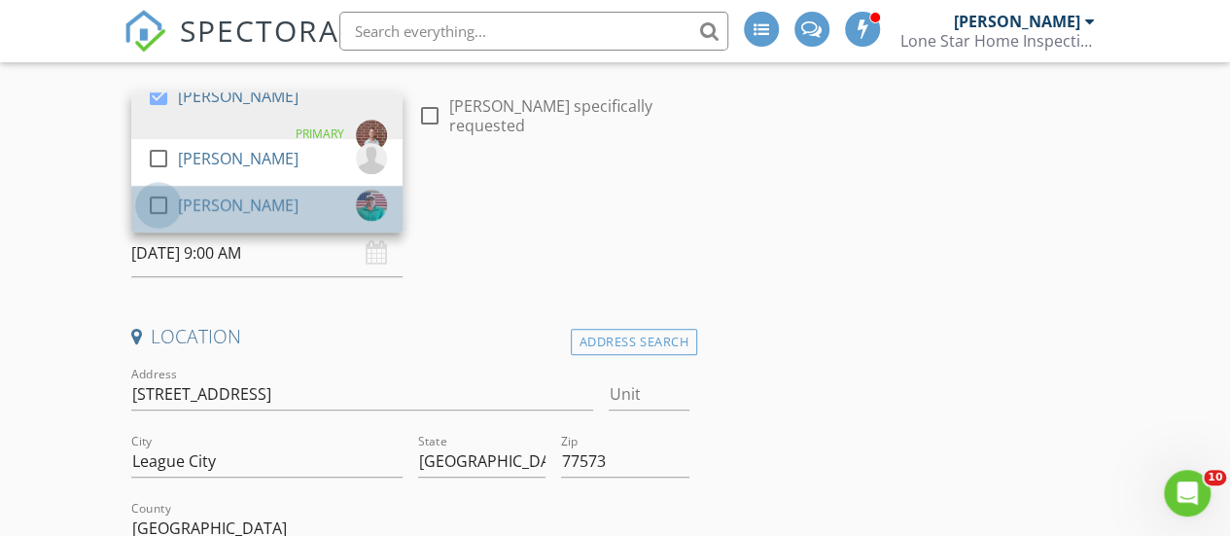
click at [157, 205] on div at bounding box center [158, 205] width 33 height 33
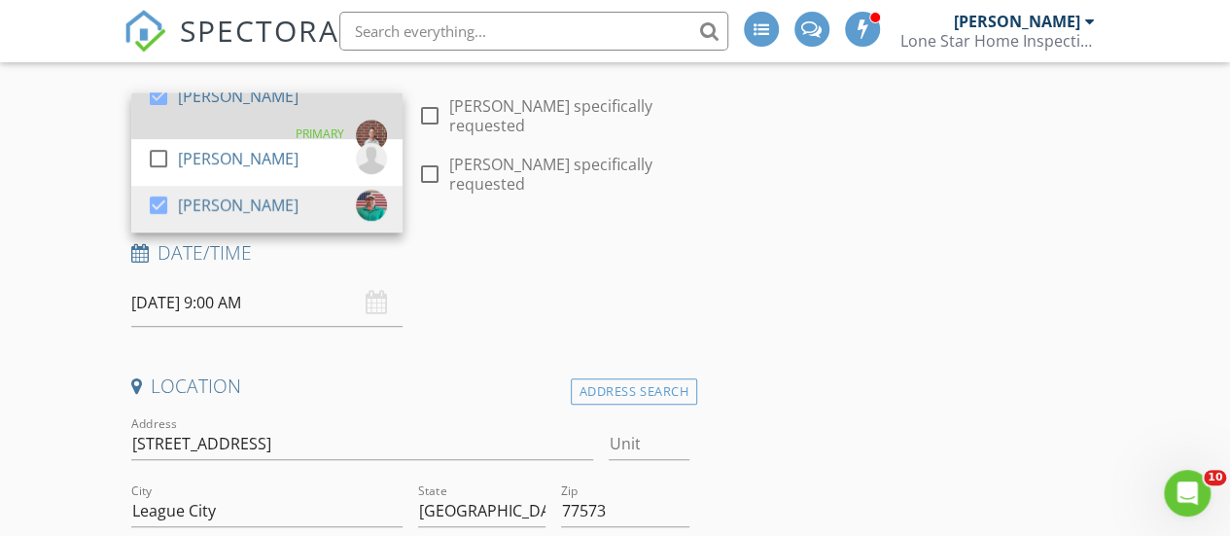
click at [153, 108] on div at bounding box center [158, 96] width 33 height 33
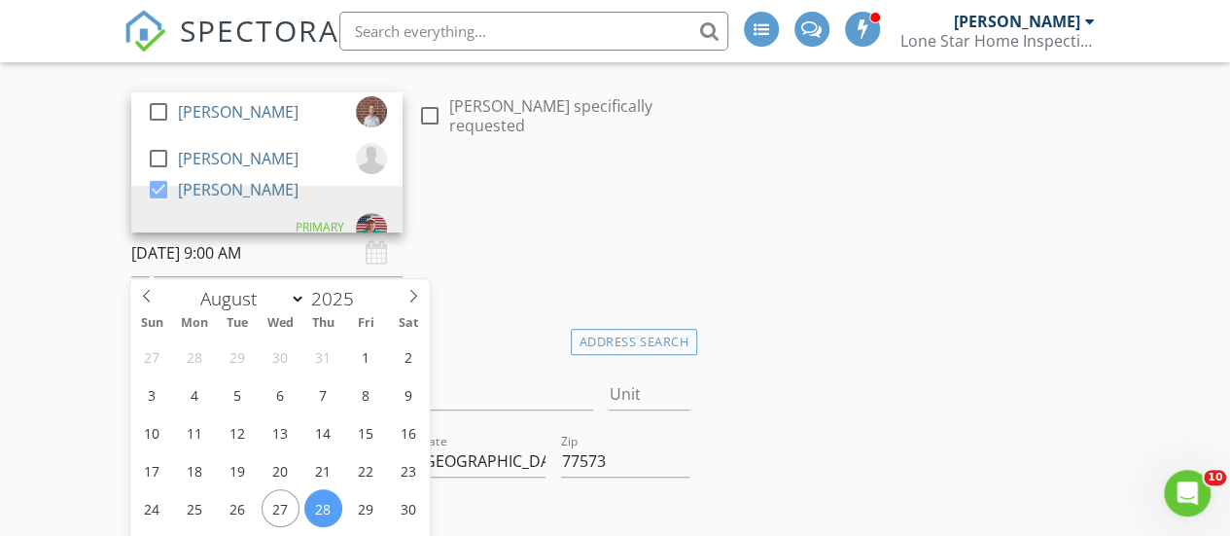
click at [177, 252] on input "[DATE] 9:00 AM" at bounding box center [266, 253] width 271 height 48
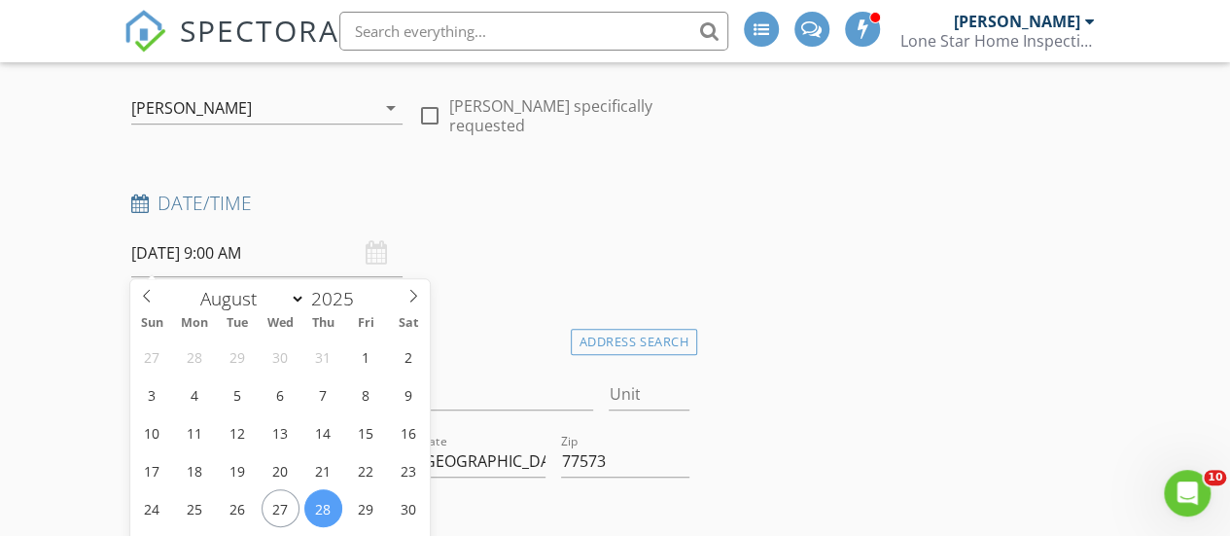
click at [236, 254] on input "[DATE] 9:00 AM" at bounding box center [266, 253] width 271 height 48
click at [272, 251] on input "[DATE] 9:00 AM" at bounding box center [266, 253] width 271 height 48
click at [223, 252] on input "[DATE] 9:00 AM" at bounding box center [266, 253] width 271 height 48
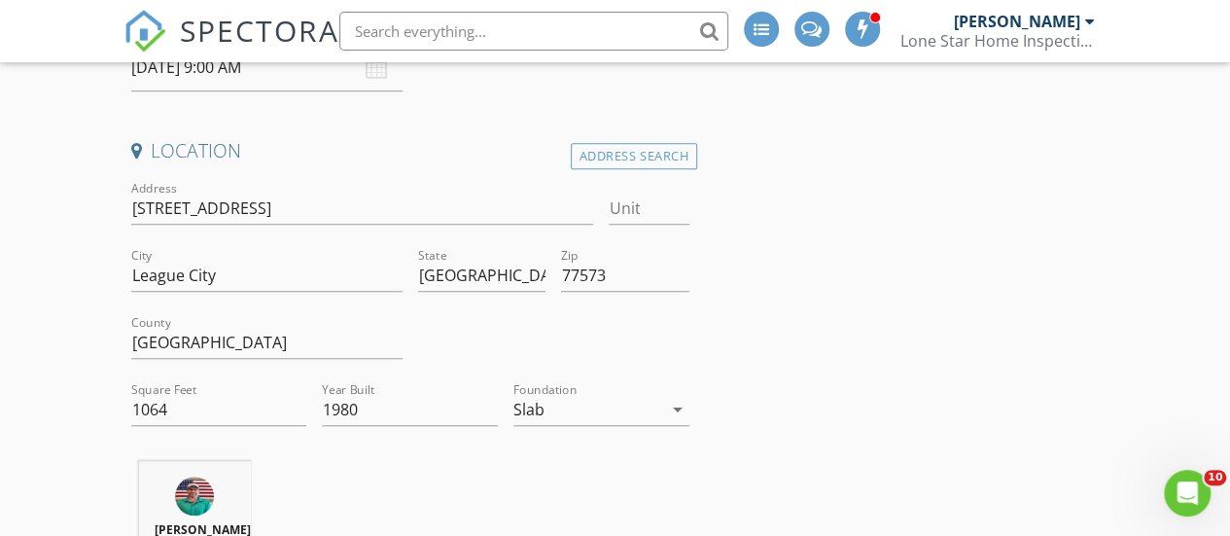
scroll to position [647, 0]
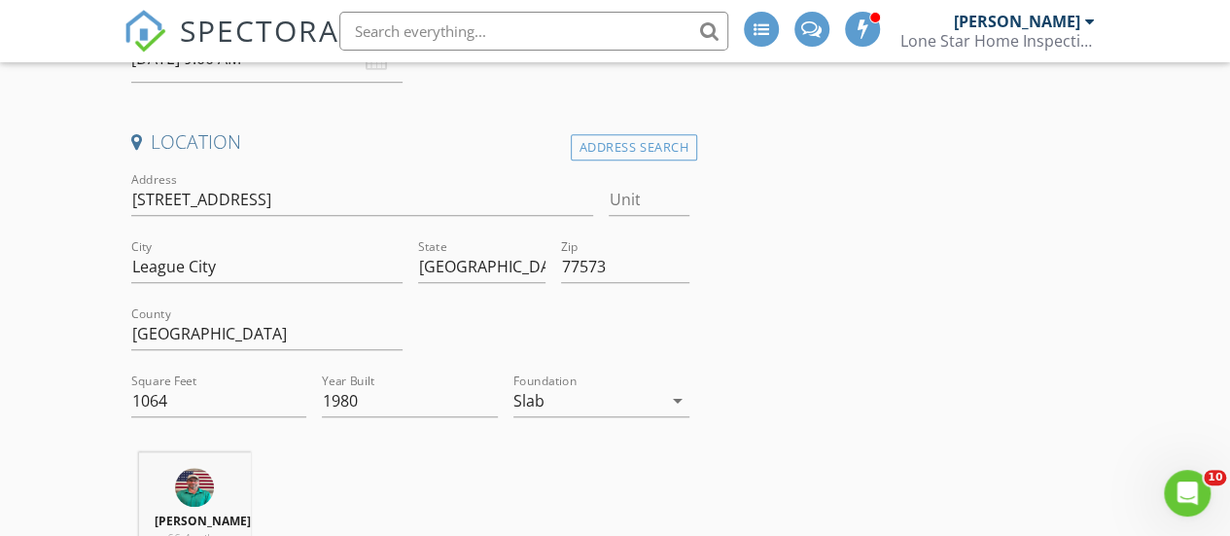
click at [223, 63] on link "SPECTORA" at bounding box center [231, 46] width 216 height 41
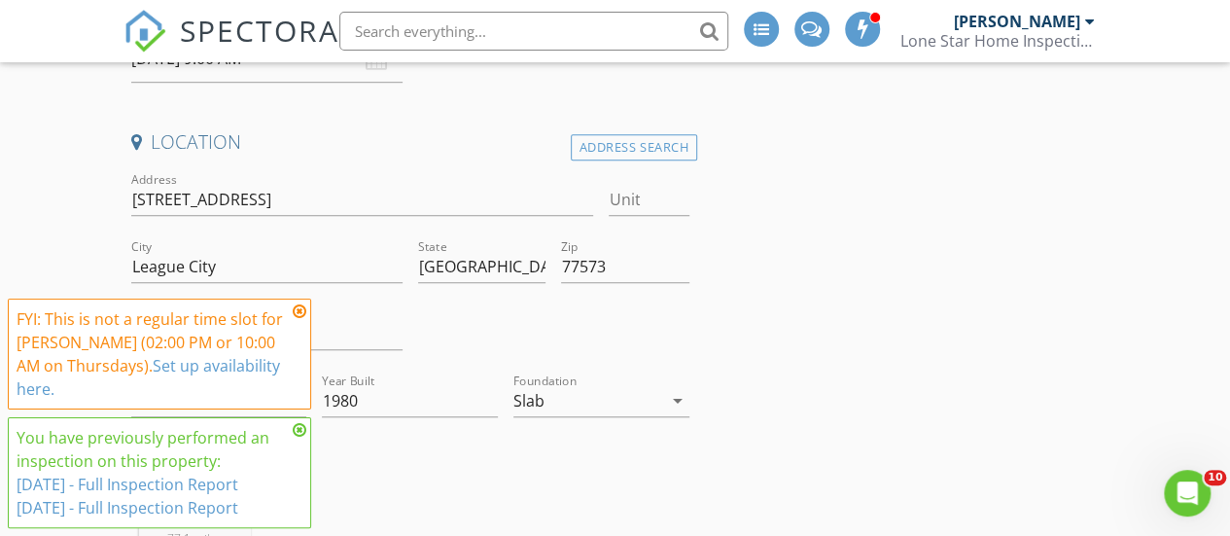
click at [300, 314] on icon at bounding box center [300, 311] width 14 height 16
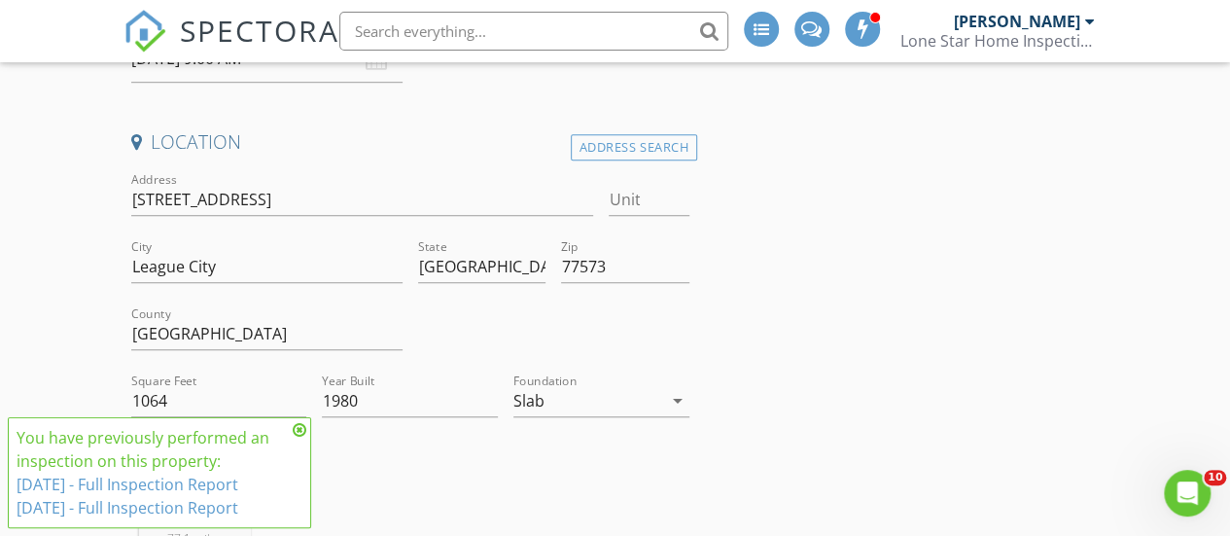
click at [300, 433] on icon at bounding box center [300, 430] width 14 height 16
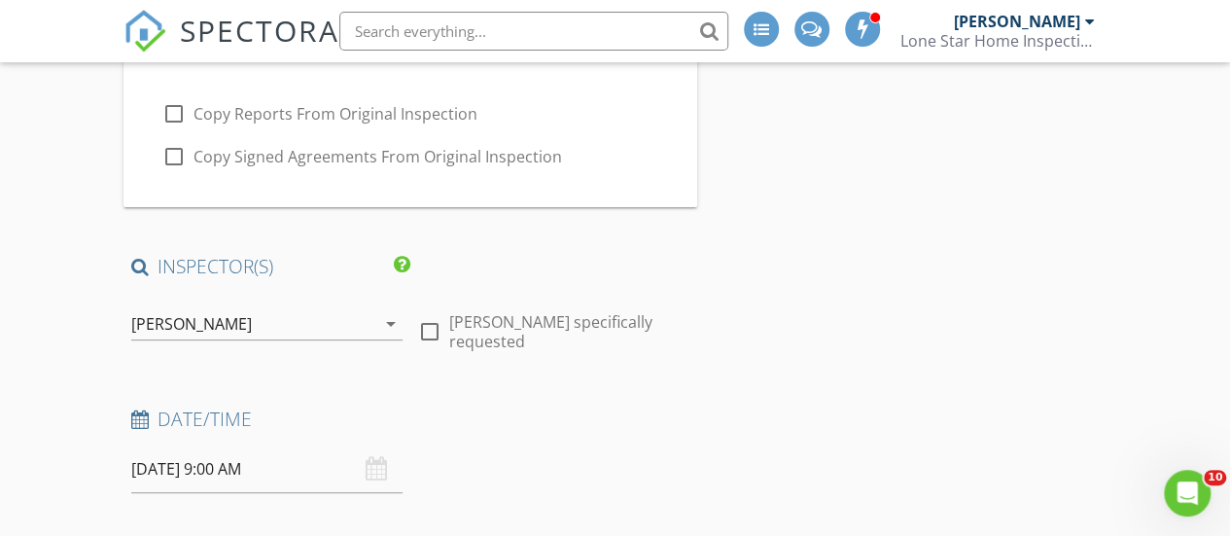
scroll to position [220, 0]
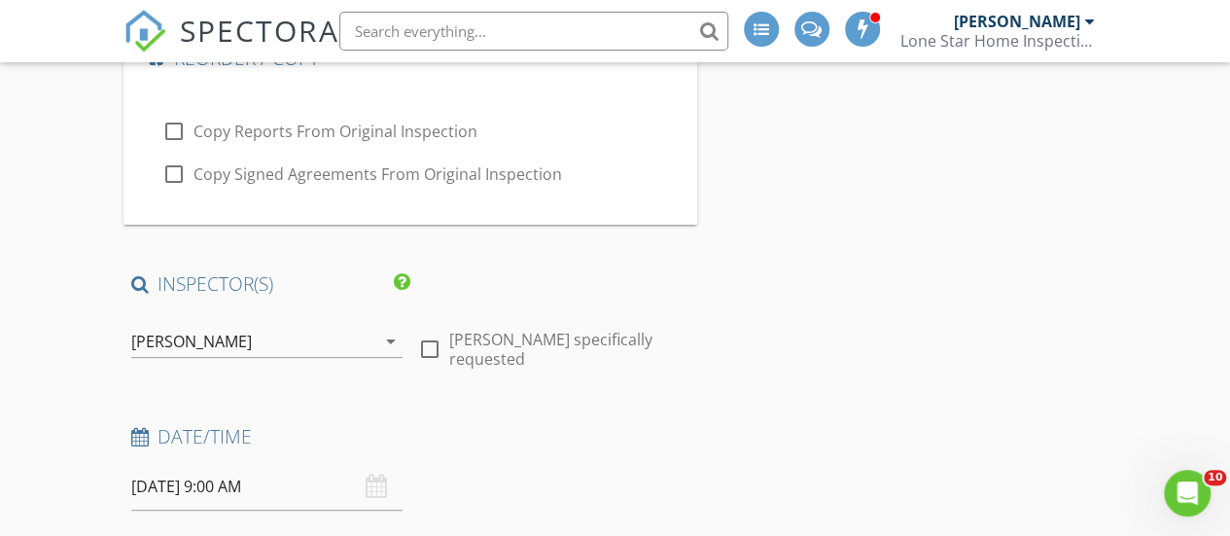
click at [174, 131] on div at bounding box center [173, 131] width 33 height 33
checkbox input "true"
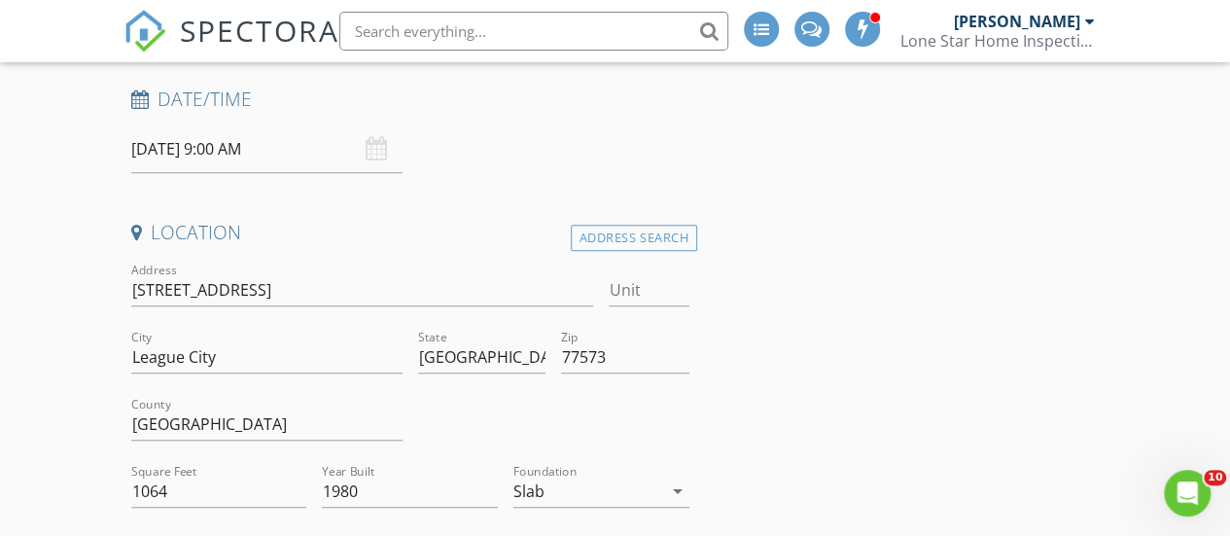
scroll to position [583, 0]
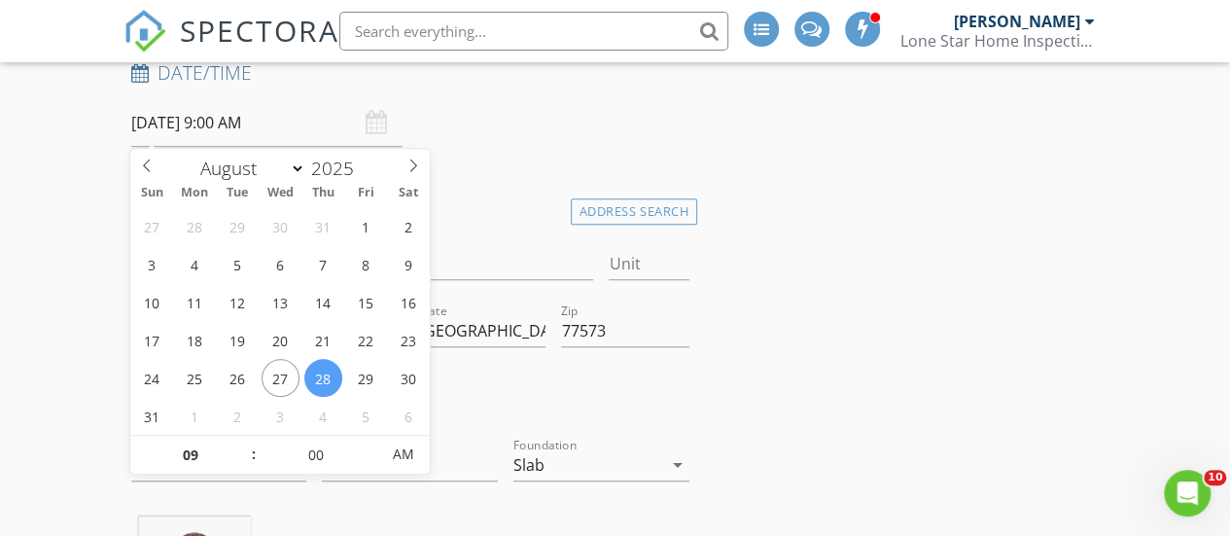
click at [236, 131] on input "[DATE] 9:00 AM" at bounding box center [266, 123] width 271 height 48
type input "[DATE] 10:00 AM"
type input "10"
click at [243, 438] on span at bounding box center [244, 445] width 14 height 19
type input "[DATE] 11:00 AM"
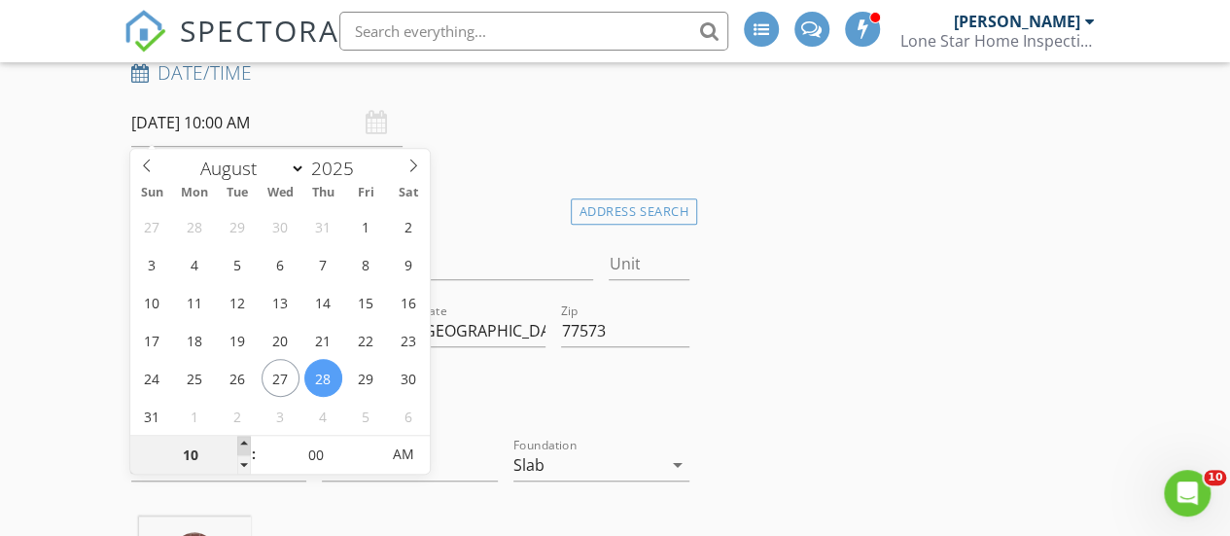
type input "11"
click at [243, 438] on span at bounding box center [244, 445] width 14 height 19
type input "[DATE] 12:00 PM"
type input "12"
click at [243, 438] on span at bounding box center [244, 445] width 14 height 19
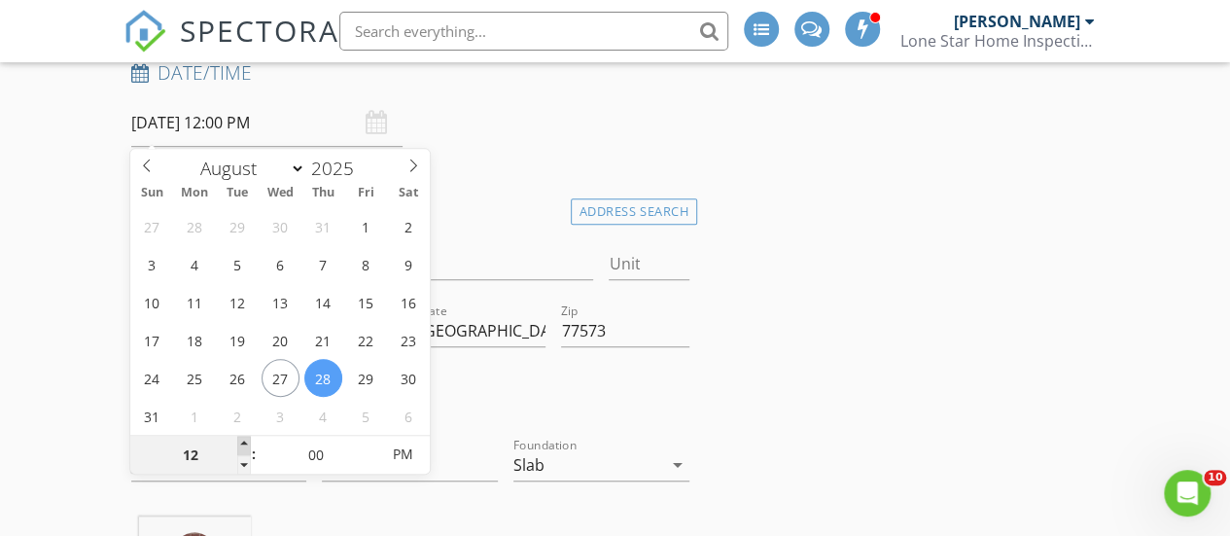
type input "08/28/2025 1:00 PM"
type input "01"
click at [243, 438] on span at bounding box center [244, 445] width 14 height 19
type input "08/28/2025 2:00 PM"
type input "02"
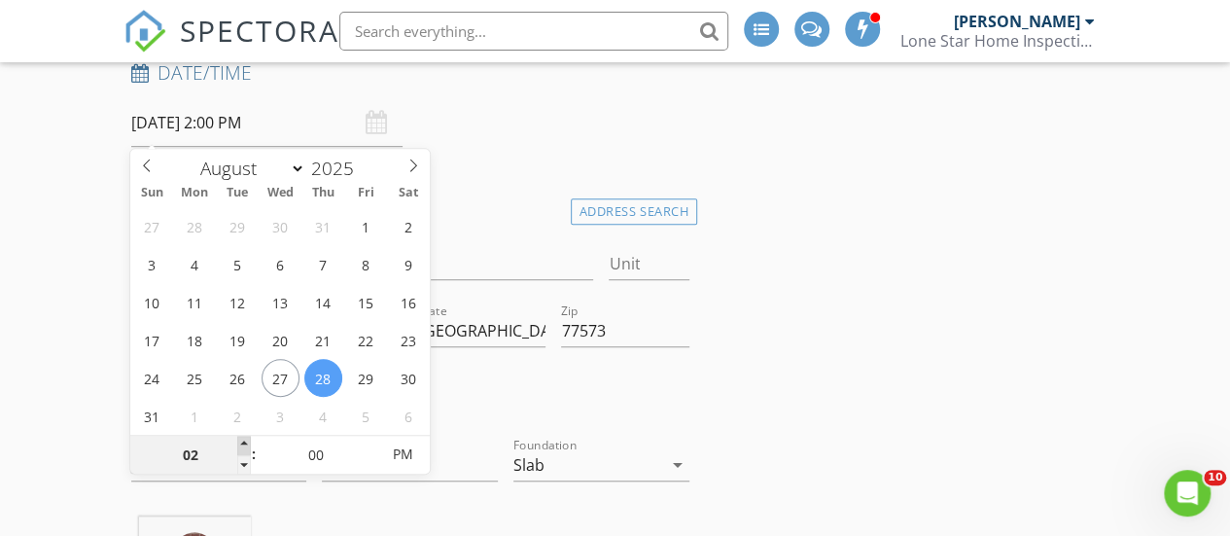
click at [243, 438] on span at bounding box center [244, 445] width 14 height 19
type input "08/28/2025 3:00 PM"
type input "03"
click at [243, 438] on span at bounding box center [244, 445] width 14 height 19
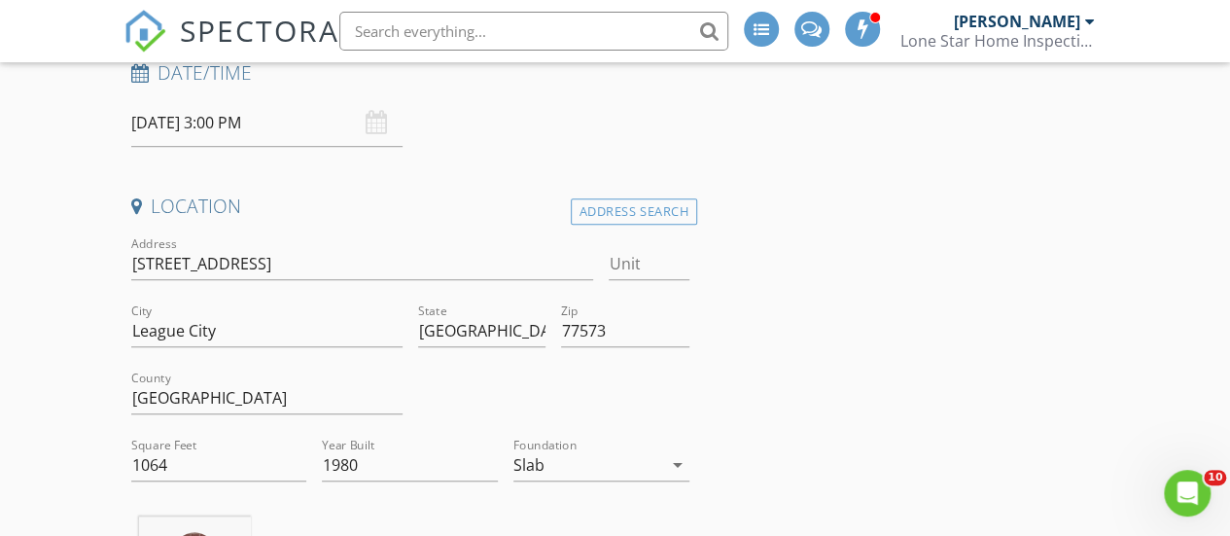
click at [585, 391] on div at bounding box center [553, 400] width 287 height 67
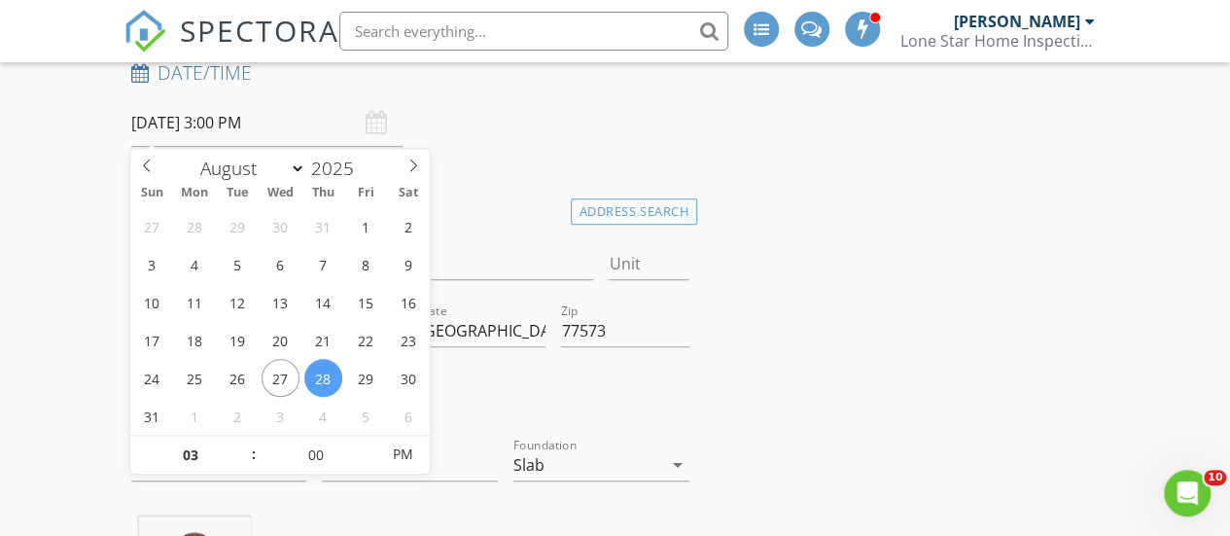
click at [169, 133] on input "08/28/2025 3:00 PM" at bounding box center [266, 123] width 271 height 48
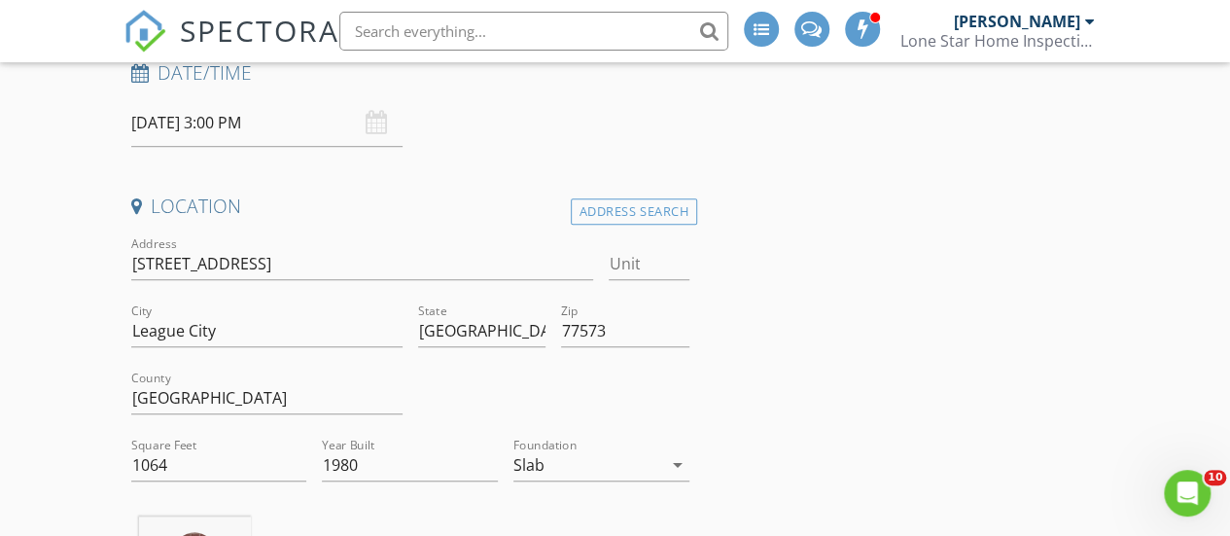
click at [547, 104] on div "Date/Time 08/28/2025 3:00 PM" at bounding box center [410, 103] width 574 height 87
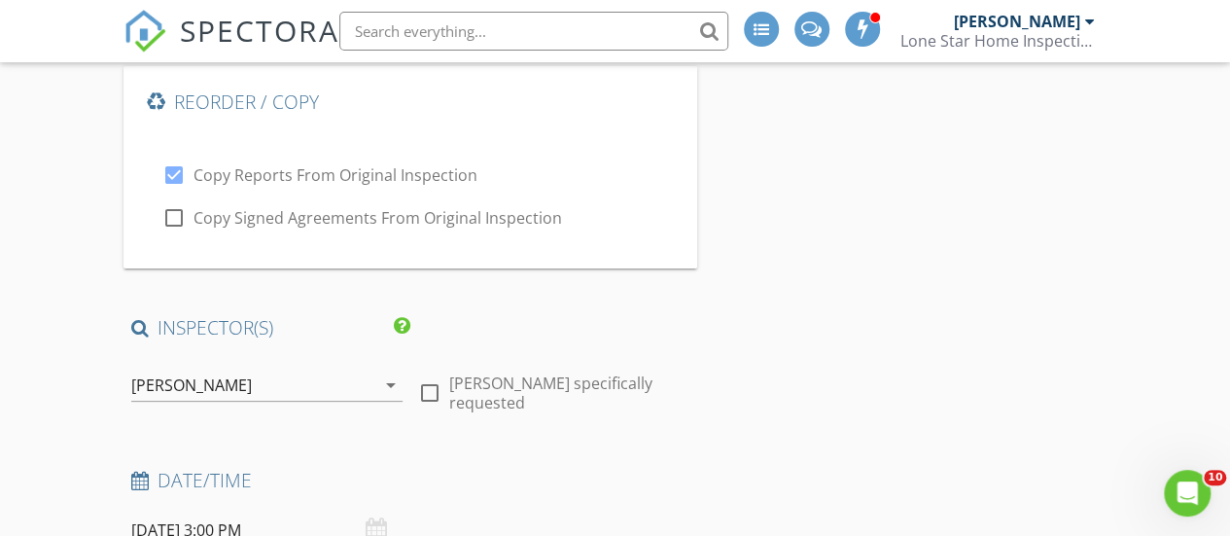
scroll to position [168, 0]
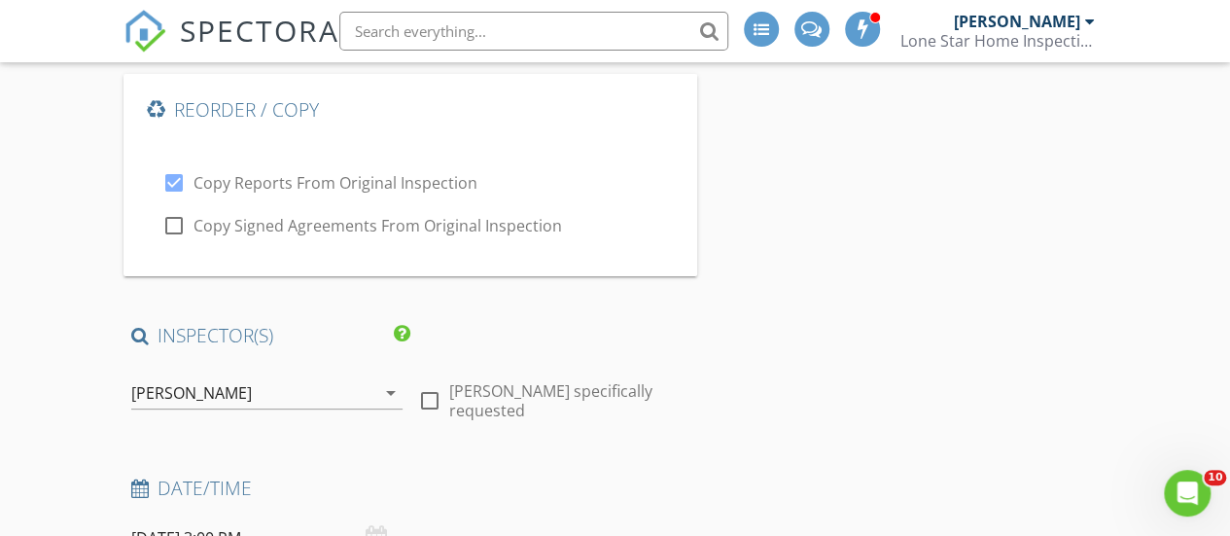
click at [199, 394] on div "[PERSON_NAME]" at bounding box center [191, 392] width 121 height 17
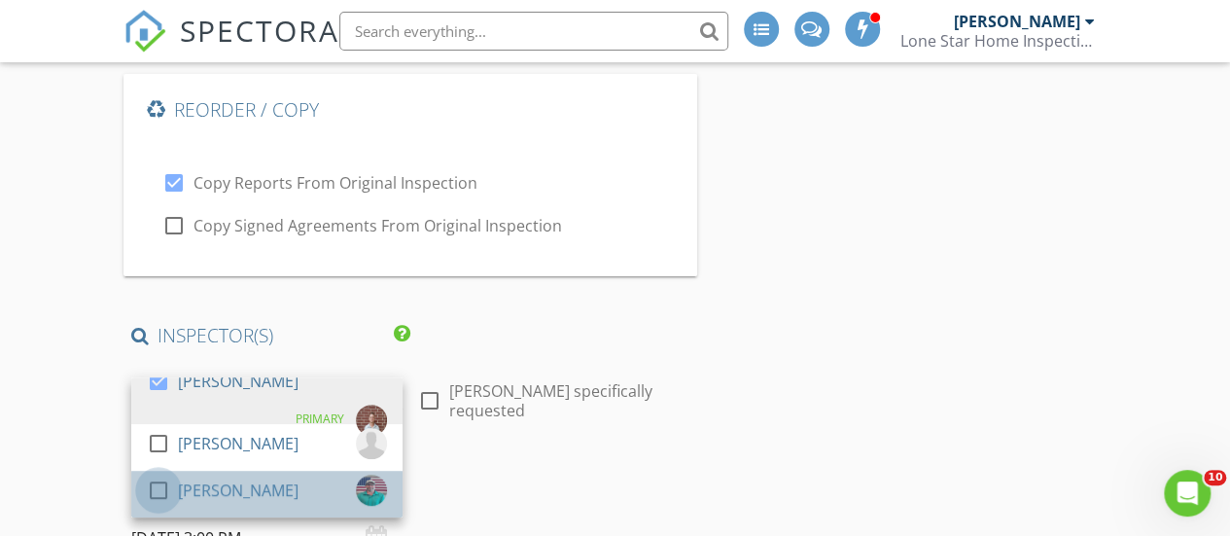
click at [161, 487] on div at bounding box center [158, 489] width 33 height 33
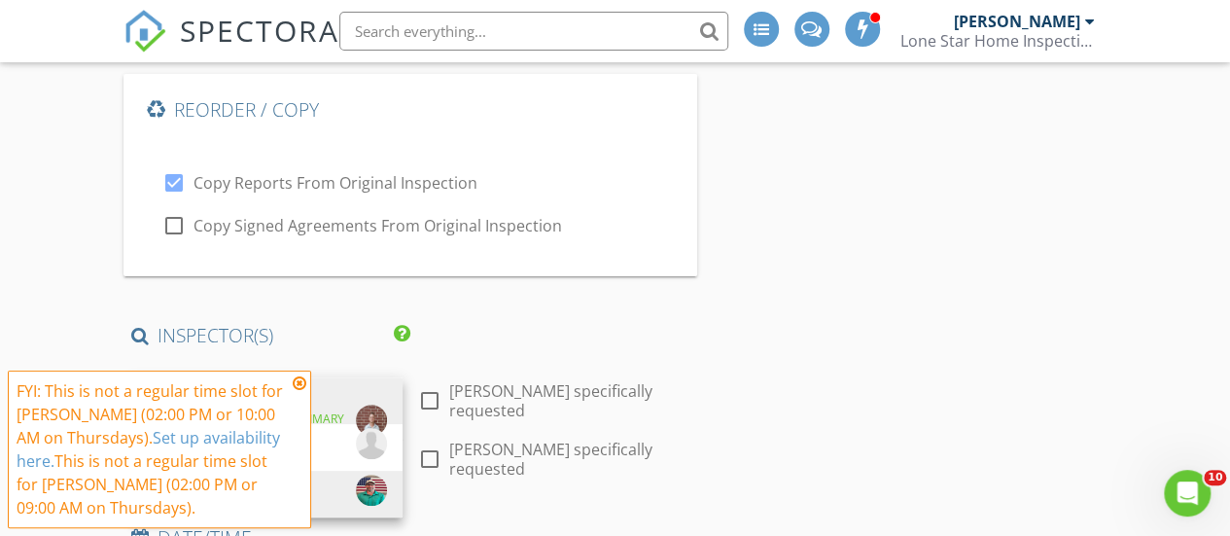
click at [300, 379] on icon at bounding box center [300, 383] width 14 height 16
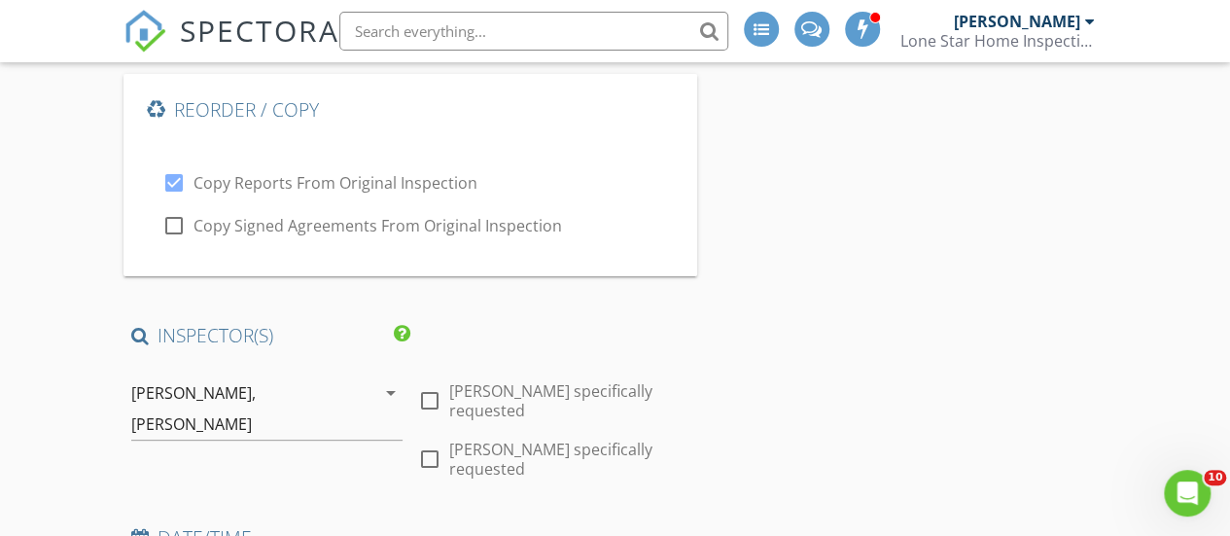
click at [167, 388] on div "Keaton Harris," at bounding box center [193, 392] width 124 height 17
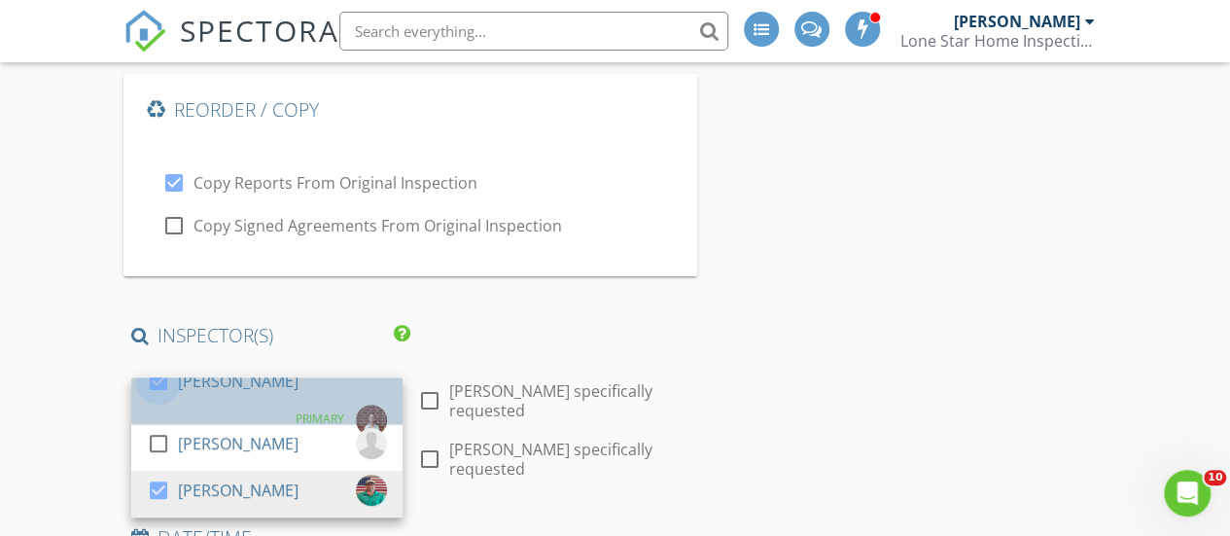
click at [157, 391] on div at bounding box center [158, 381] width 33 height 33
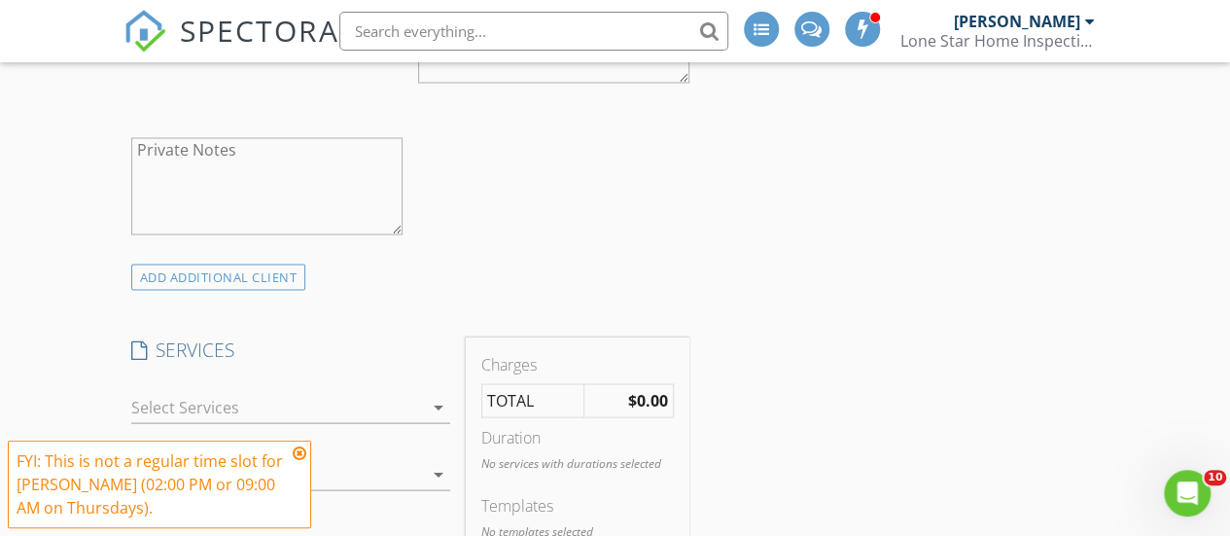
scroll to position [1827, 0]
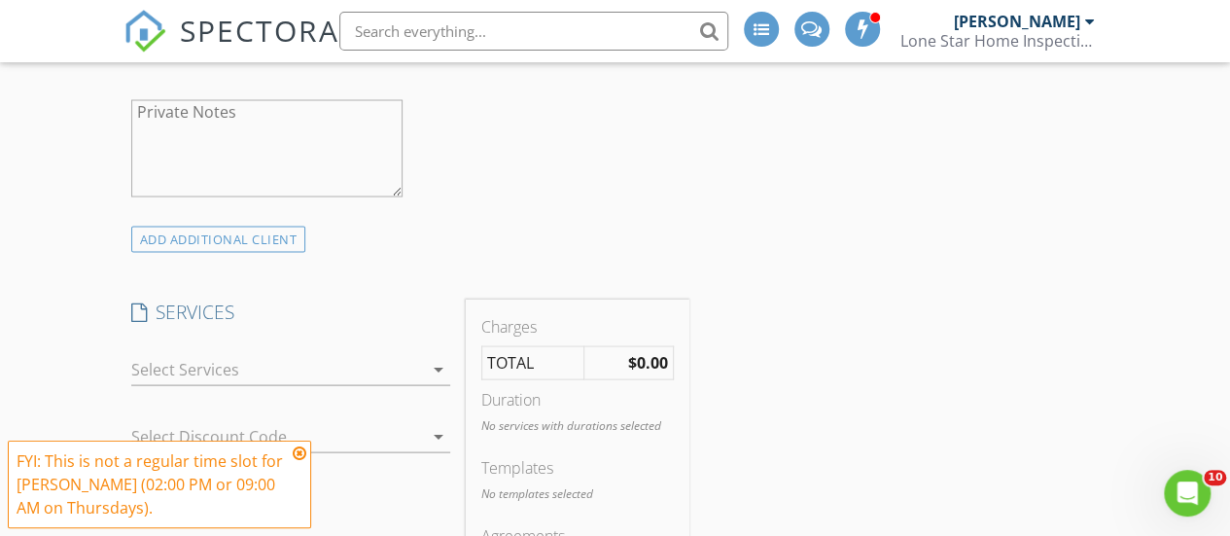
click at [299, 454] on icon at bounding box center [300, 453] width 14 height 16
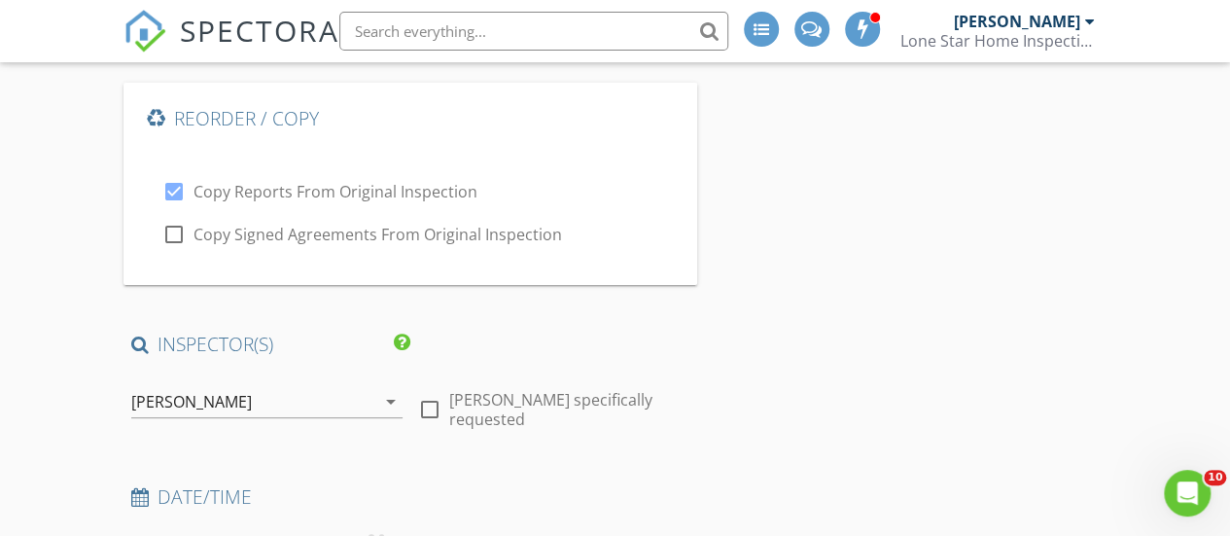
scroll to position [0, 0]
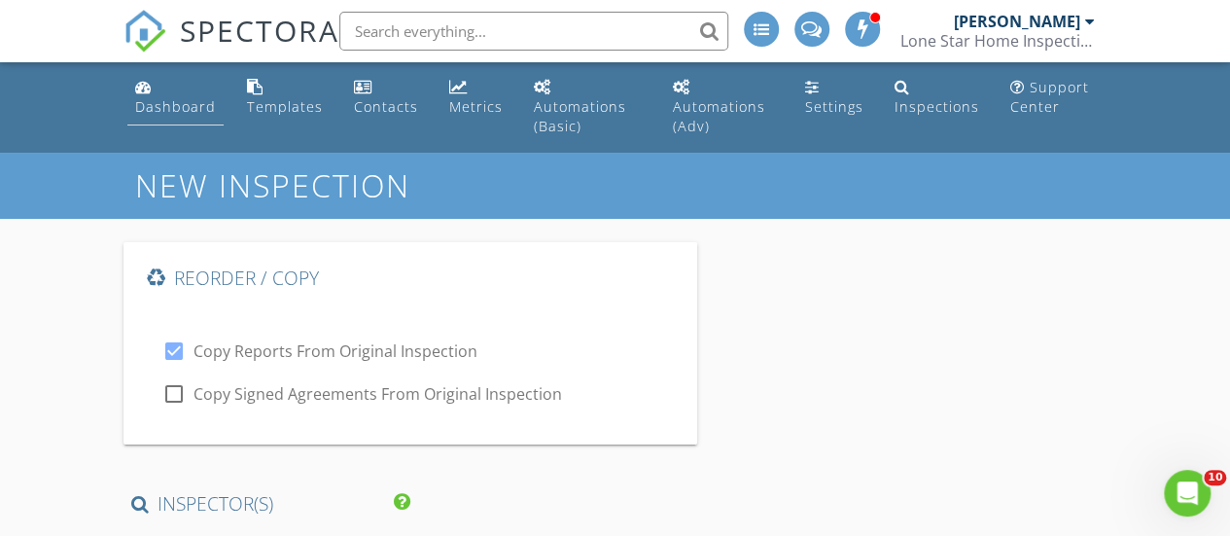
click at [160, 100] on div "Dashboard" at bounding box center [175, 106] width 81 height 18
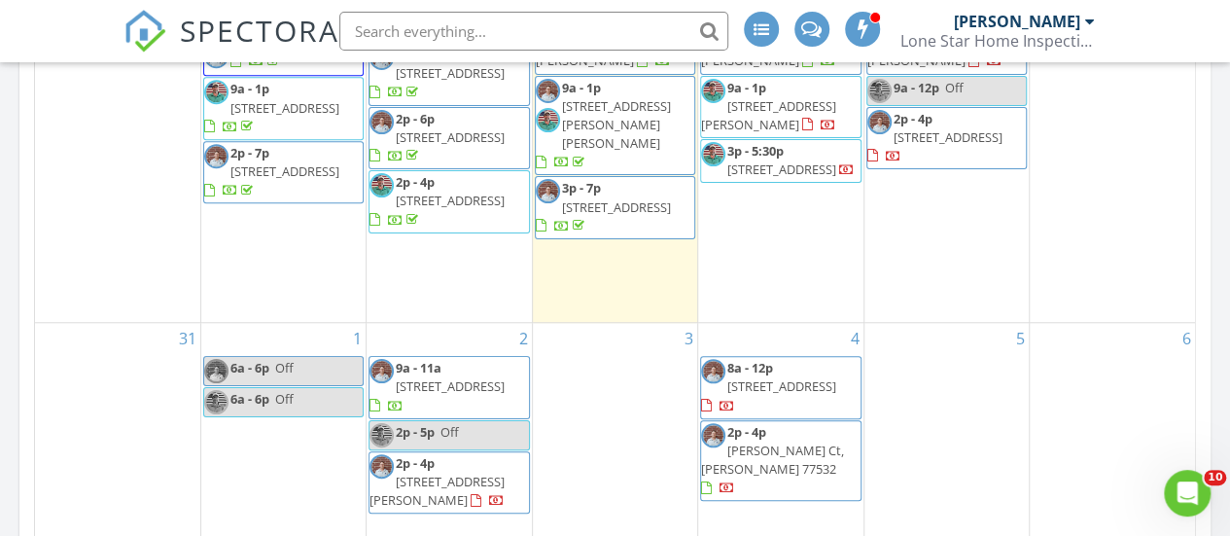
scroll to position [757, 0]
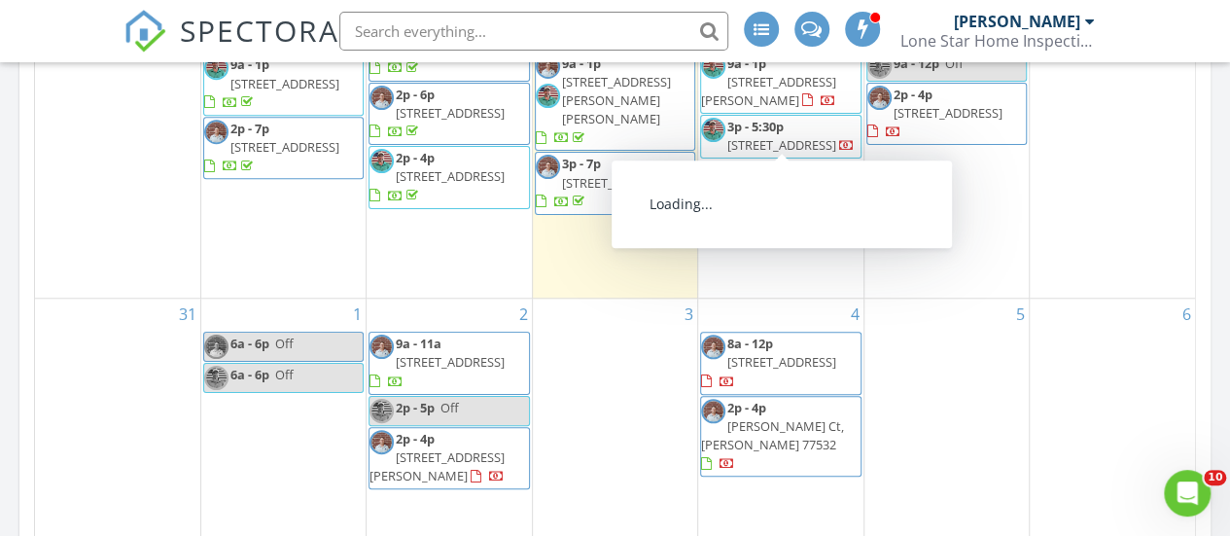
click span "5910 High Meadow St, League City 77573"
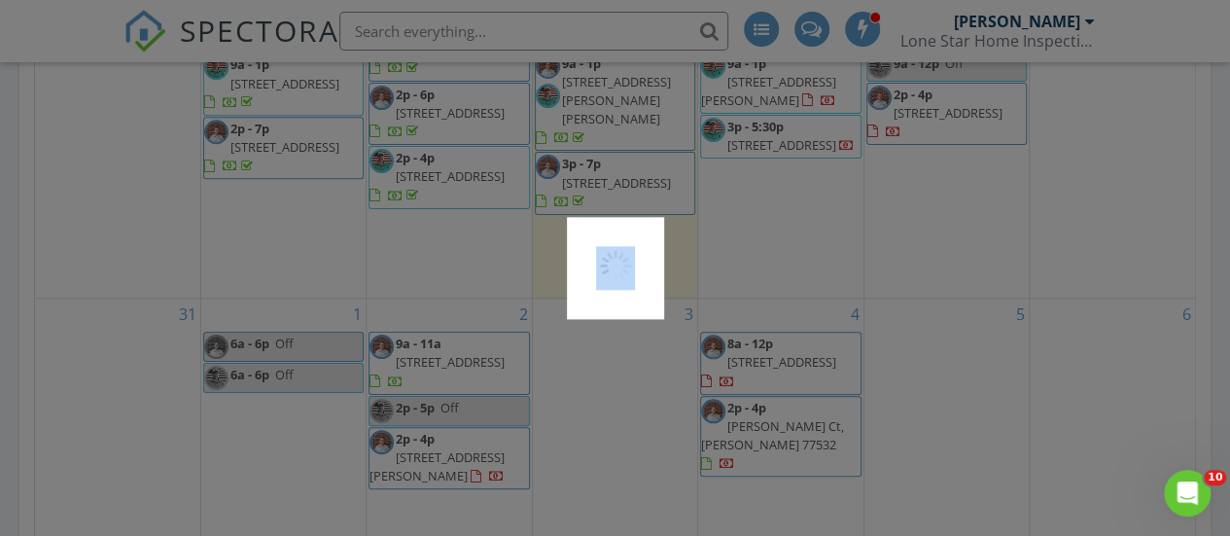
click div
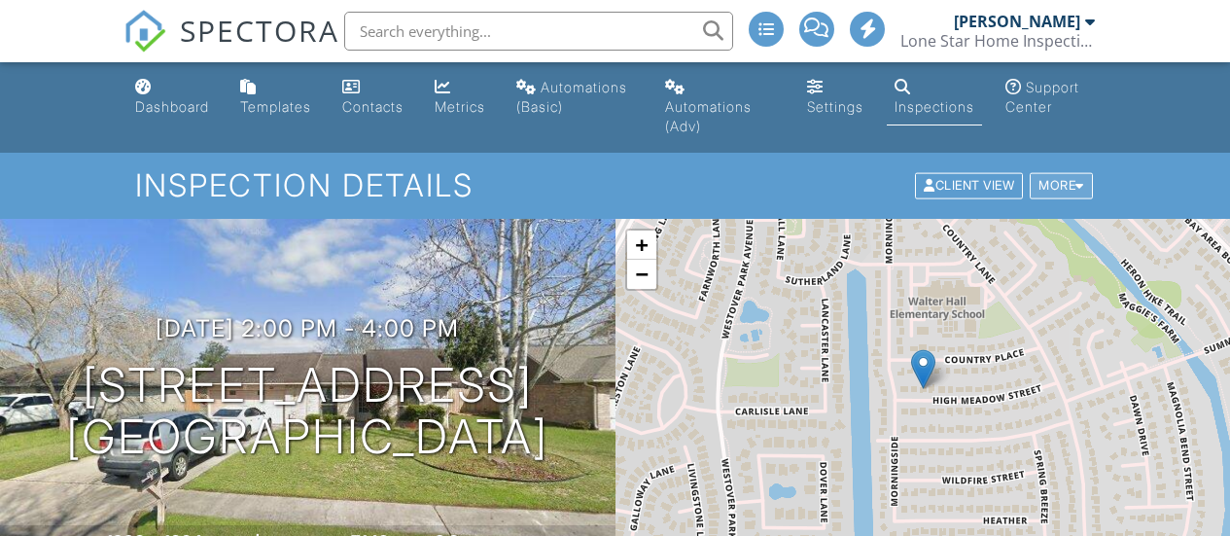
click at [1081, 184] on div at bounding box center [1079, 186] width 9 height 13
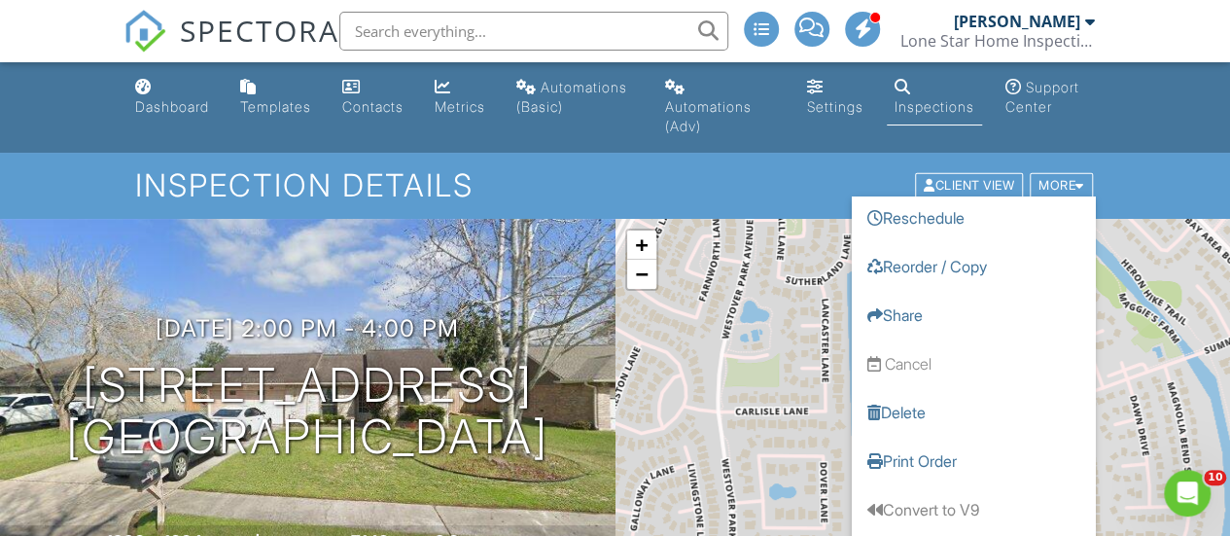
scroll to position [74, 0]
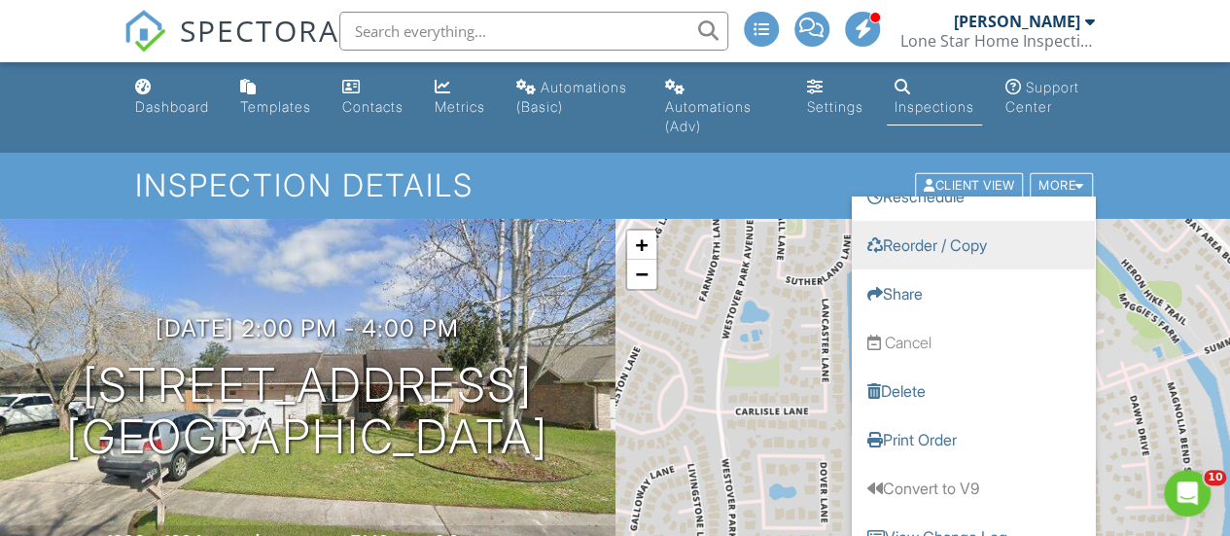
click at [926, 244] on link "Reorder / Copy" at bounding box center [973, 245] width 243 height 49
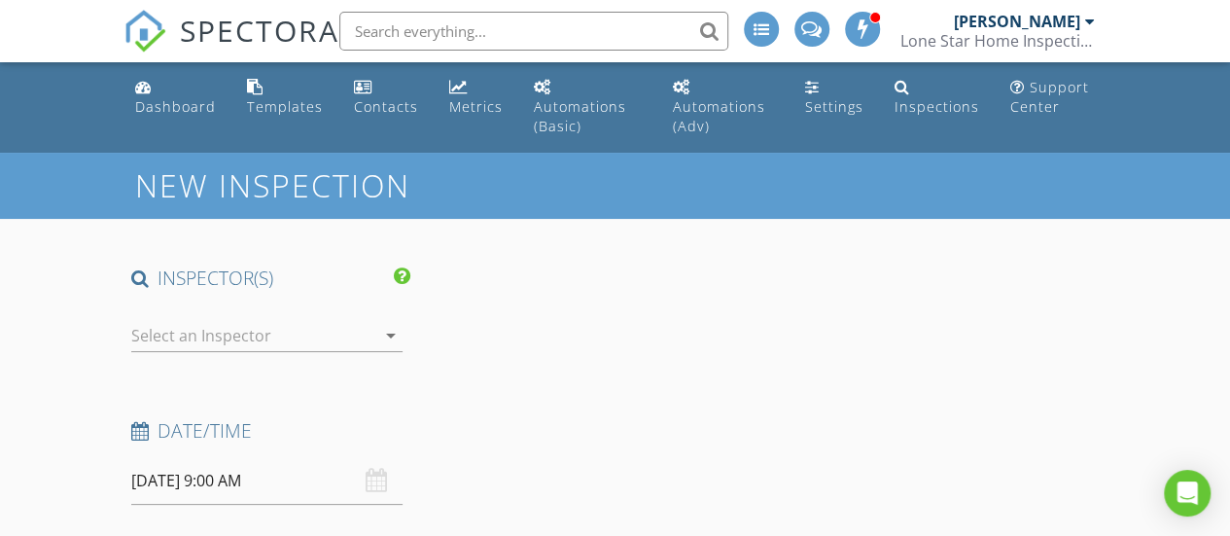
type input "[PERSON_NAME]"
type input "[EMAIL_ADDRESS][DOMAIN_NAME]"
type input "[PHONE_NUMBER]"
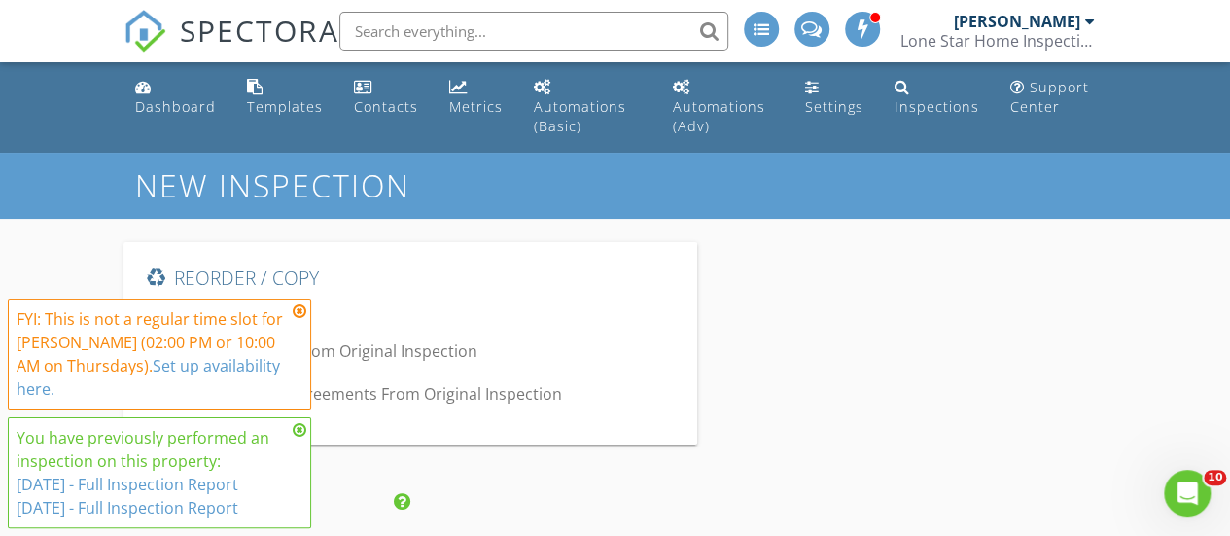
click at [301, 306] on icon at bounding box center [300, 311] width 14 height 16
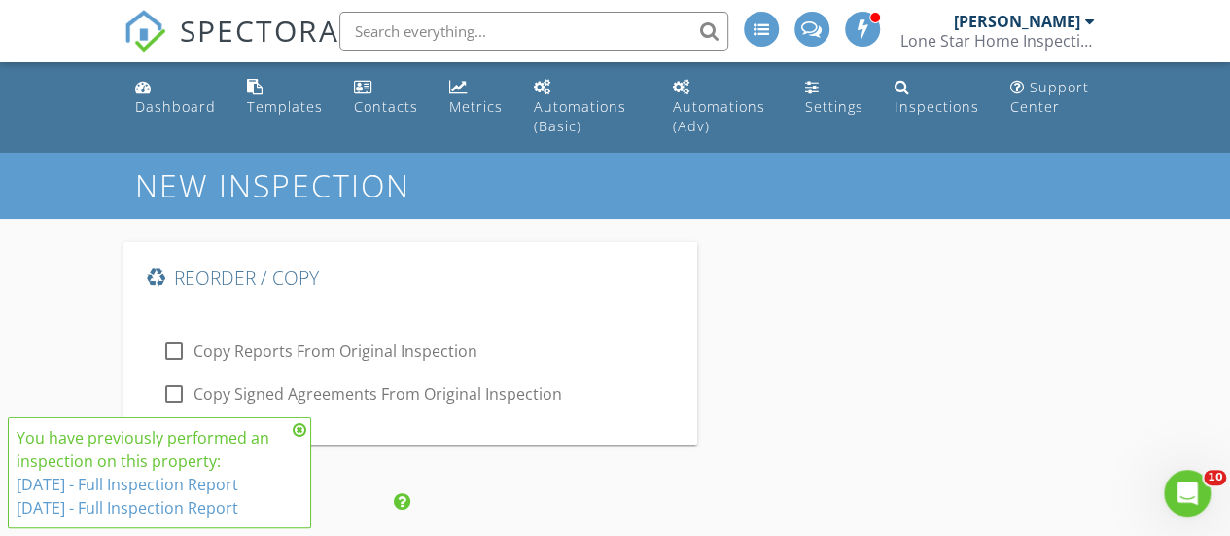
click at [301, 429] on icon at bounding box center [300, 430] width 14 height 16
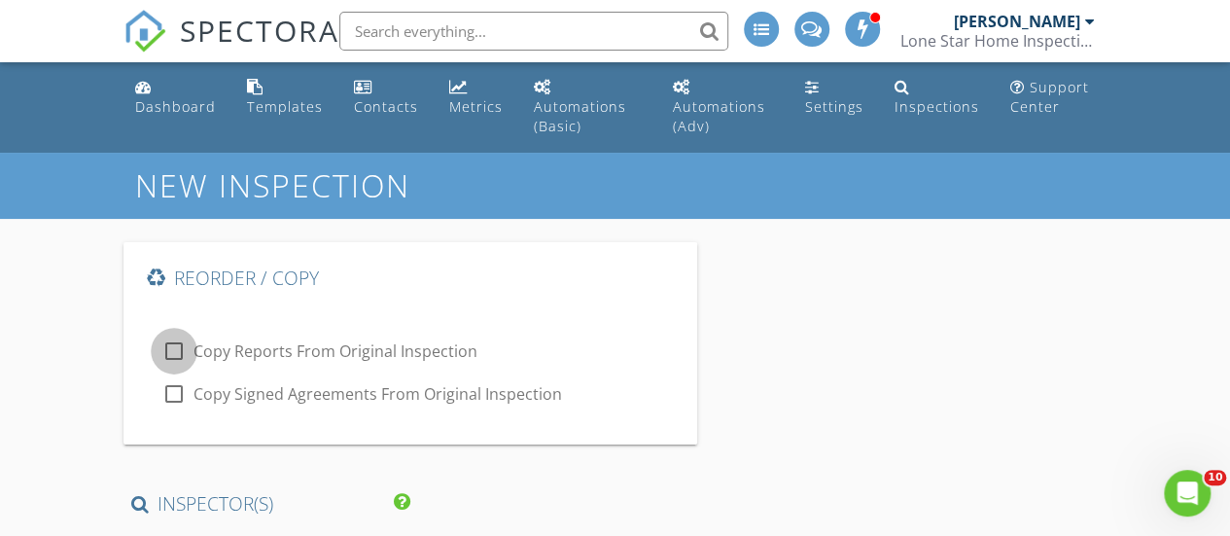
click at [176, 356] on div at bounding box center [173, 350] width 33 height 33
checkbox input "true"
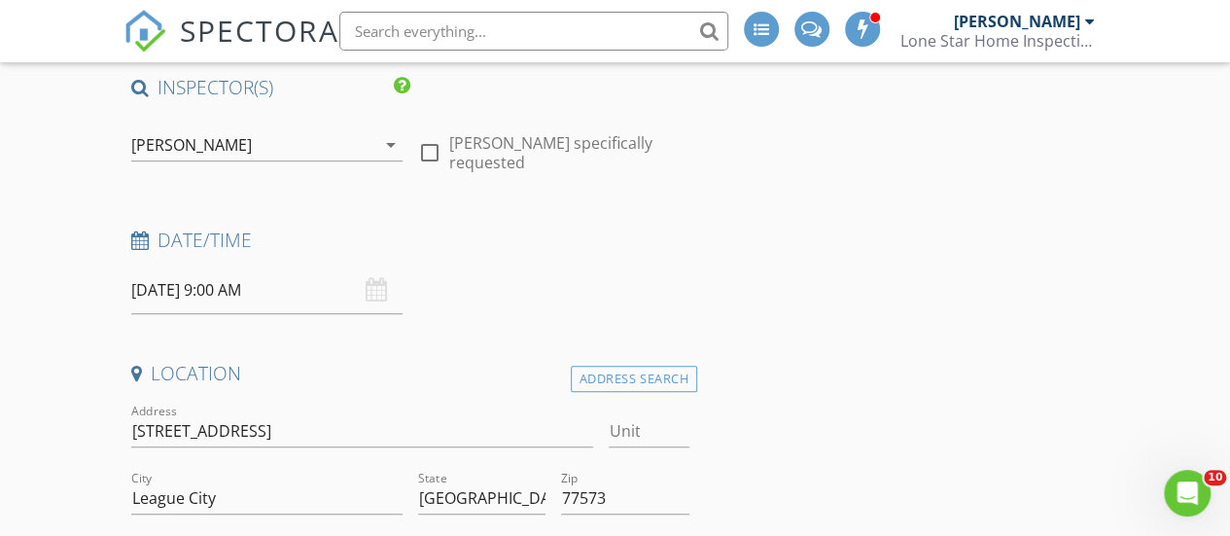
scroll to position [423, 0]
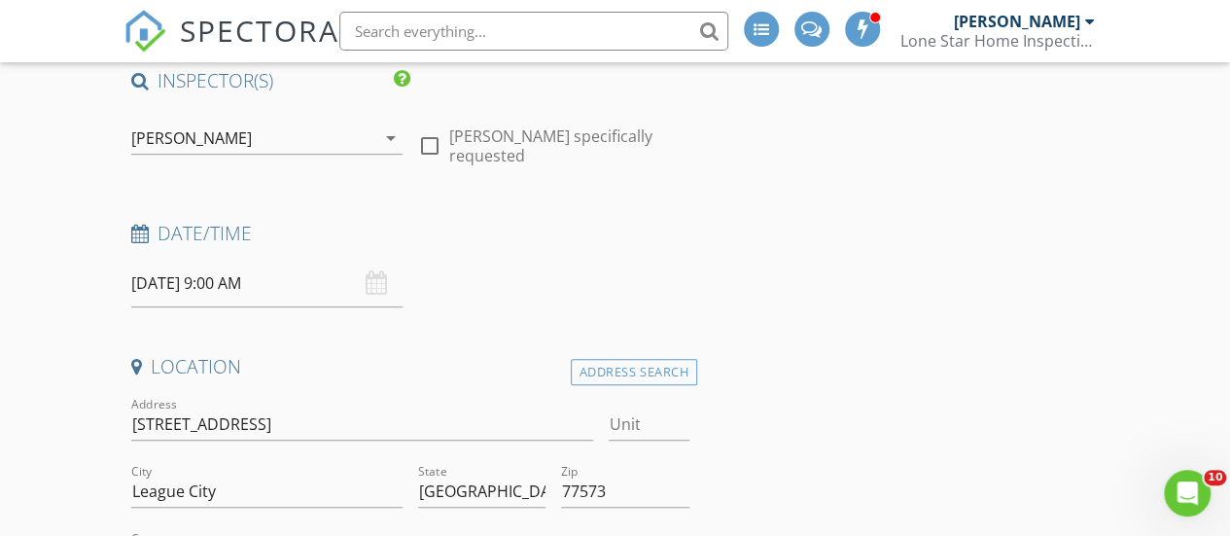
click at [264, 132] on div "[PERSON_NAME]" at bounding box center [253, 137] width 244 height 31
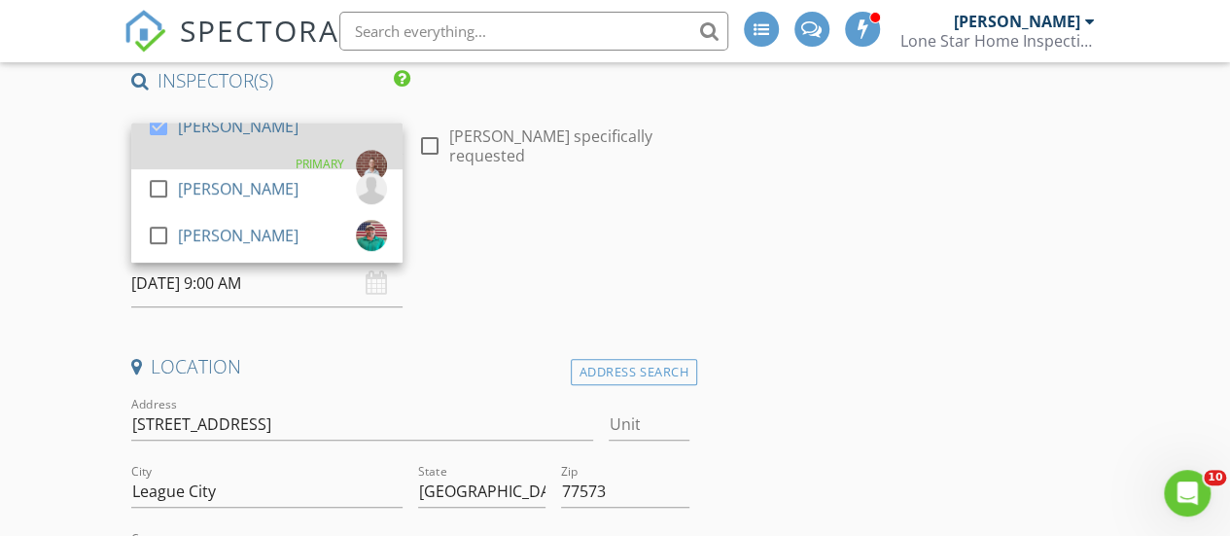
click at [170, 140] on div at bounding box center [158, 126] width 33 height 33
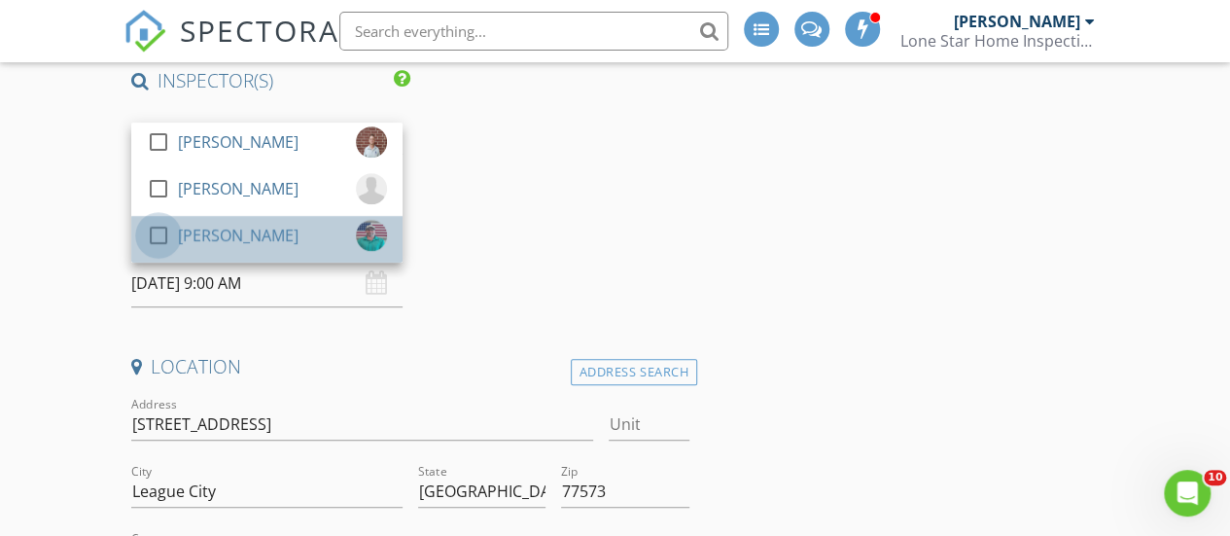
click at [157, 239] on div at bounding box center [158, 235] width 33 height 33
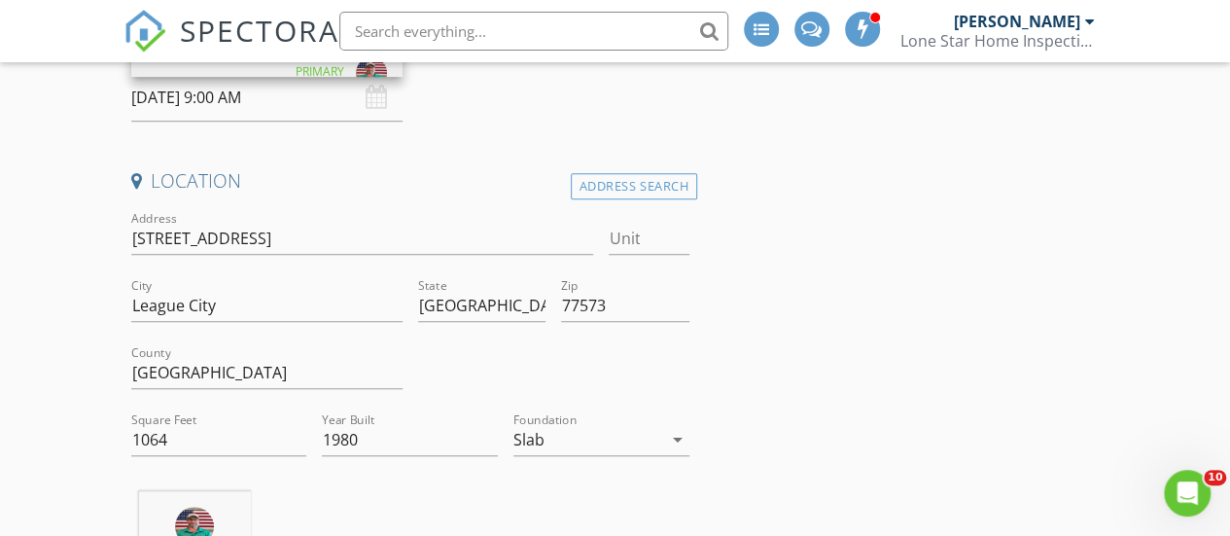
scroll to position [617, 0]
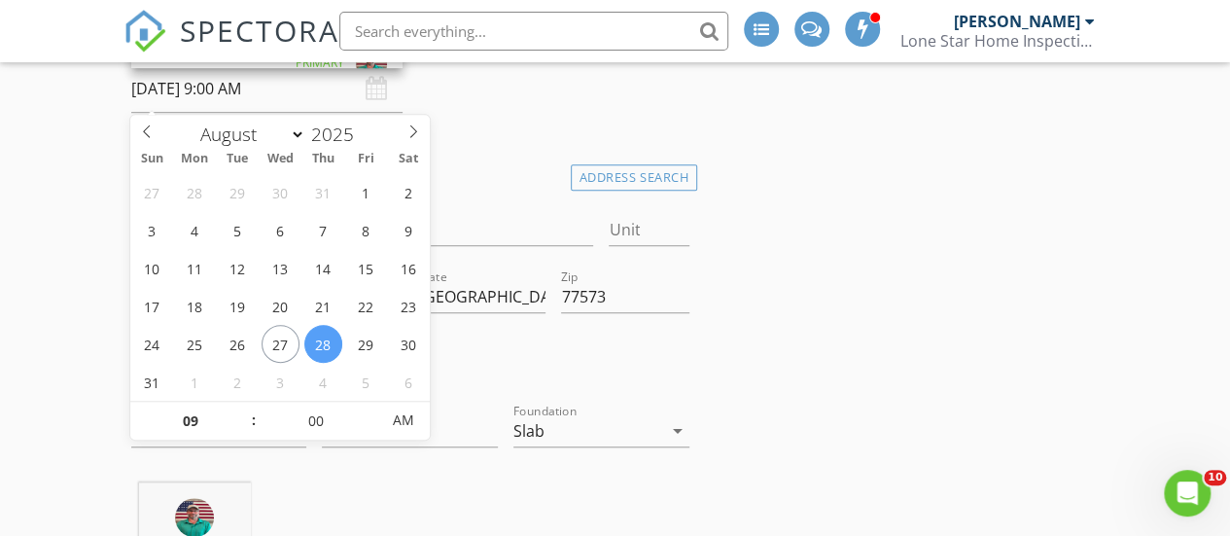
click at [227, 99] on input "08/28/2025 9:00 AM" at bounding box center [266, 89] width 271 height 48
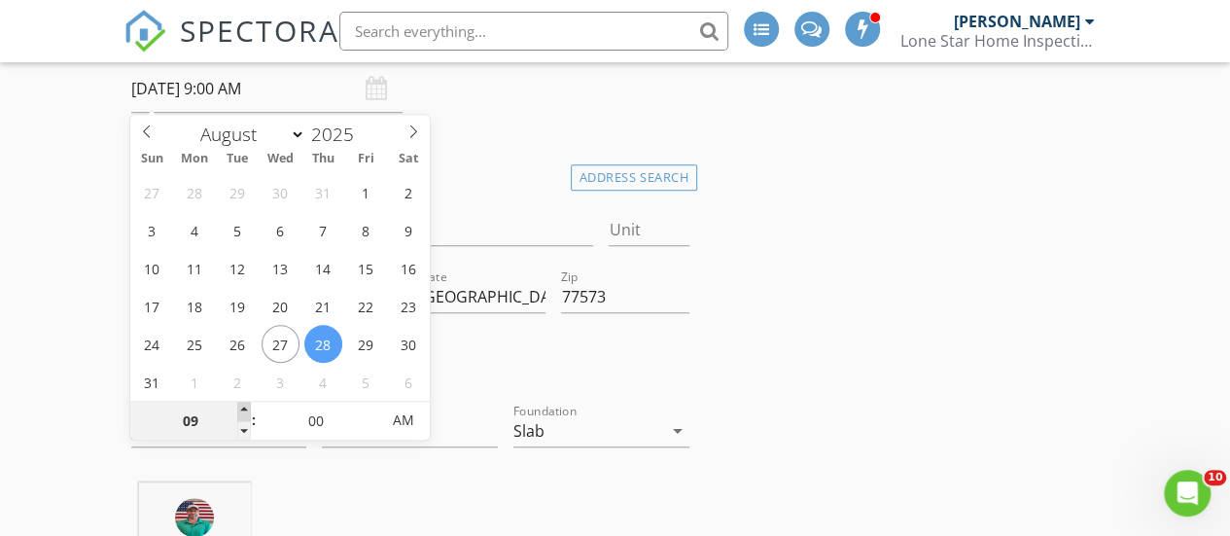
type input "10"
type input "08/28/2025 10:00 AM"
click at [244, 404] on span at bounding box center [244, 411] width 14 height 19
type input "11"
type input "08/28/2025 11:00 AM"
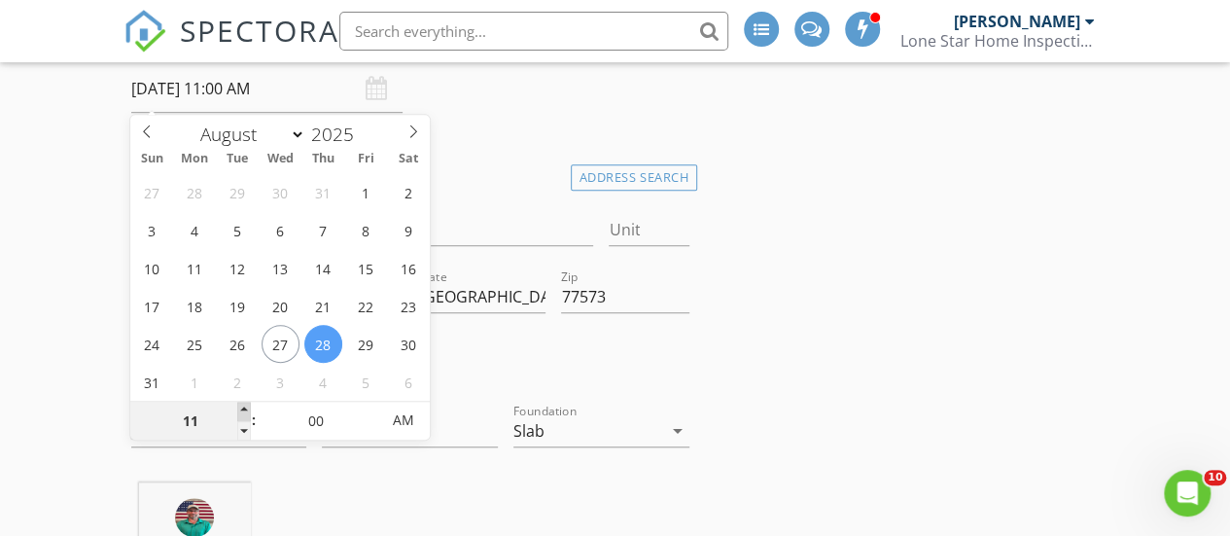
click at [244, 404] on span at bounding box center [244, 411] width 14 height 19
type input "12"
type input "08/28/2025 12:00 PM"
click at [244, 404] on span at bounding box center [244, 411] width 14 height 19
type input "01"
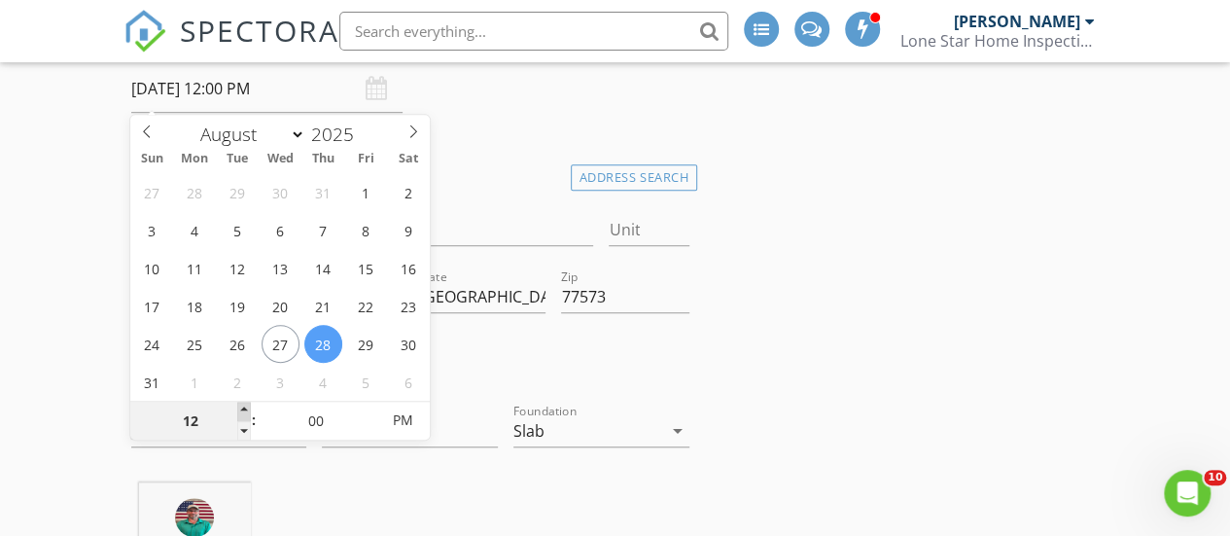
type input "08/28/2025 1:00 PM"
click at [244, 404] on span at bounding box center [244, 411] width 14 height 19
type input "02"
type input "08/28/2025 2:00 PM"
click at [244, 404] on span at bounding box center [244, 411] width 14 height 19
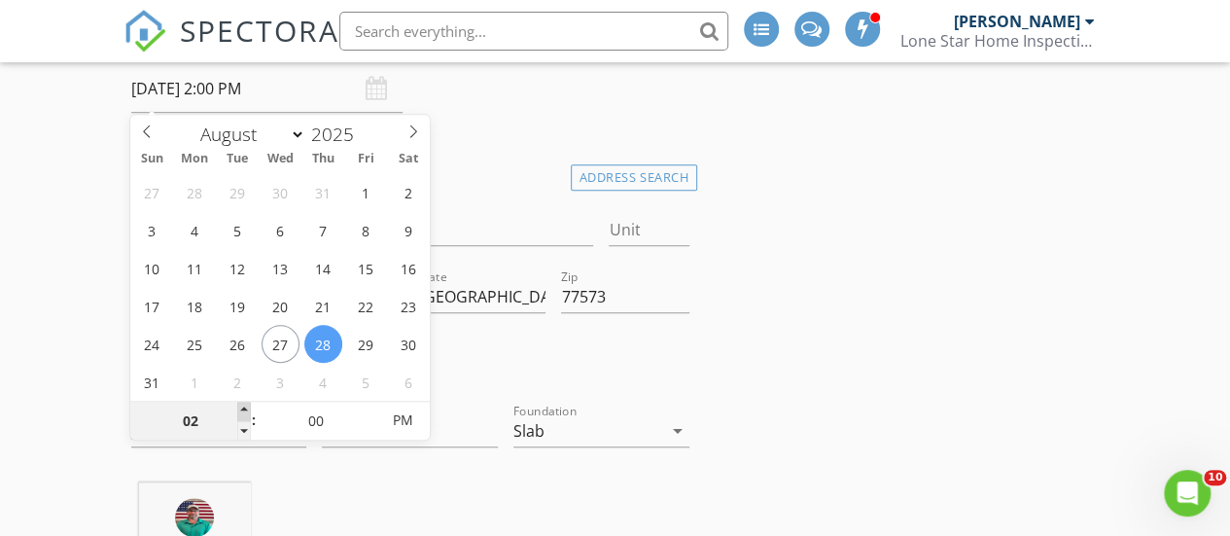
type input "03"
type input "[DATE] 3:00 PM"
click at [244, 404] on span at bounding box center [244, 411] width 14 height 19
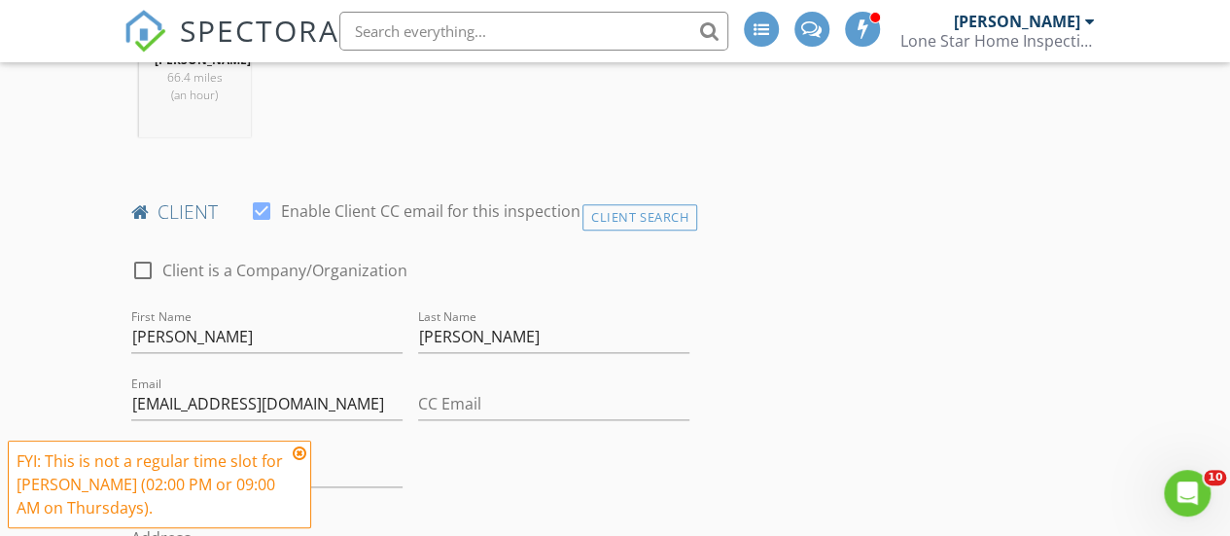
scroll to position [1161, 0]
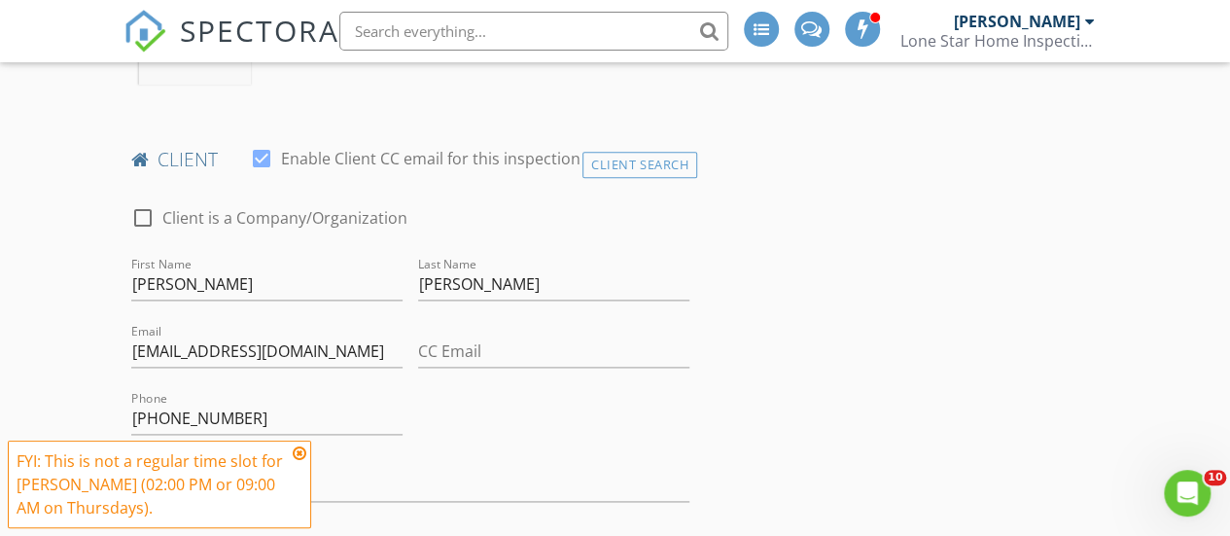
click at [299, 449] on icon at bounding box center [300, 453] width 14 height 16
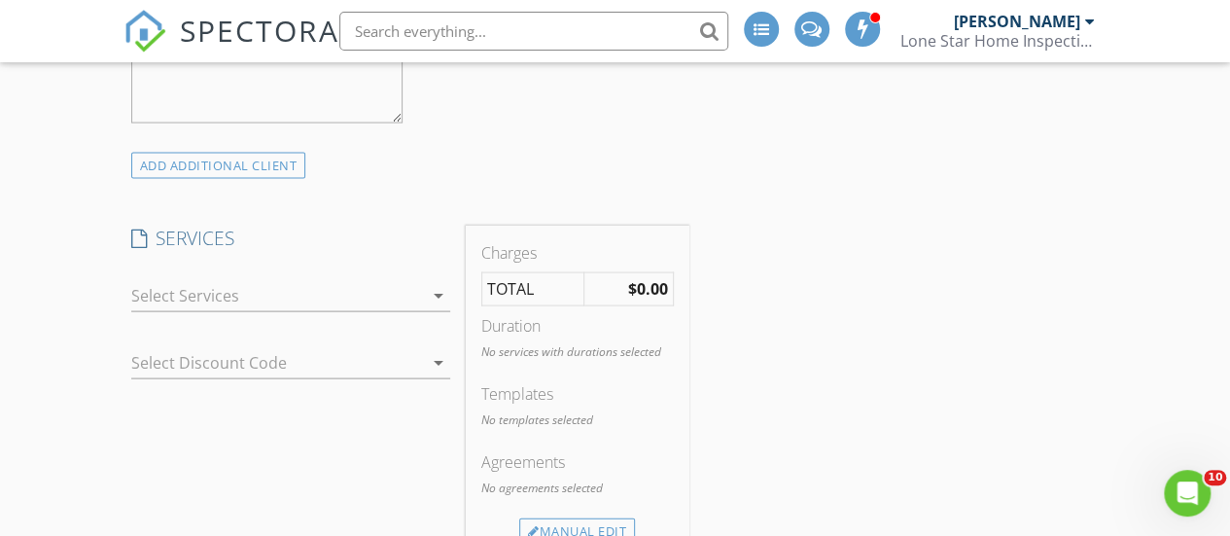
scroll to position [1977, 0]
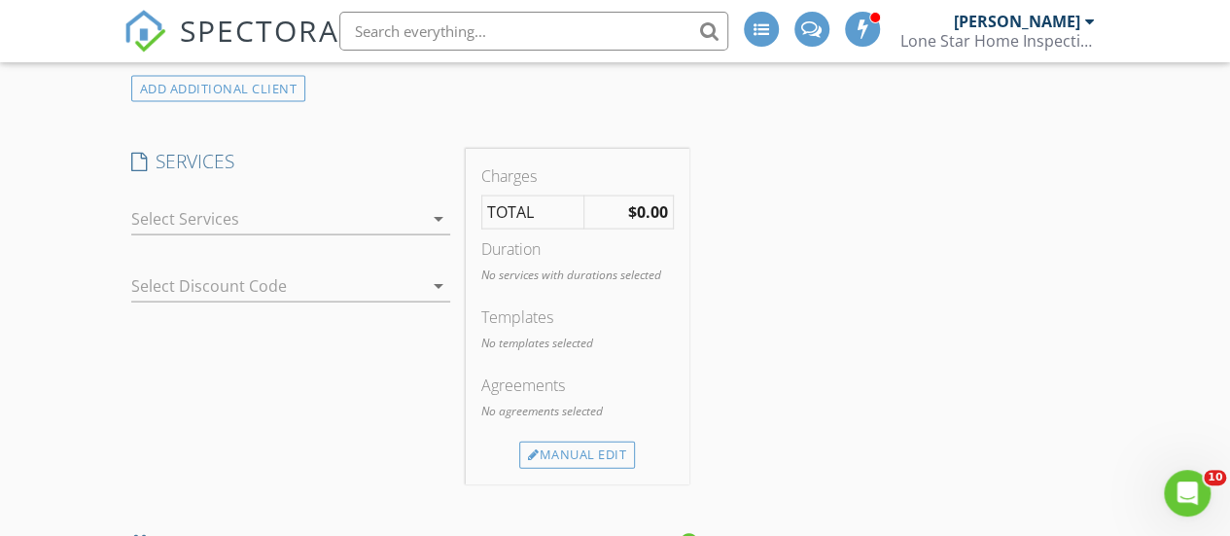
click at [196, 228] on div at bounding box center [277, 218] width 292 height 31
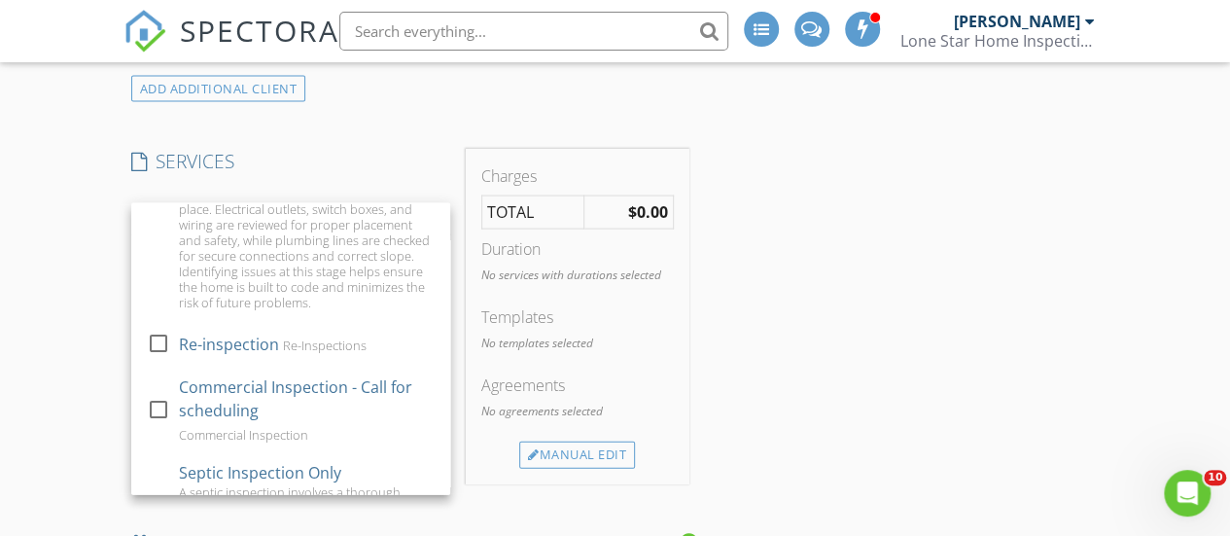
scroll to position [1210, 0]
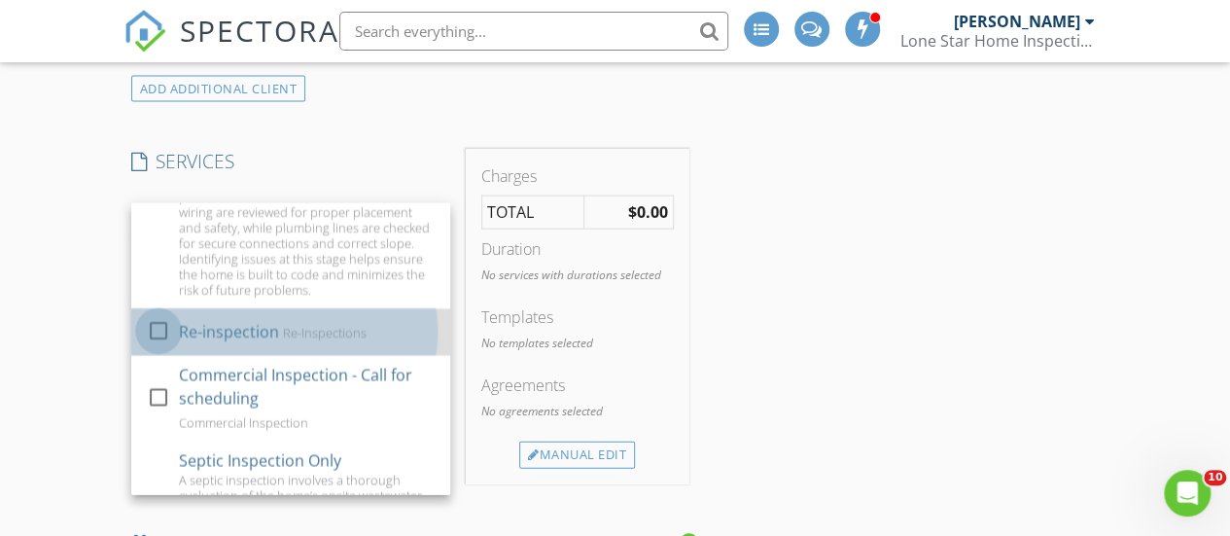
click at [161, 347] on div at bounding box center [158, 330] width 33 height 33
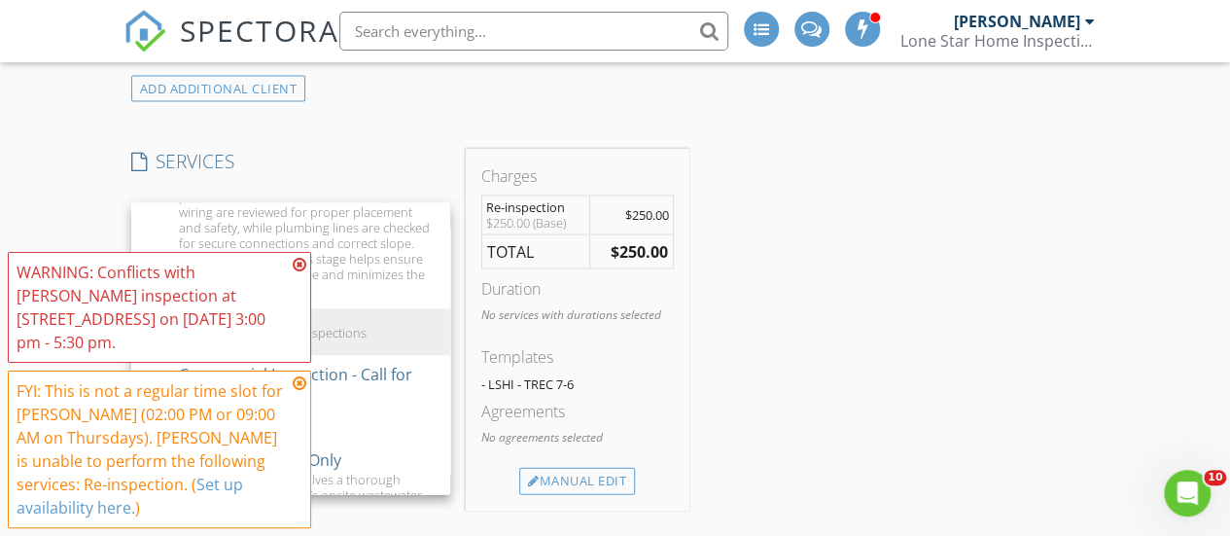
click at [296, 265] on icon at bounding box center [300, 265] width 14 height 16
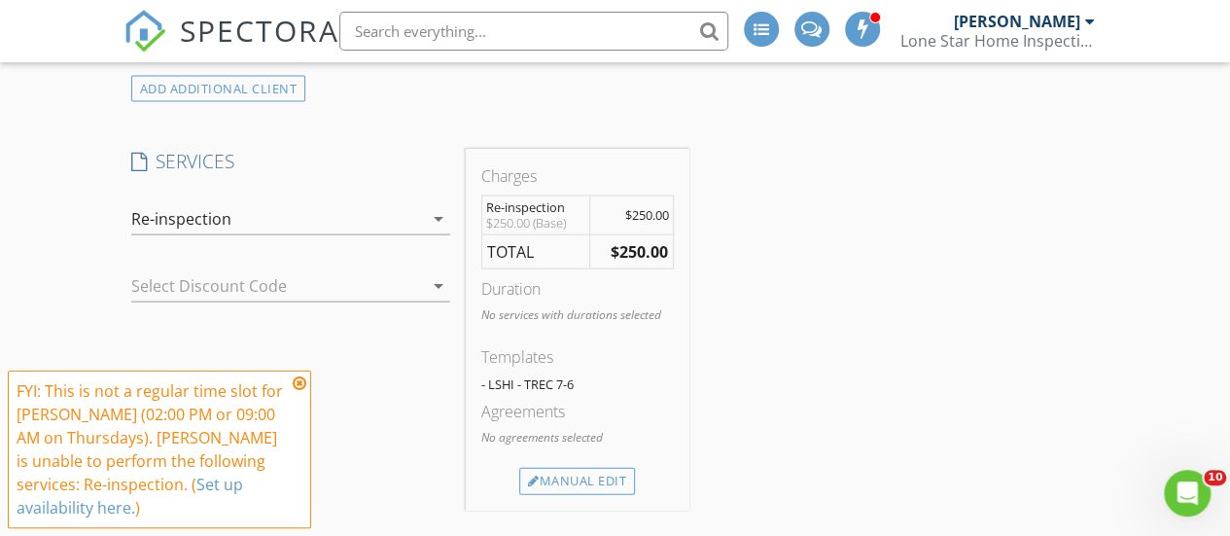
click at [296, 385] on icon at bounding box center [300, 383] width 14 height 16
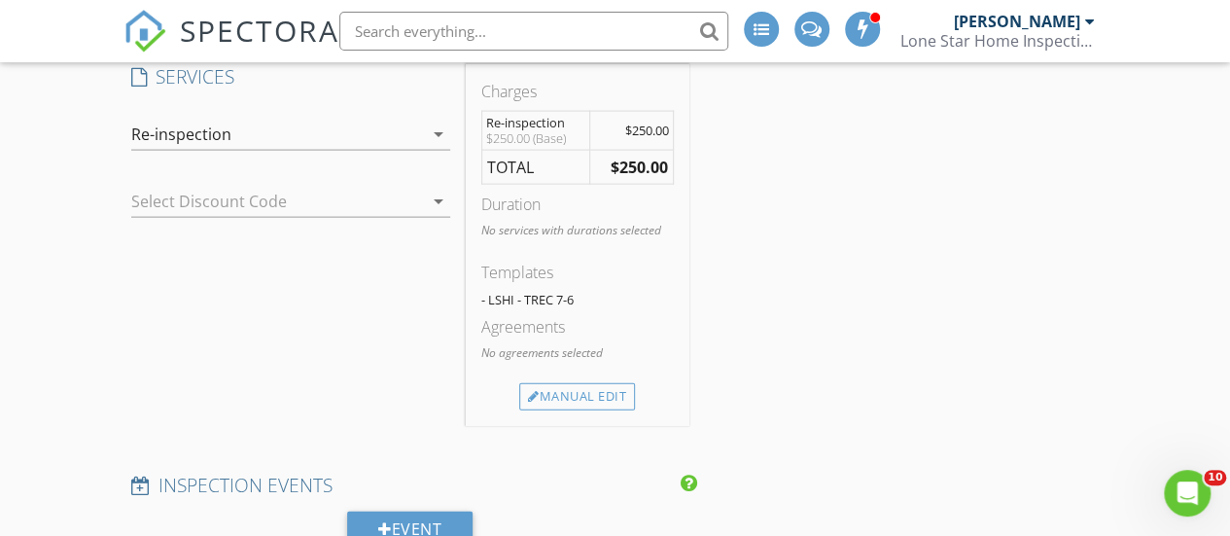
scroll to position [2067, 0]
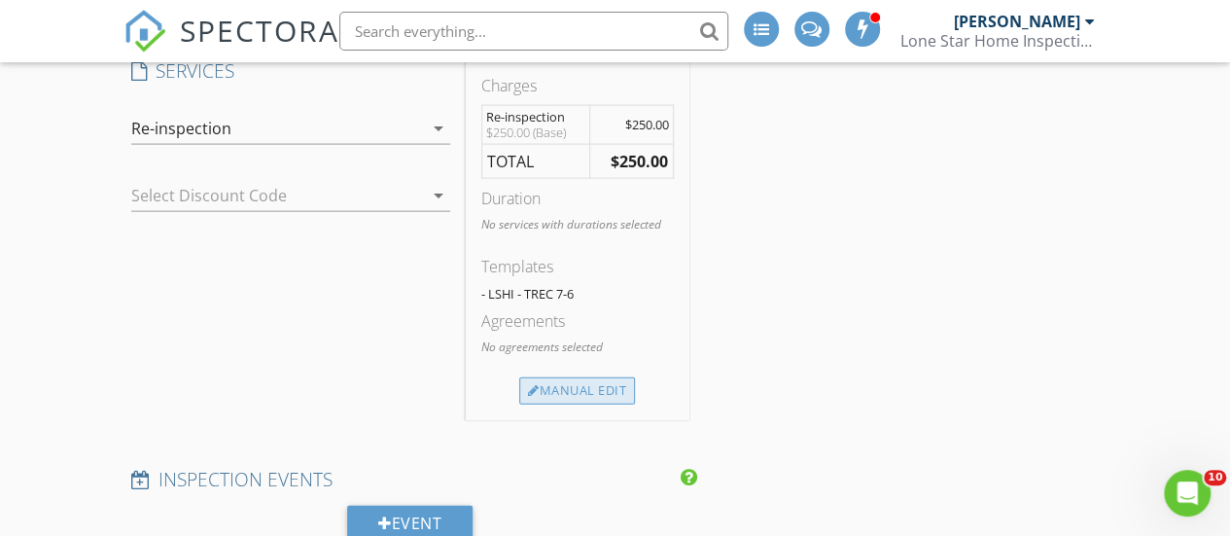
click at [591, 404] on div "Manual Edit" at bounding box center [577, 390] width 116 height 27
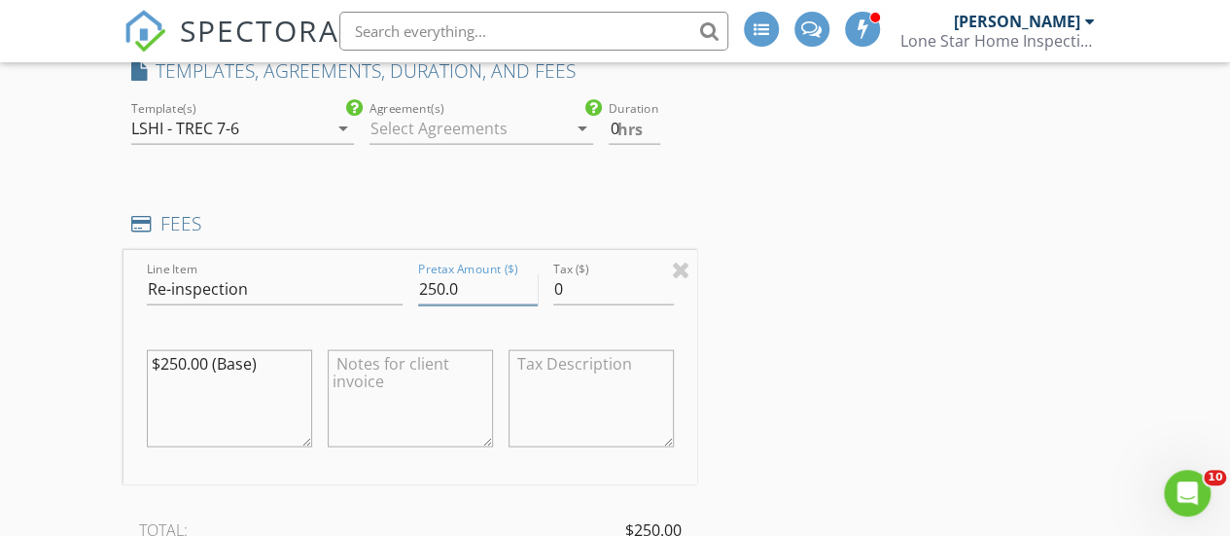
click at [432, 305] on input "250.0" at bounding box center [478, 289] width 121 height 32
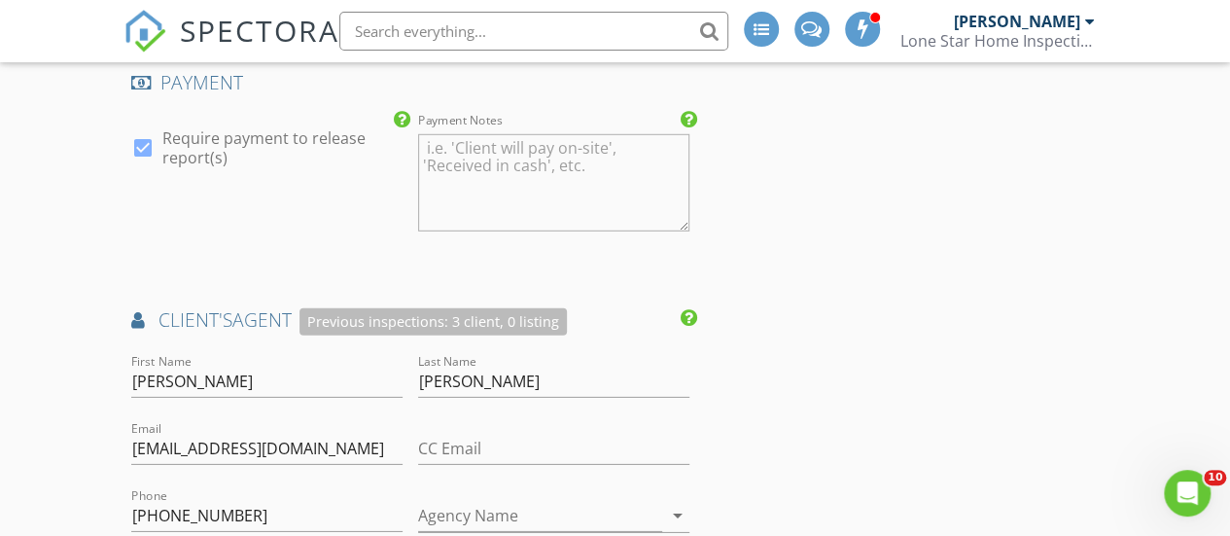
scroll to position [2793, 0]
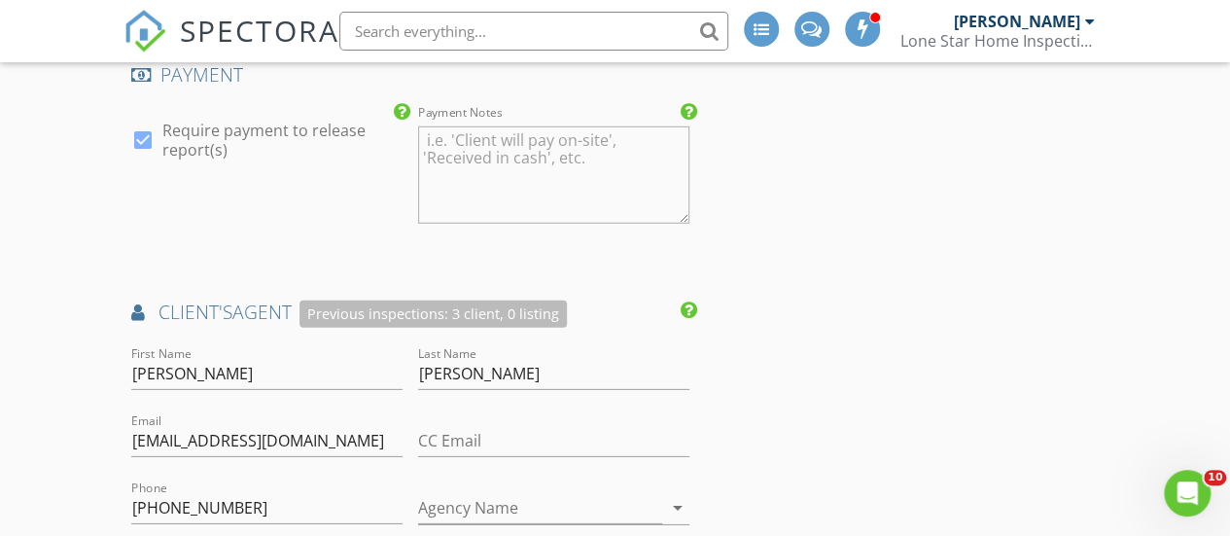
type input "0.0"
click at [137, 150] on div at bounding box center [142, 139] width 33 height 33
checkbox input "false"
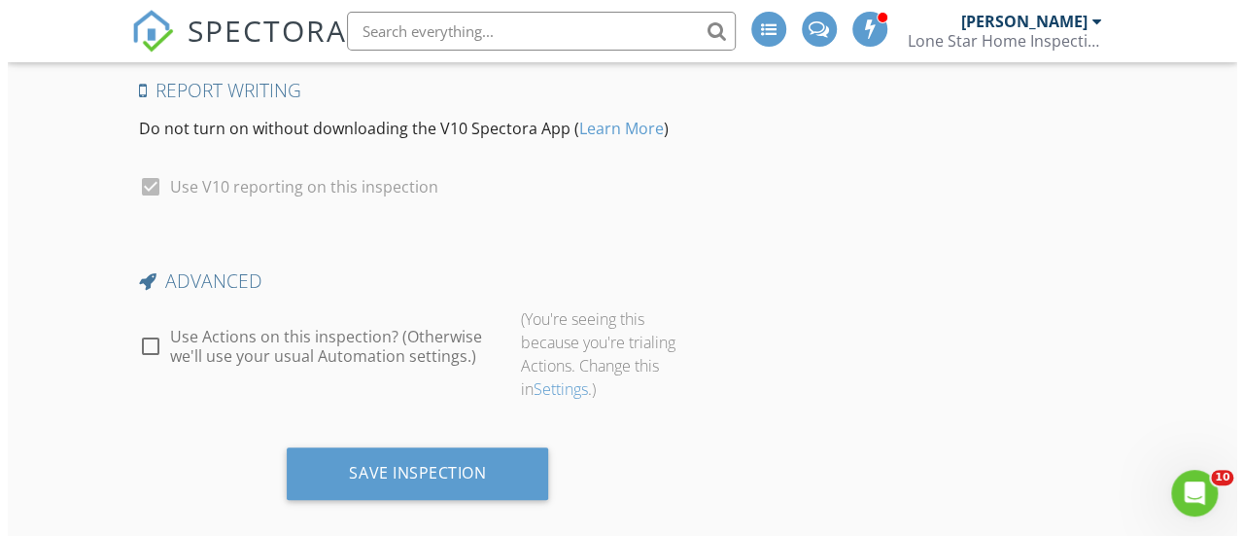
scroll to position [4465, 0]
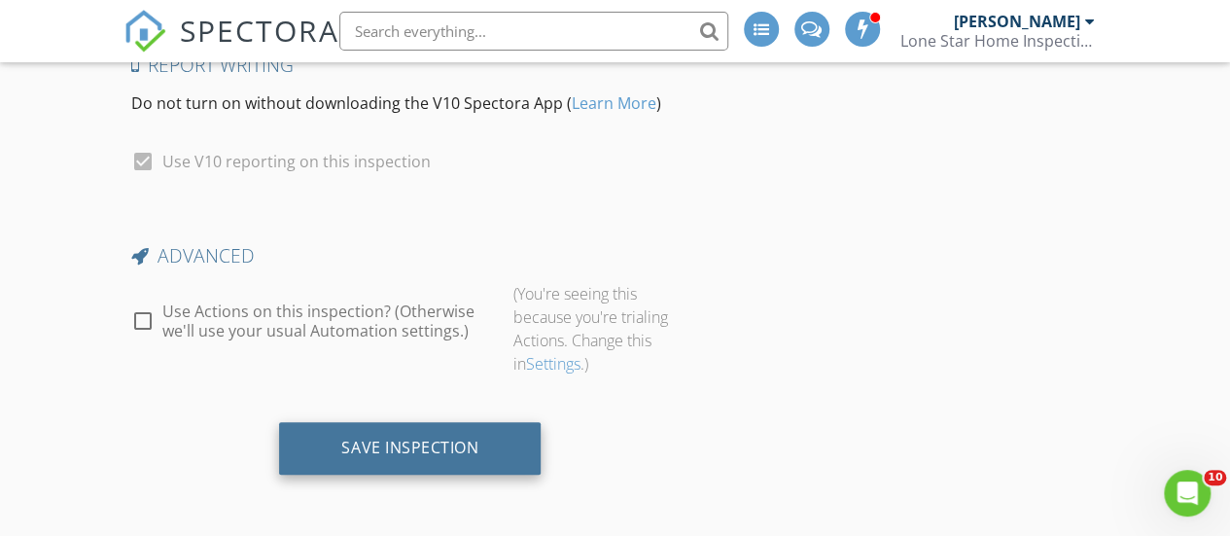
click at [406, 456] on div "Save Inspection" at bounding box center [409, 446] width 137 height 19
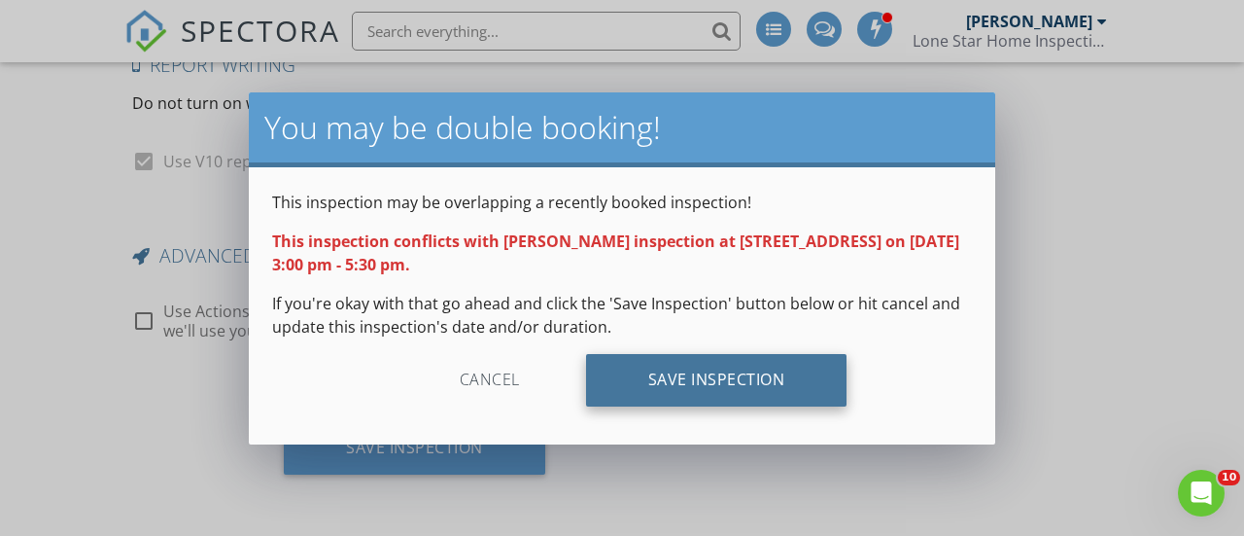
click at [670, 373] on div "Save Inspection" at bounding box center [717, 380] width 262 height 52
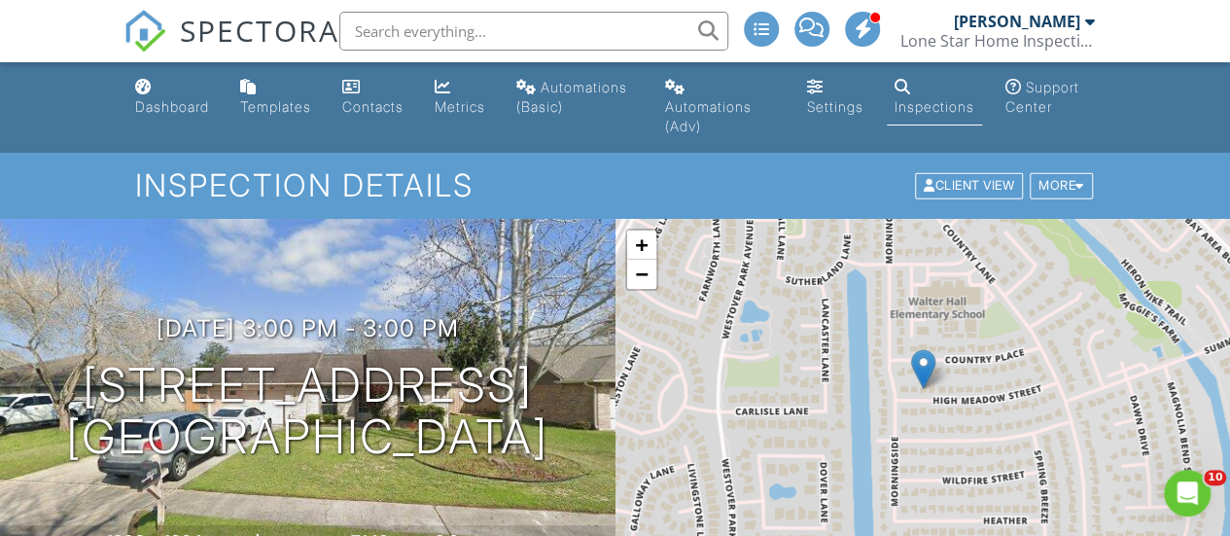
drag, startPoint x: 0, startPoint y: 0, endPoint x: 1243, endPoint y: 0, distance: 1243.5
click at [157, 102] on div "Dashboard" at bounding box center [172, 106] width 74 height 17
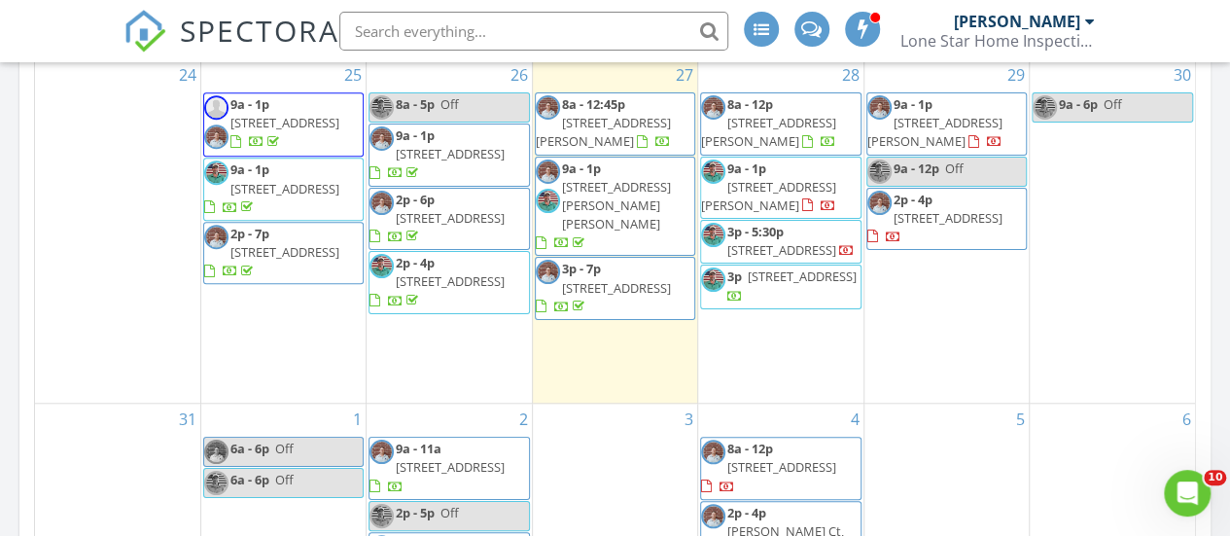
scroll to position [729, 0]
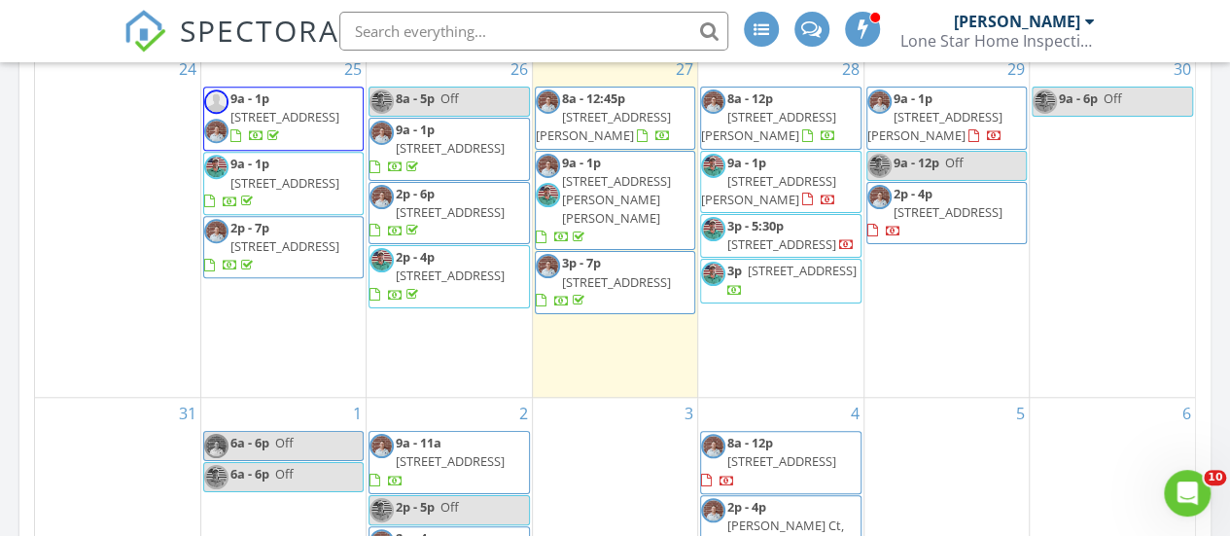
click at [797, 235] on span "[STREET_ADDRESS]" at bounding box center [781, 243] width 109 height 17
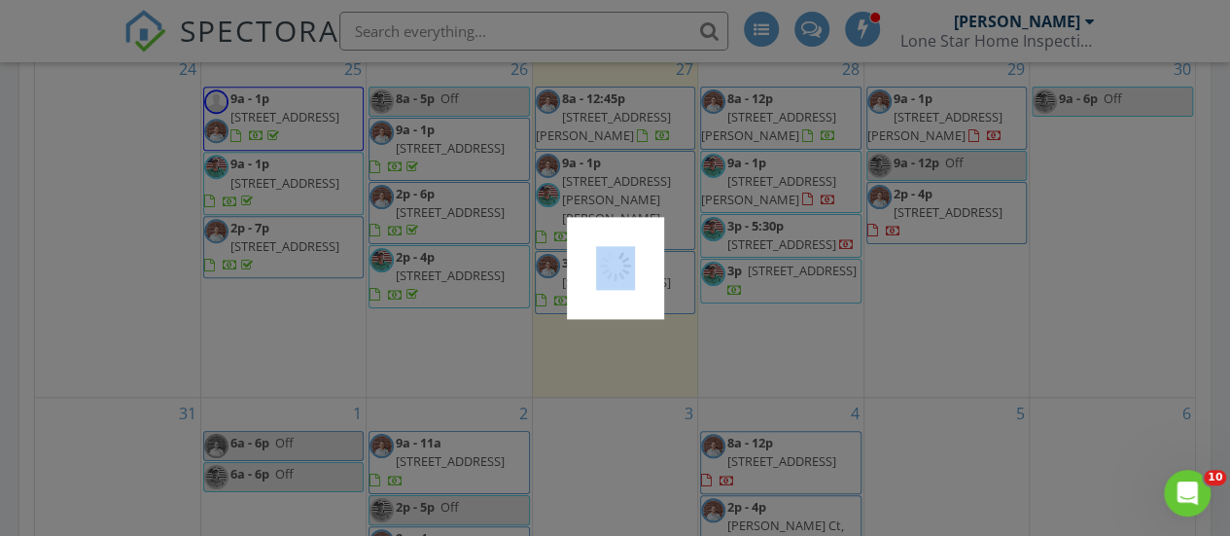
click at [797, 226] on div at bounding box center [615, 268] width 1230 height 536
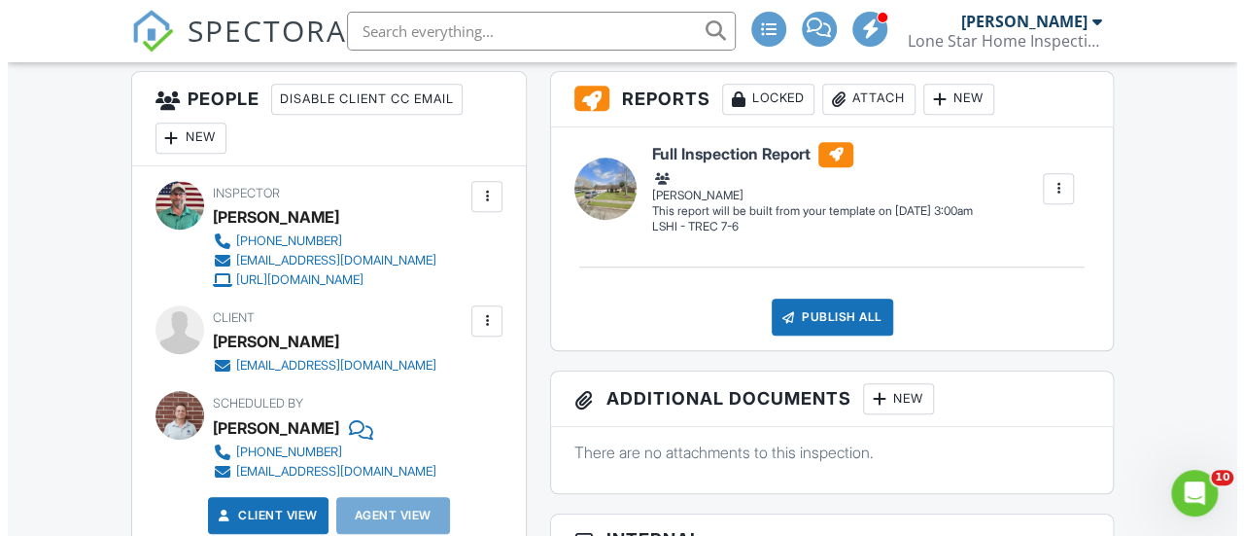
scroll to position [546, 0]
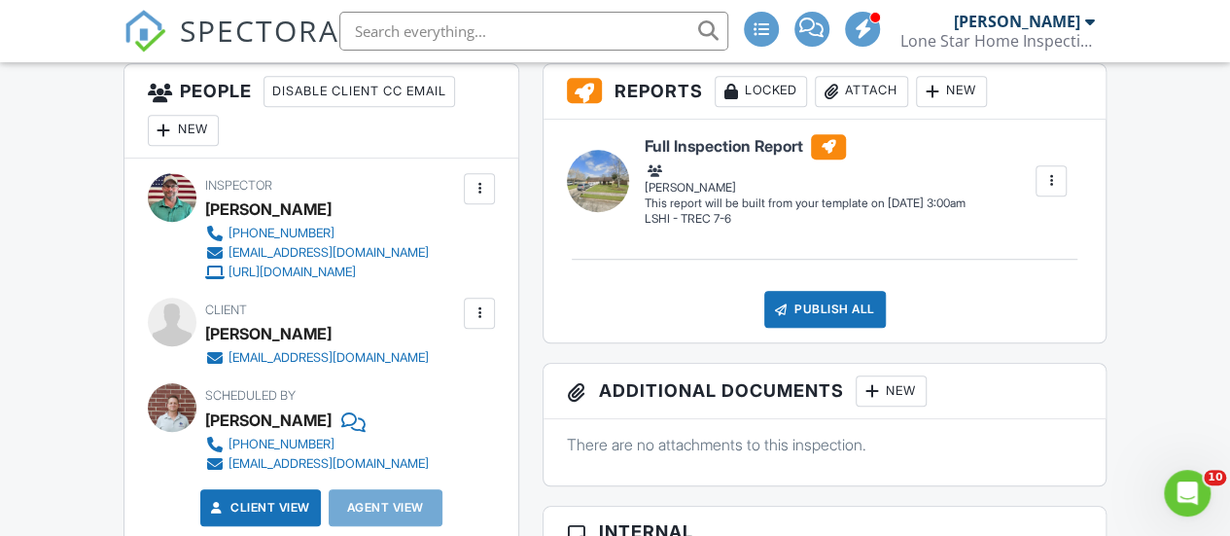
drag, startPoint x: 1237, startPoint y: 38, endPoint x: 1230, endPoint y: 135, distance: 97.5
click at [177, 127] on div "New" at bounding box center [183, 130] width 71 height 31
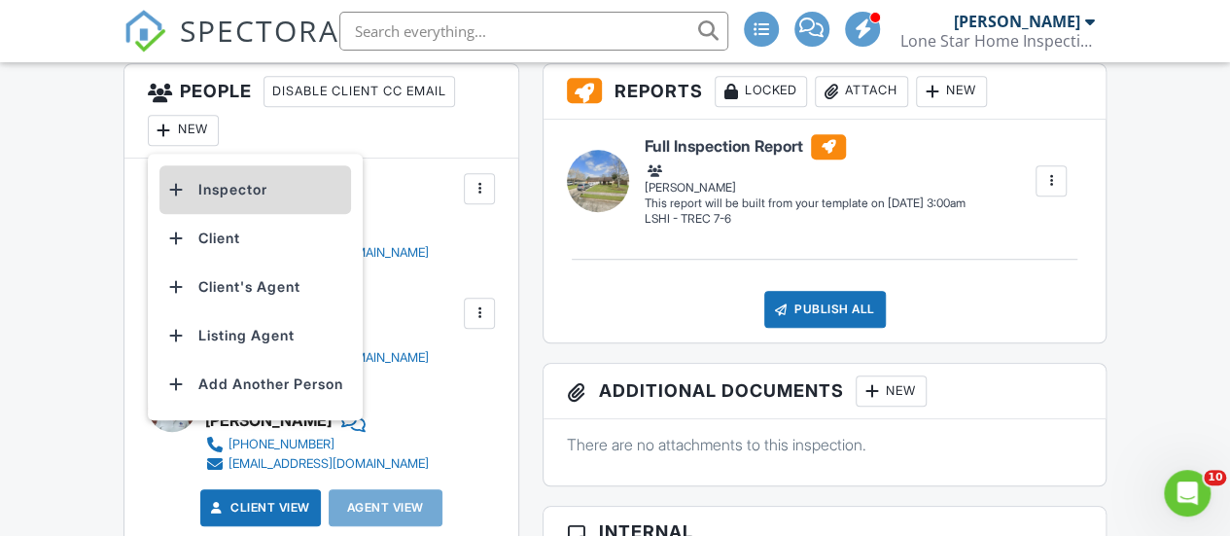
click at [218, 178] on li "Inspector" at bounding box center [255, 189] width 192 height 49
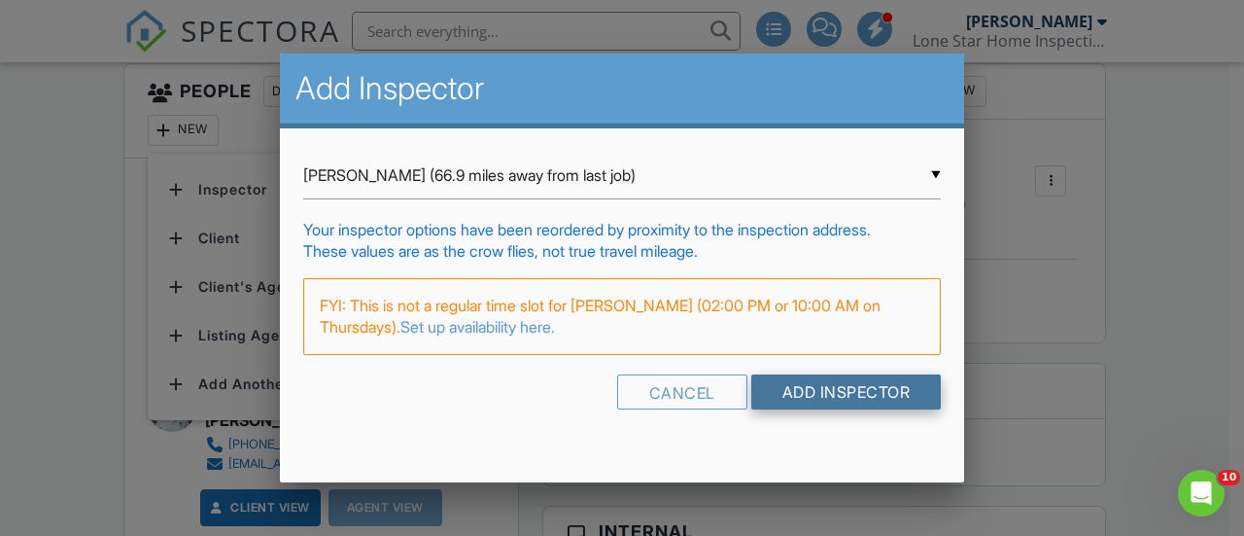
click at [843, 391] on input "Add Inspector" at bounding box center [847, 391] width 191 height 35
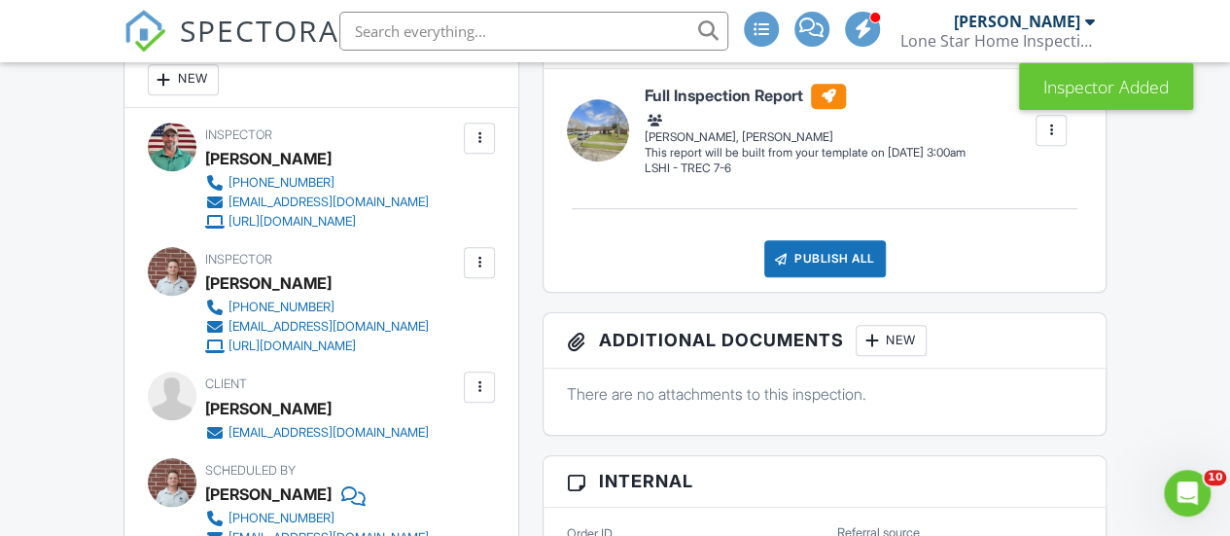
drag, startPoint x: 1235, startPoint y: 32, endPoint x: 1211, endPoint y: 138, distance: 108.5
click at [482, 135] on div at bounding box center [479, 137] width 19 height 19
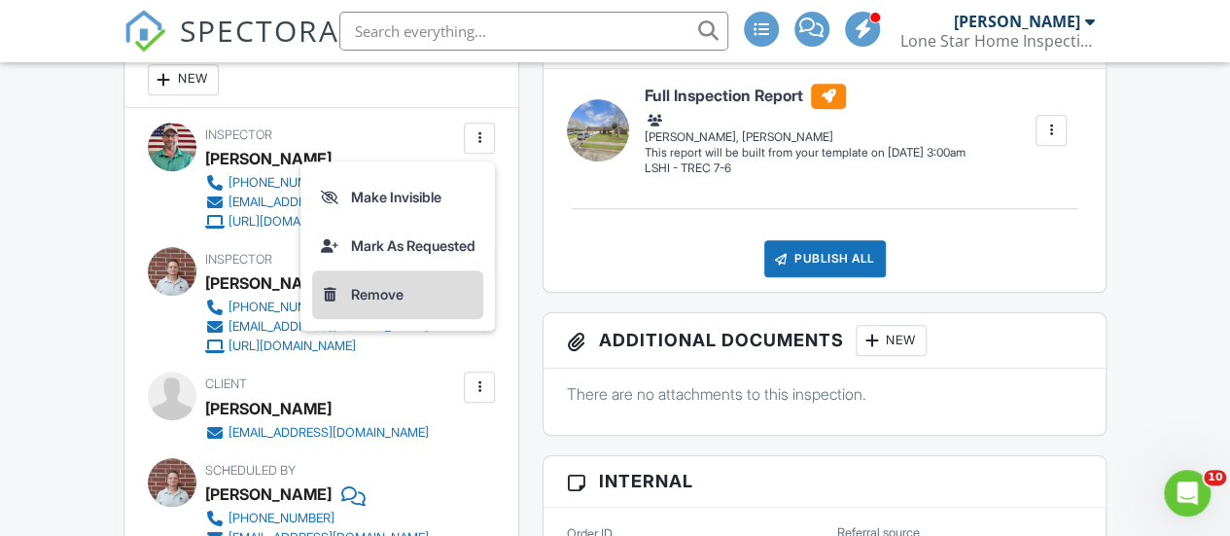
click at [369, 283] on li "Remove" at bounding box center [397, 294] width 171 height 49
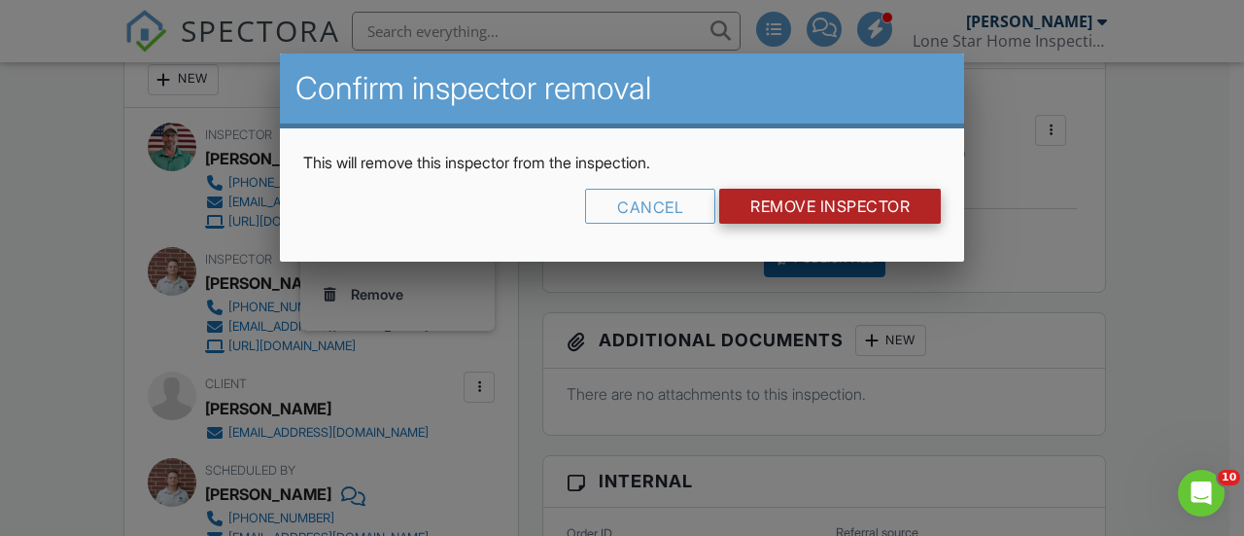
click at [838, 198] on input "Remove Inspector" at bounding box center [830, 206] width 222 height 35
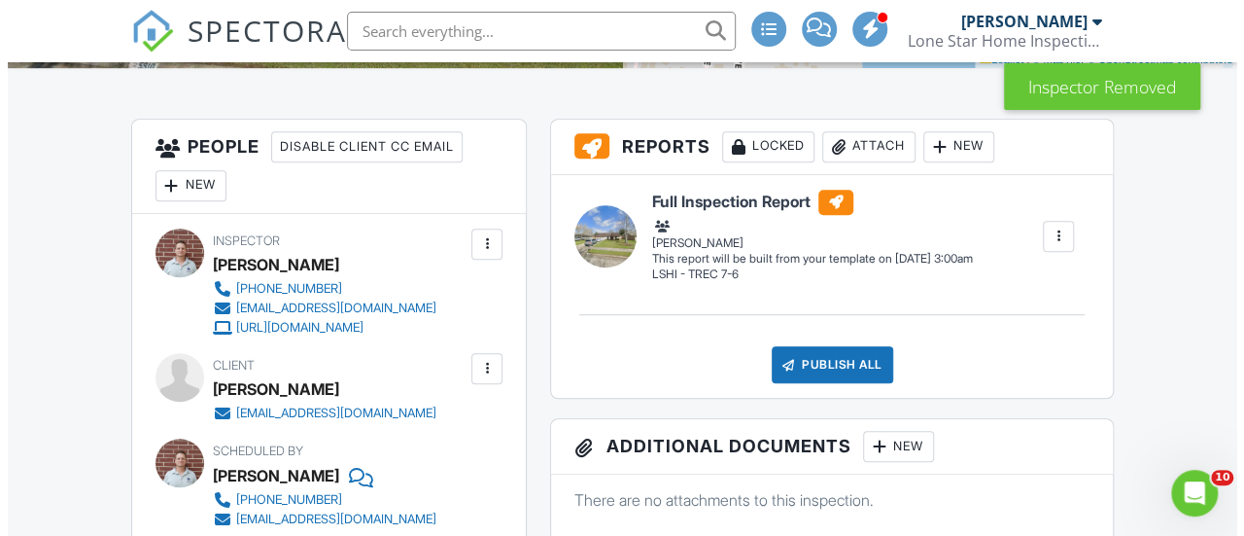
scroll to position [509, 0]
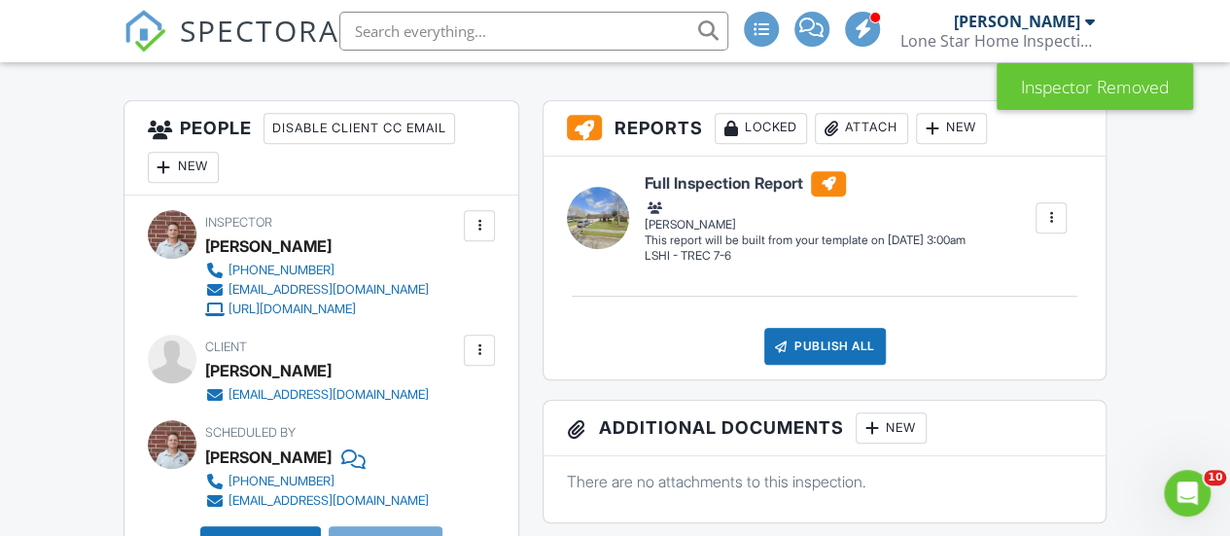
click at [1048, 227] on div at bounding box center [1050, 217] width 31 height 31
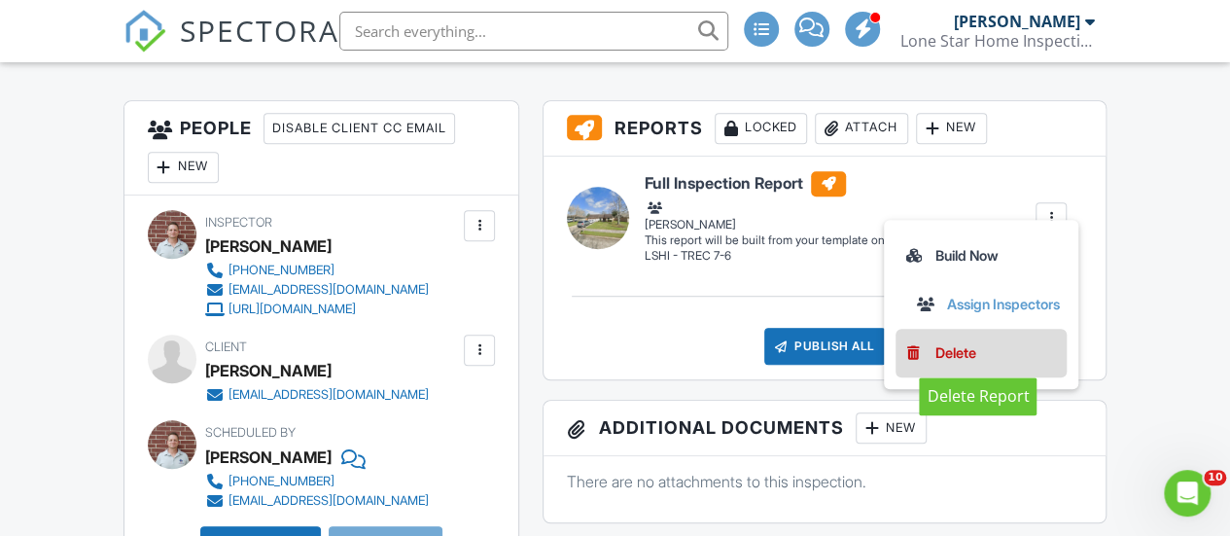
click at [936, 351] on div "Delete" at bounding box center [954, 352] width 41 height 21
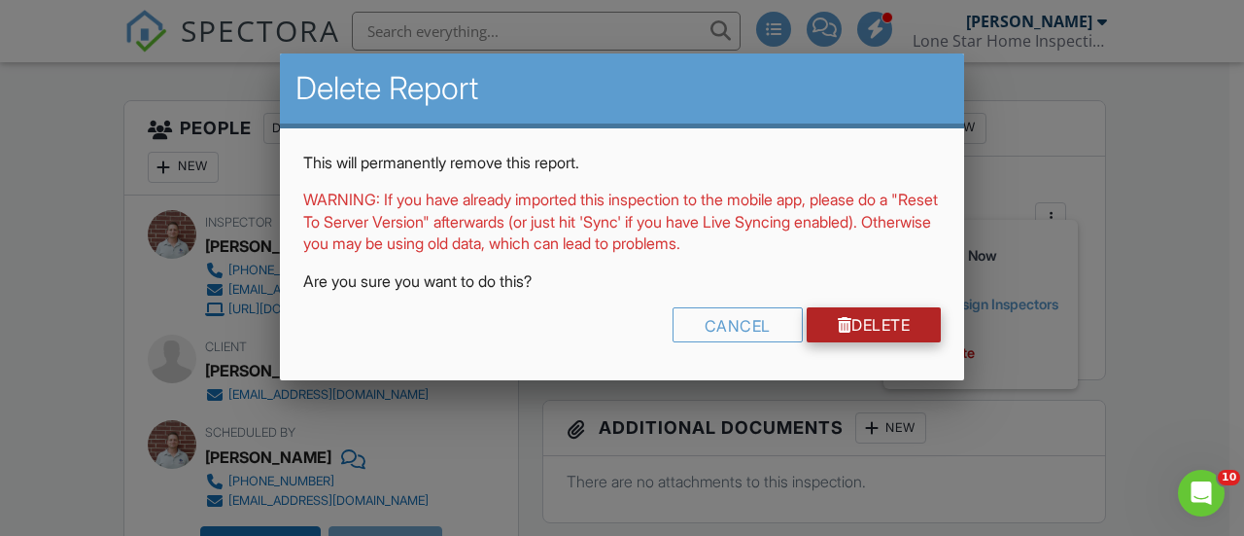
click at [892, 327] on link "Delete" at bounding box center [874, 324] width 135 height 35
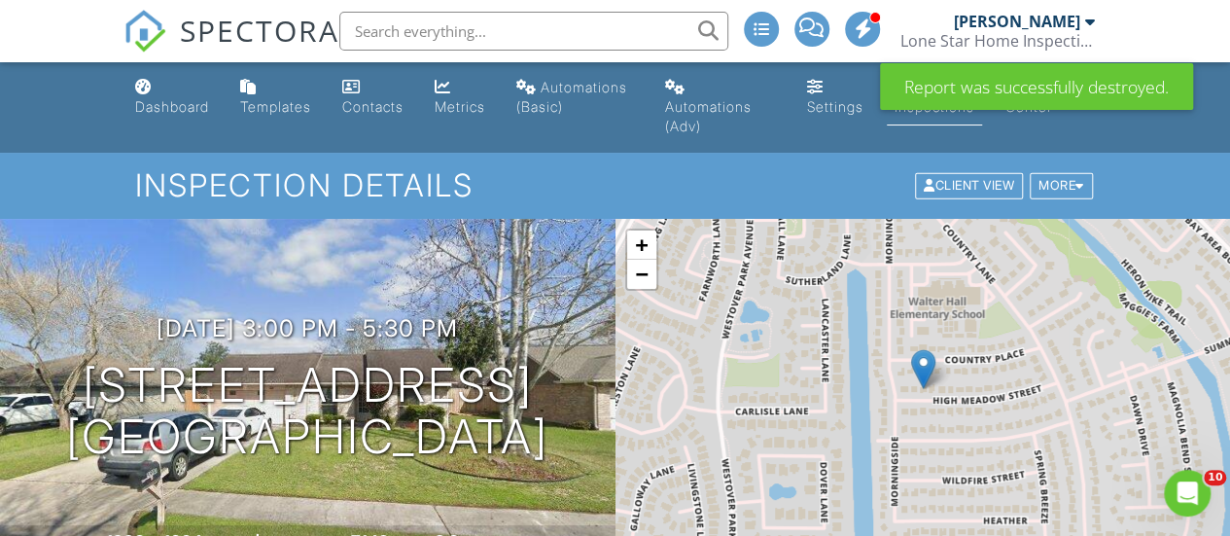
drag, startPoint x: 1236, startPoint y: 40, endPoint x: 1243, endPoint y: 16, distance: 25.5
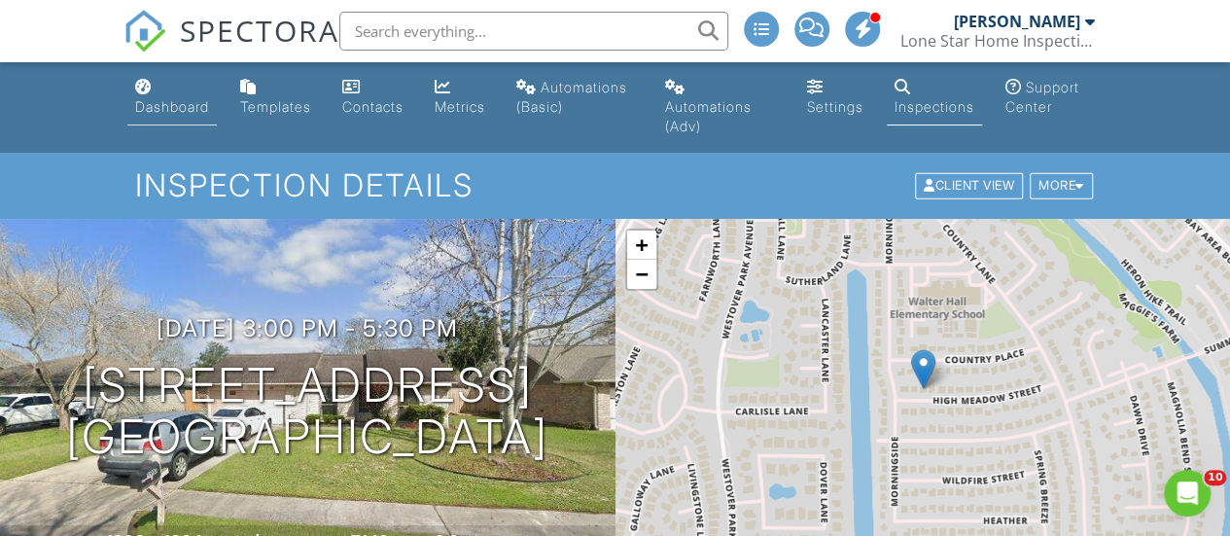
click at [171, 90] on link "Dashboard" at bounding box center [171, 97] width 89 height 55
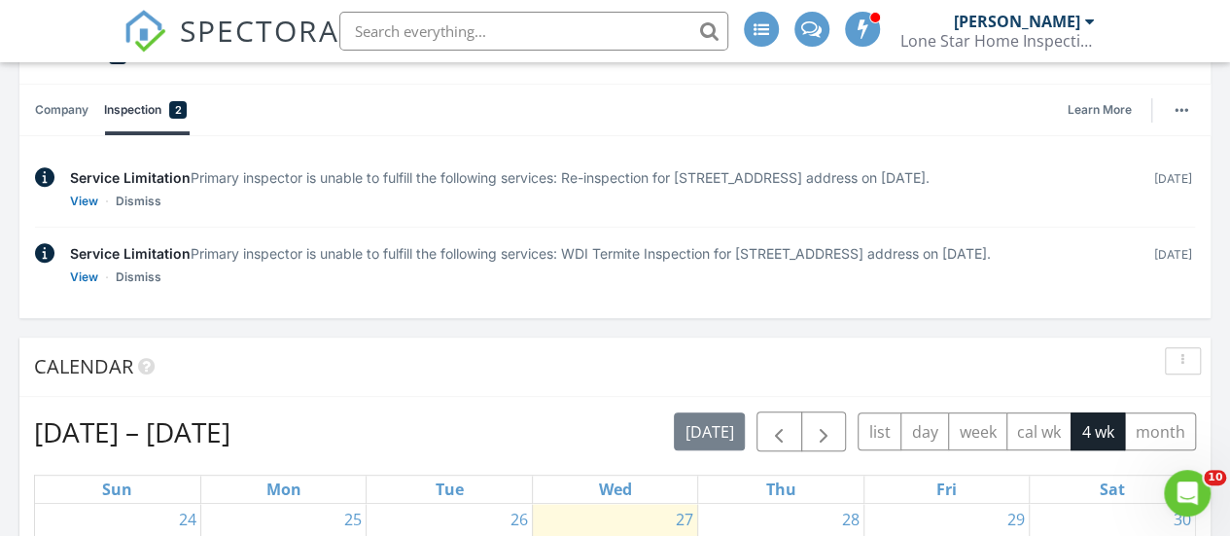
scroll to position [233, 0]
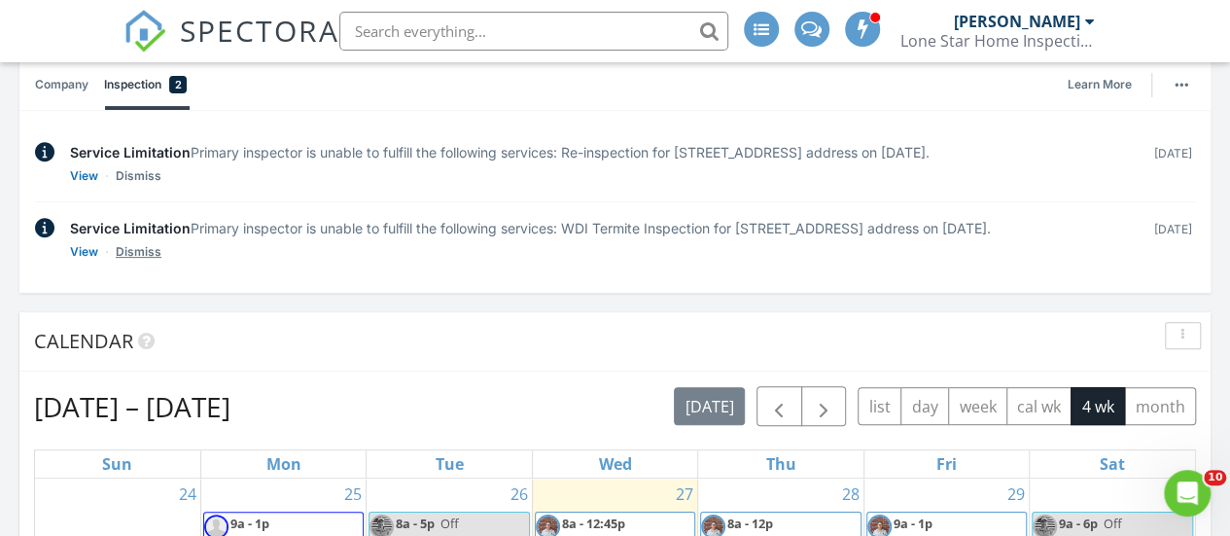
click at [138, 186] on link "Dismiss" at bounding box center [139, 175] width 46 height 19
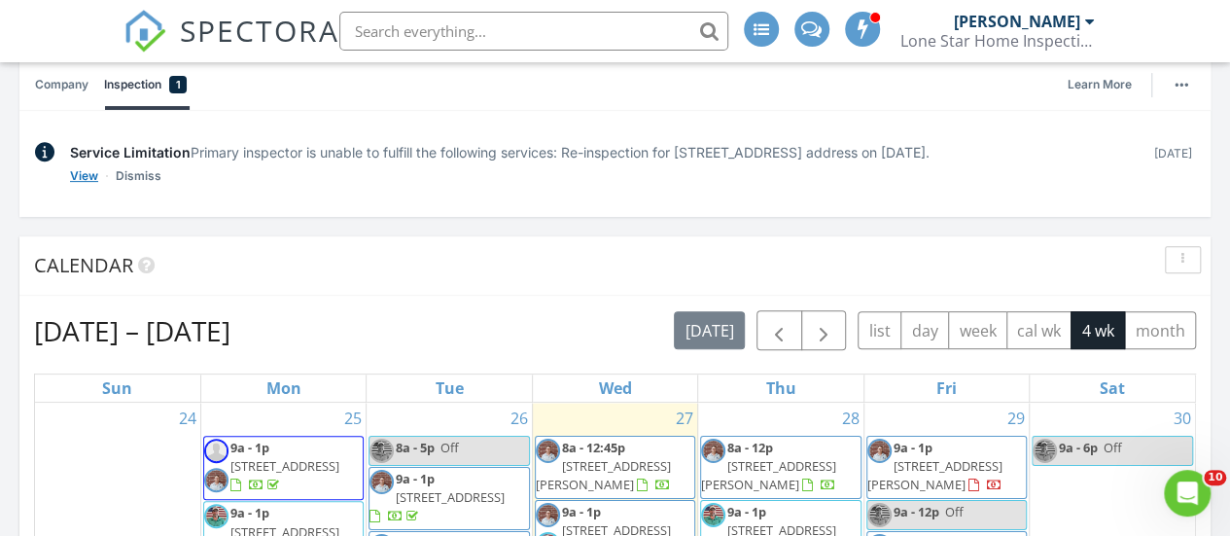
click at [80, 186] on link "View" at bounding box center [84, 175] width 28 height 19
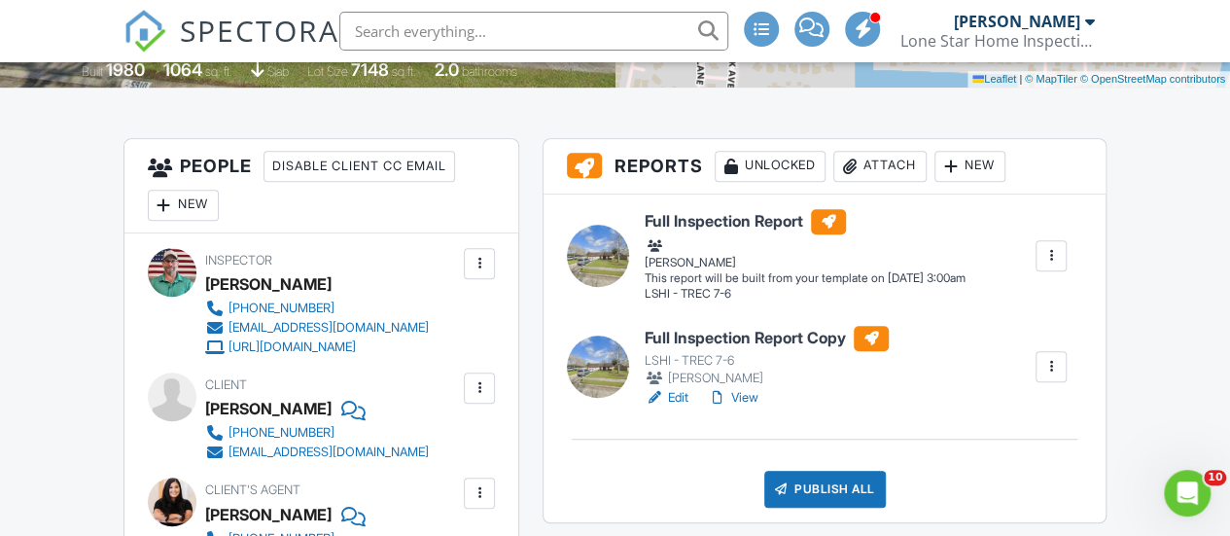
scroll to position [463, 0]
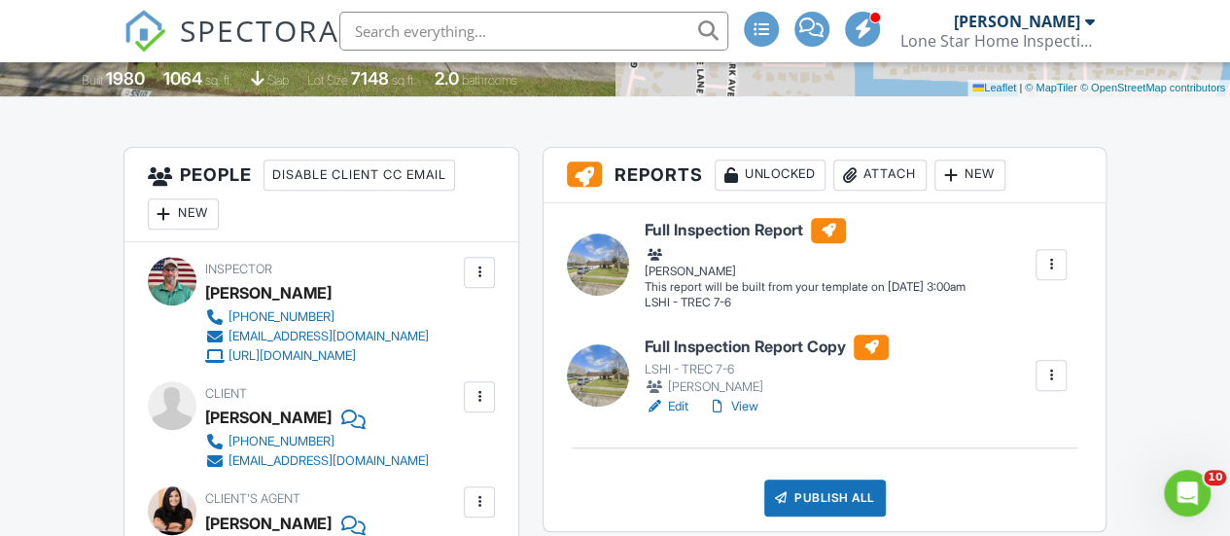
drag, startPoint x: 1235, startPoint y: 32, endPoint x: 1238, endPoint y: 108, distance: 75.9
click at [741, 402] on link "View" at bounding box center [733, 406] width 51 height 19
click at [1047, 259] on div at bounding box center [1050, 264] width 19 height 19
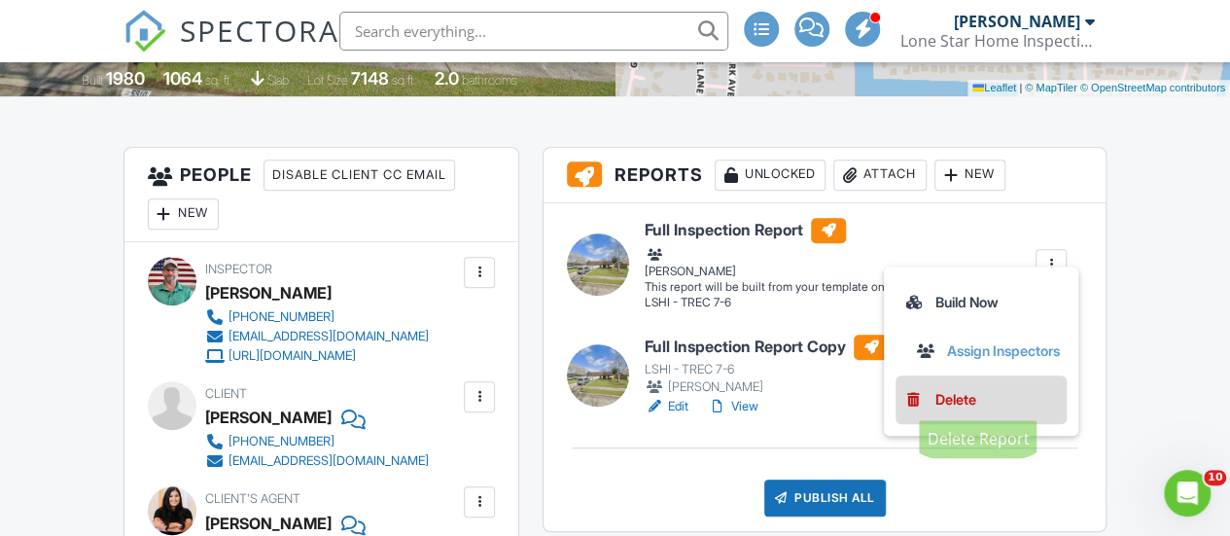
click at [945, 398] on div "Delete" at bounding box center [954, 399] width 41 height 21
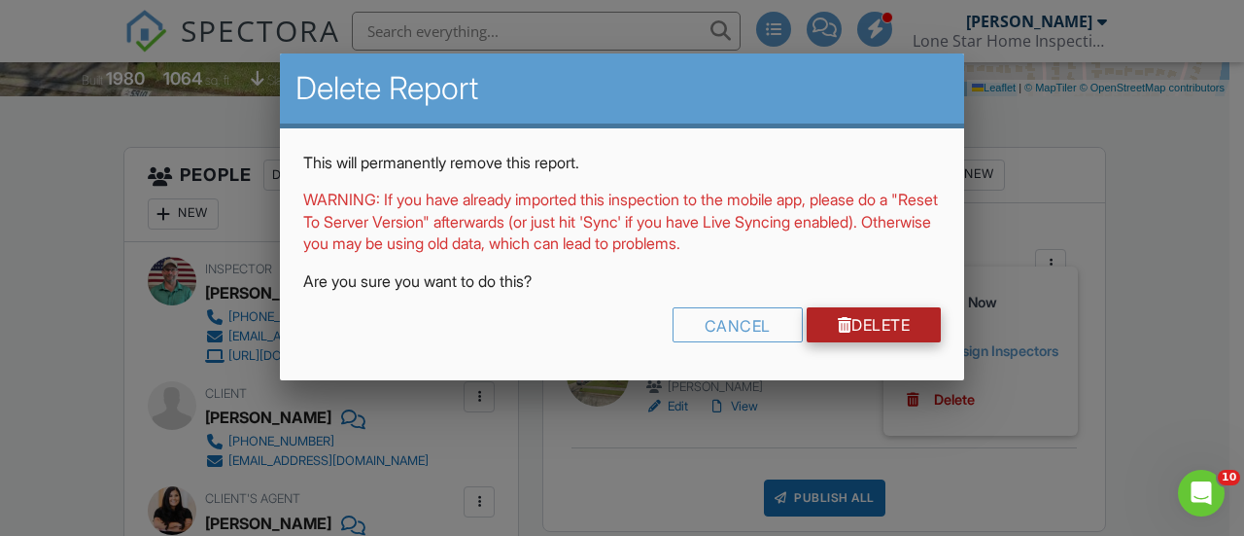
click at [865, 313] on link "Delete" at bounding box center [874, 324] width 135 height 35
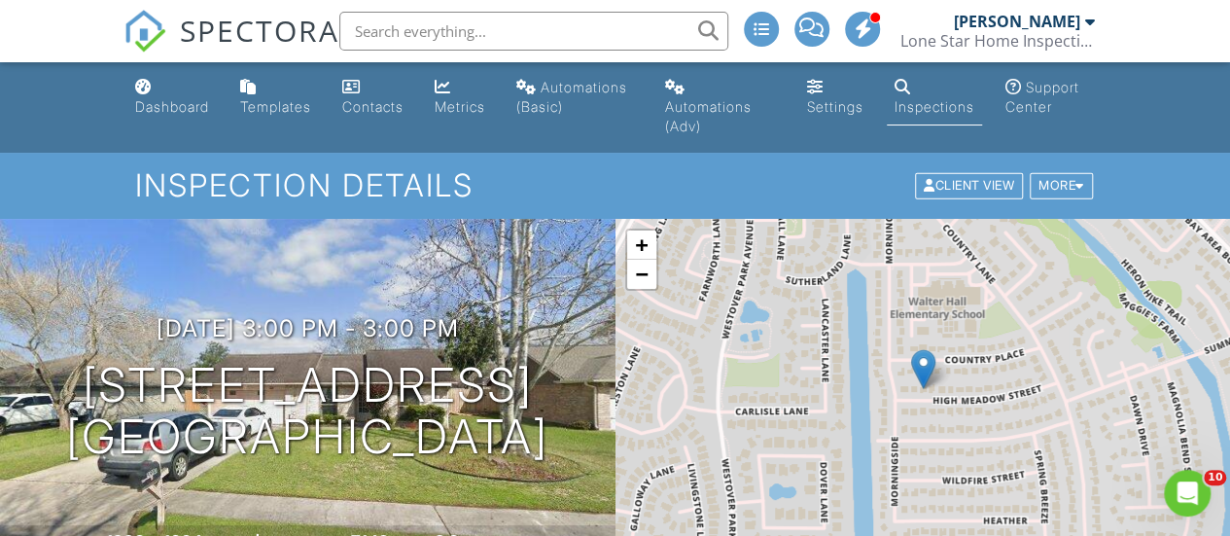
drag, startPoint x: 1235, startPoint y: 28, endPoint x: 1243, endPoint y: 20, distance: 11.7
click at [150, 102] on div "Dashboard" at bounding box center [172, 106] width 74 height 17
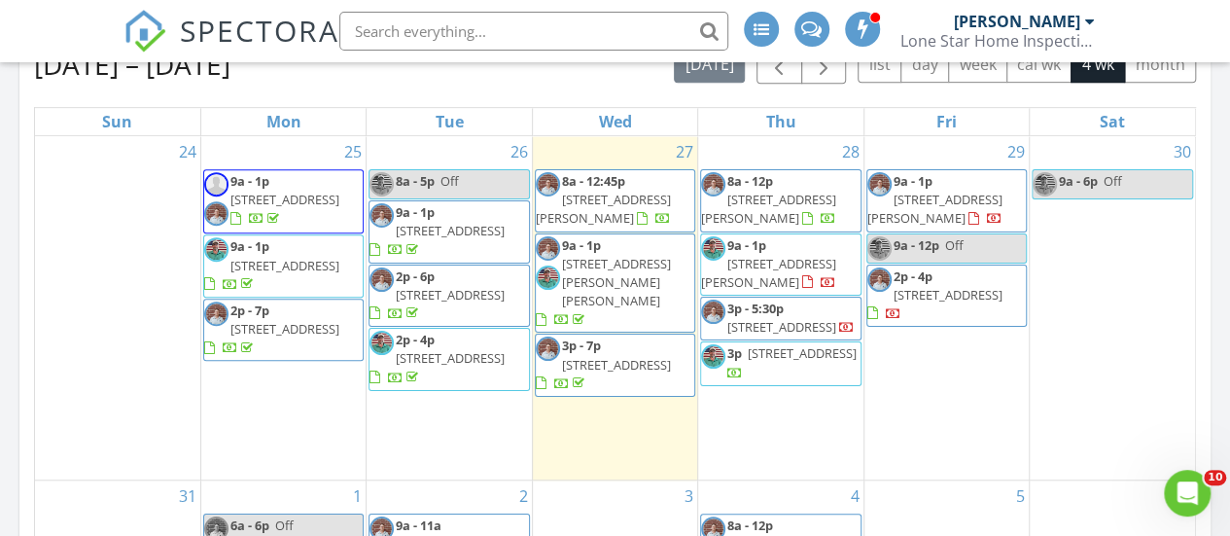
scroll to position [511, 0]
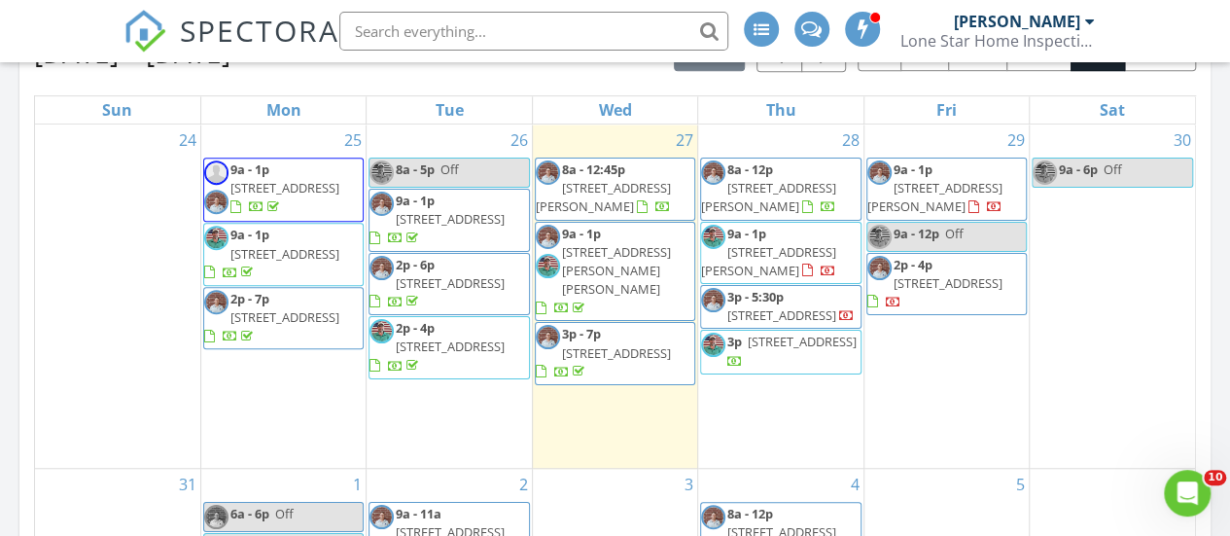
click at [588, 203] on span "[STREET_ADDRESS][PERSON_NAME]" at bounding box center [603, 197] width 135 height 36
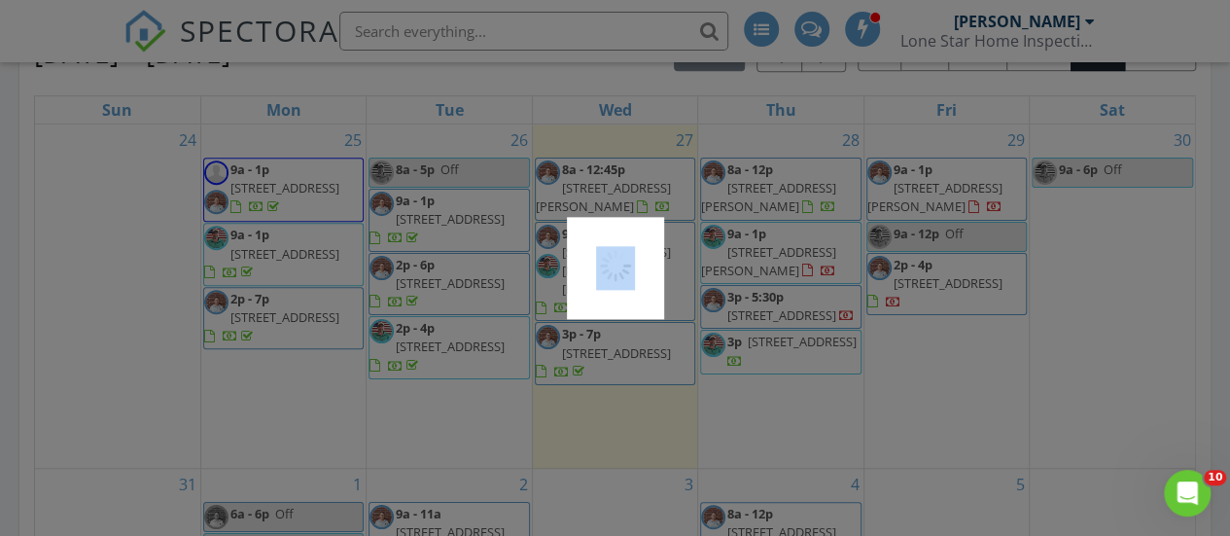
click at [588, 203] on div at bounding box center [615, 268] width 1230 height 536
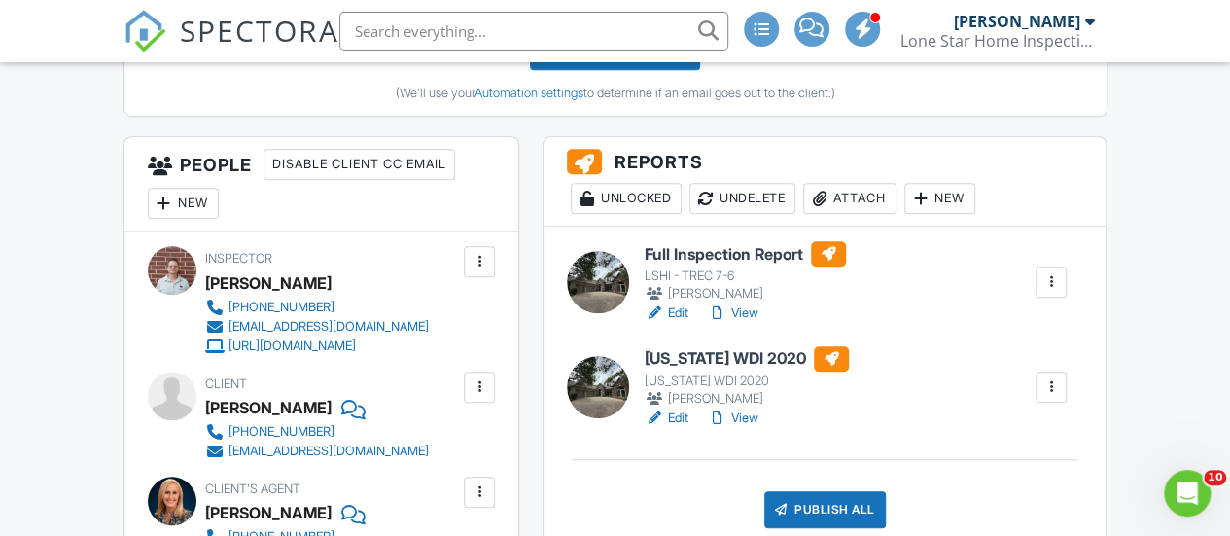
drag, startPoint x: 1235, startPoint y: 30, endPoint x: 1232, endPoint y: 106, distance: 75.9
click at [739, 314] on link "View" at bounding box center [733, 312] width 51 height 19
click at [740, 310] on link "View" at bounding box center [733, 312] width 51 height 19
click at [844, 508] on div "Publish All" at bounding box center [825, 509] width 122 height 37
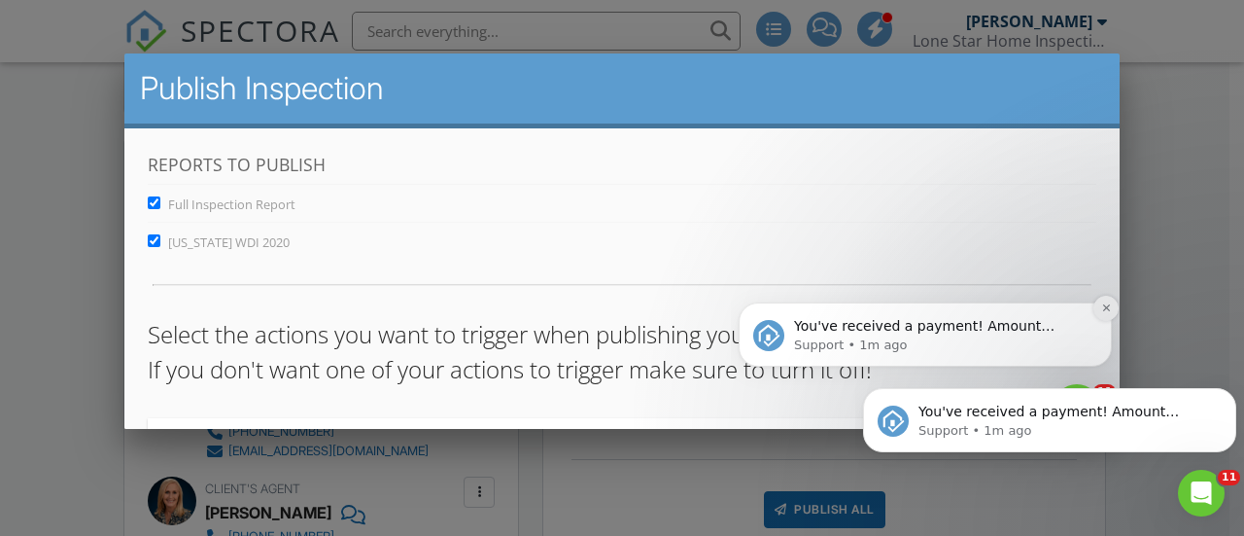
click at [1108, 305] on icon "Dismiss notification" at bounding box center [1105, 307] width 7 height 7
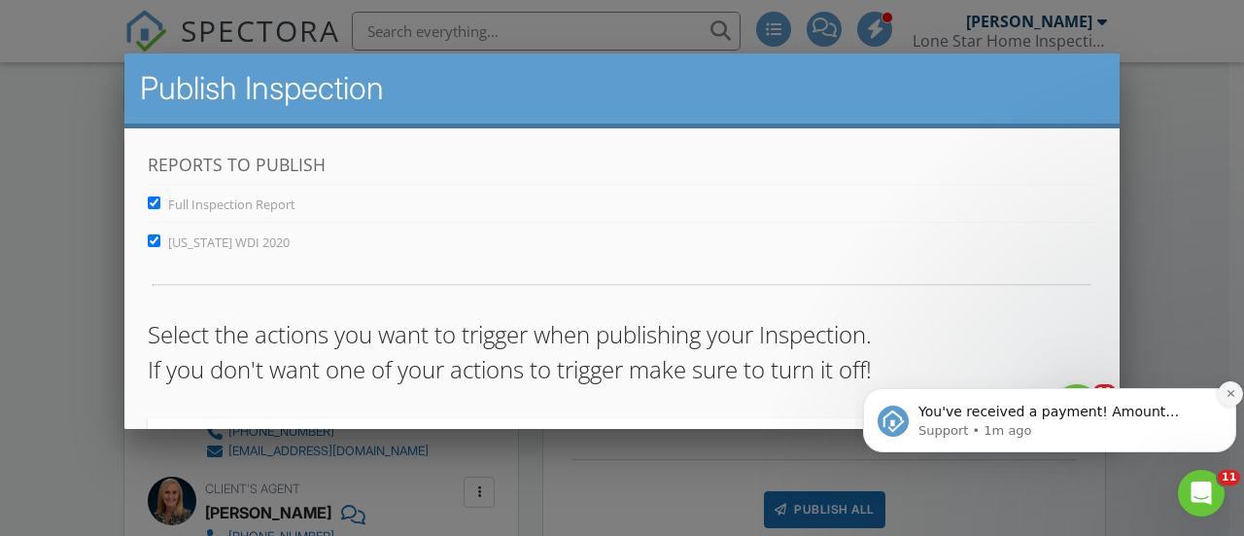
click at [1229, 393] on icon "Dismiss notification" at bounding box center [1230, 393] width 7 height 7
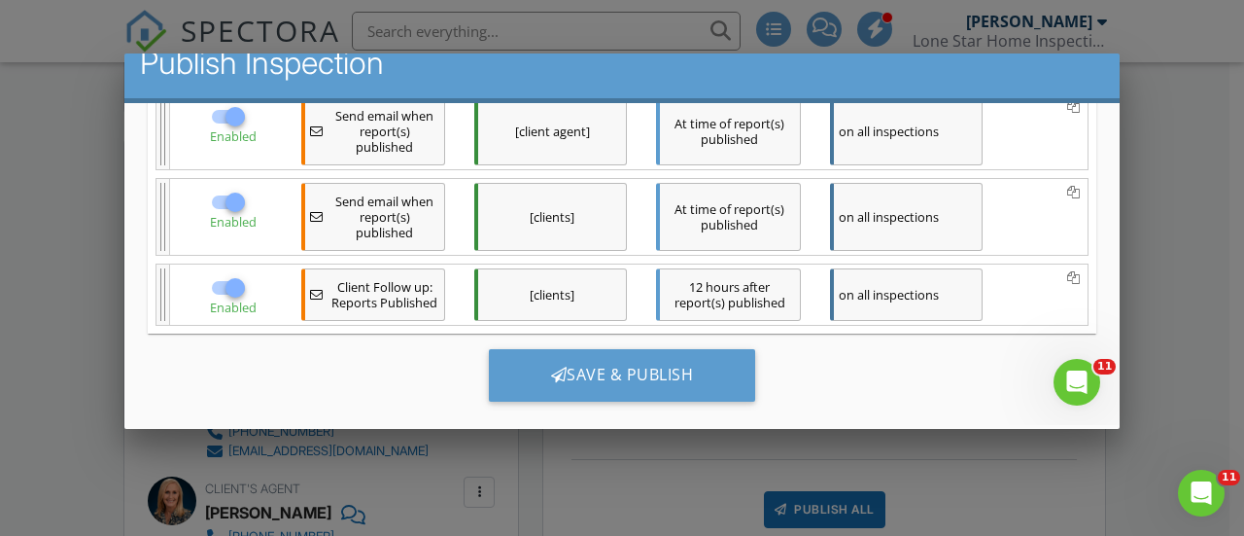
scroll to position [404, 0]
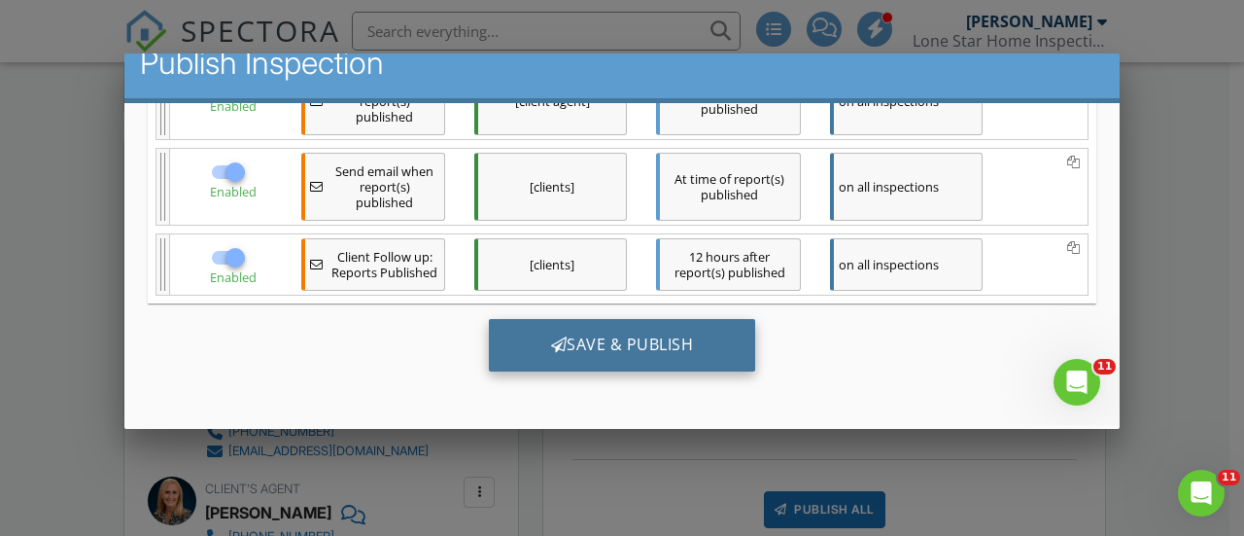
click at [559, 350] on div "Save & Publish" at bounding box center [622, 345] width 267 height 52
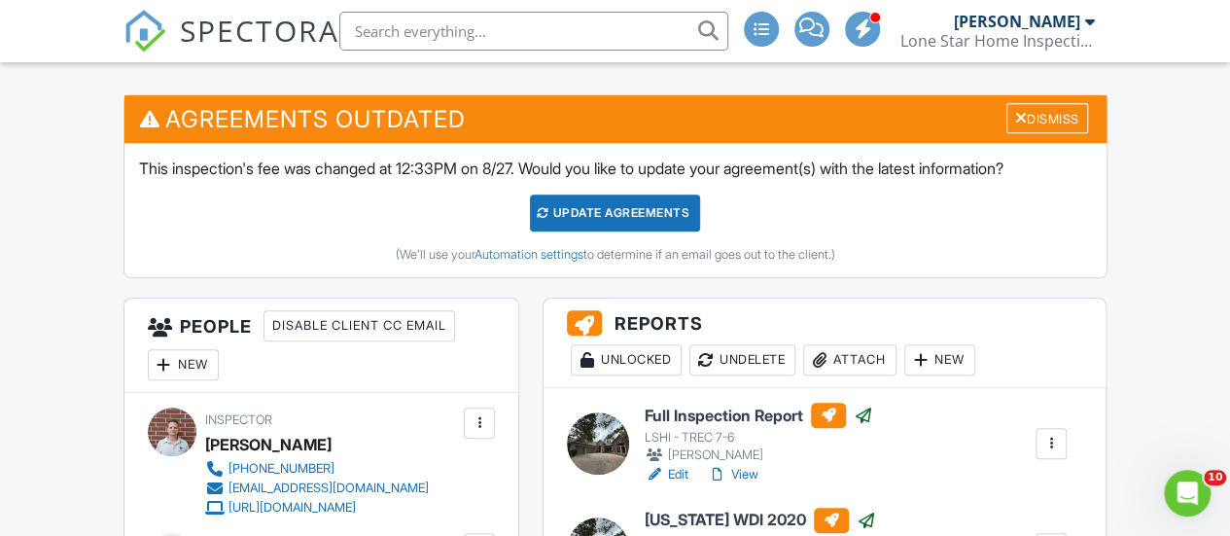
scroll to position [503, 0]
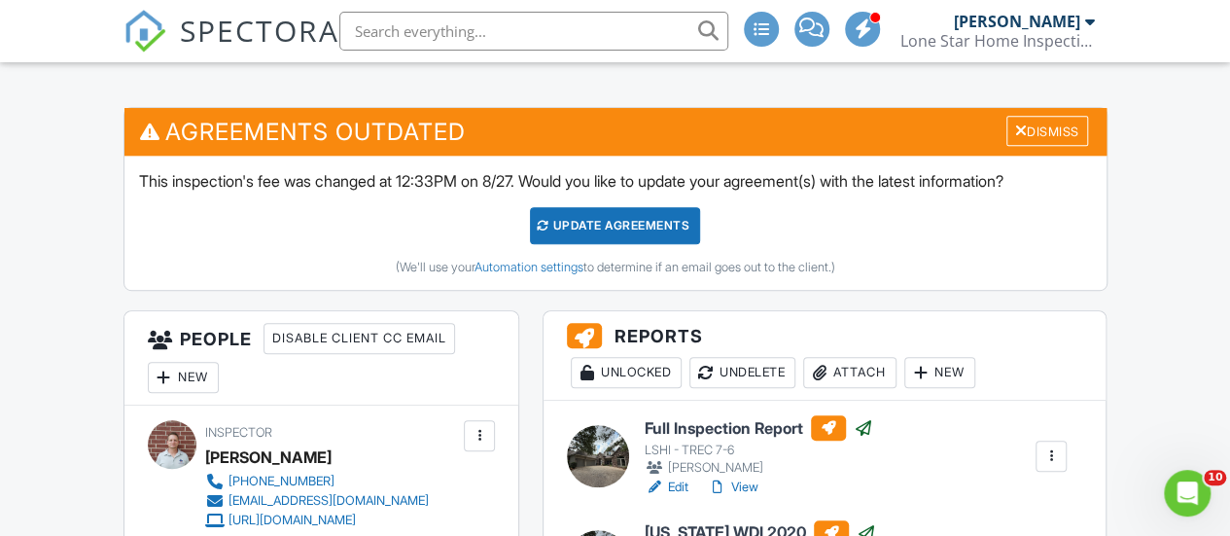
drag, startPoint x: 1237, startPoint y: 33, endPoint x: 1231, endPoint y: 87, distance: 53.8
click at [1038, 129] on div "Dismiss" at bounding box center [1047, 131] width 82 height 30
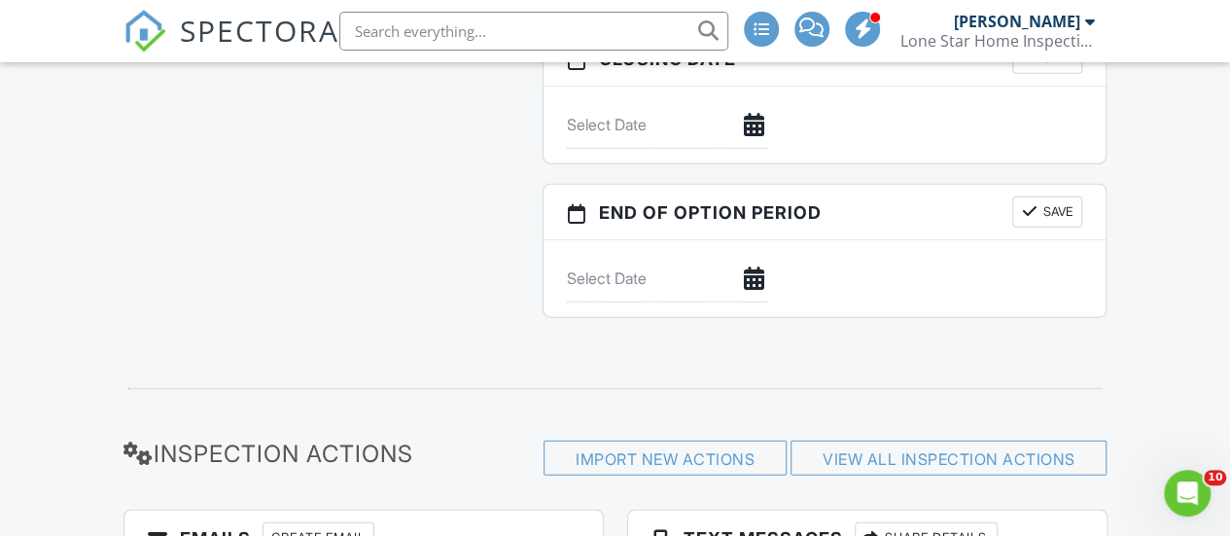
scroll to position [0, 0]
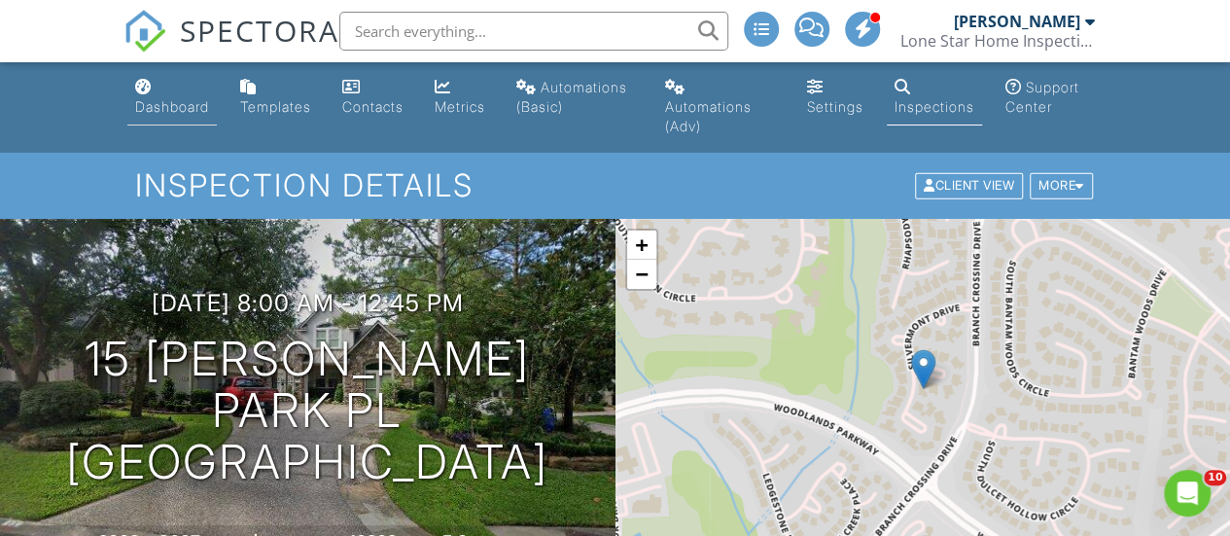
click at [169, 96] on link "Dashboard" at bounding box center [171, 97] width 89 height 55
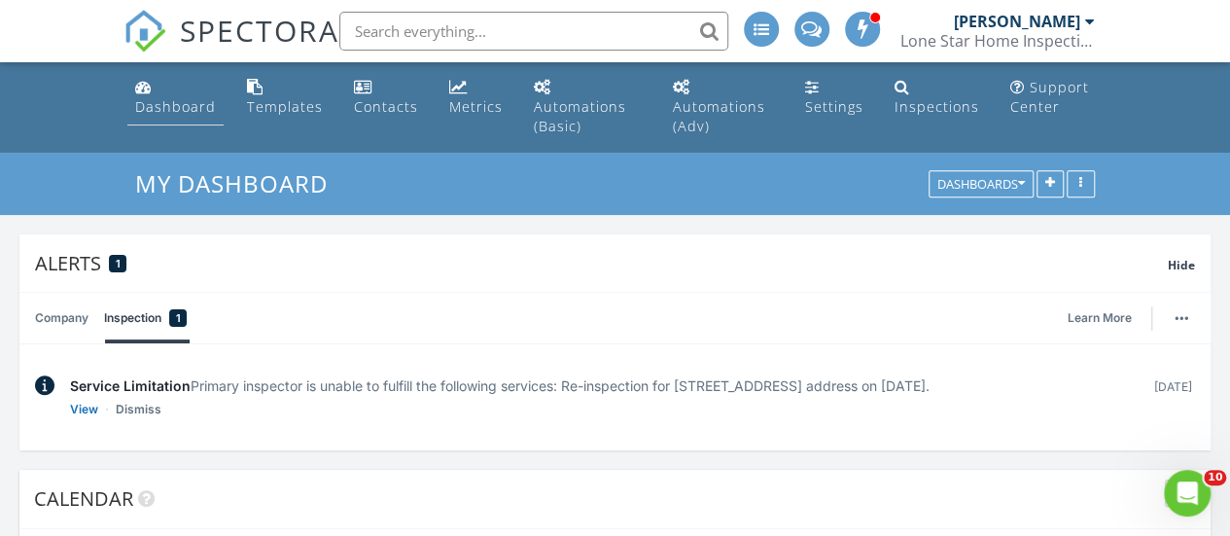
click at [178, 92] on link "Dashboard" at bounding box center [175, 97] width 96 height 55
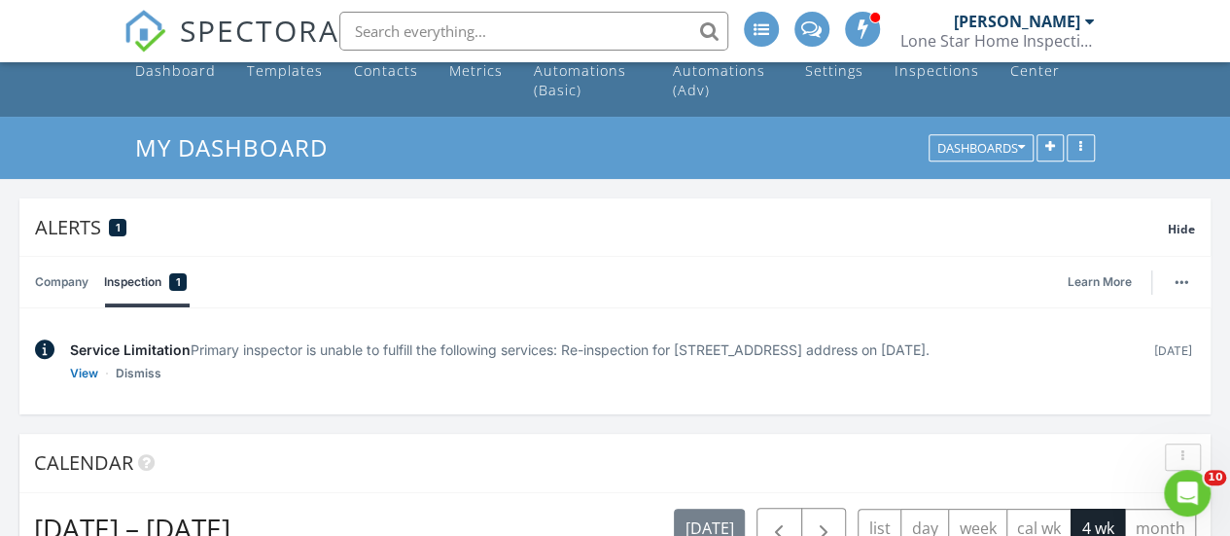
scroll to position [42, 0]
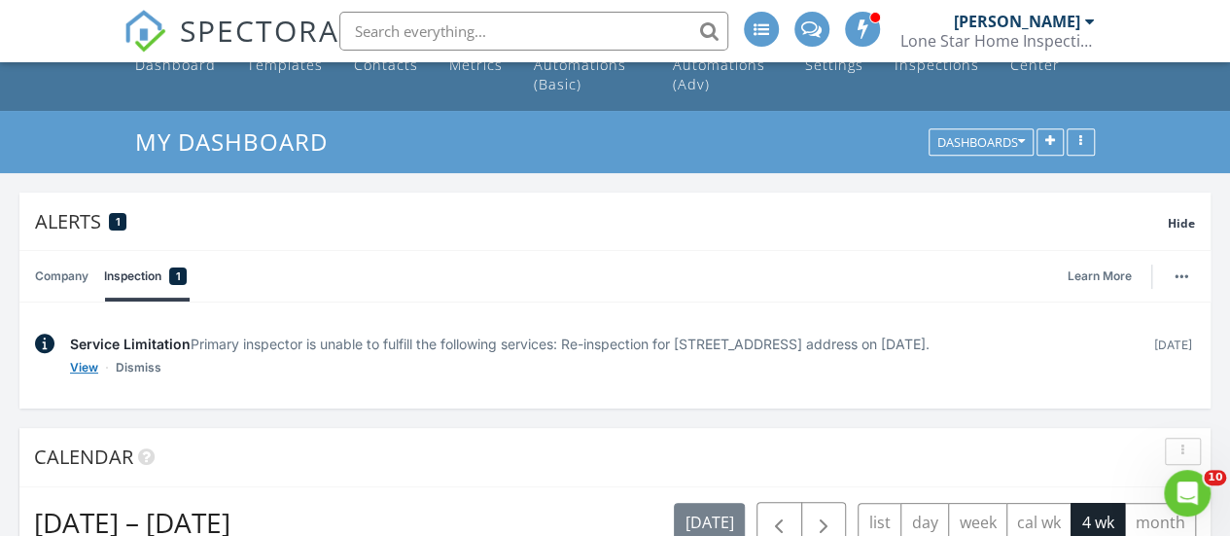
click at [77, 377] on link "View" at bounding box center [84, 367] width 28 height 19
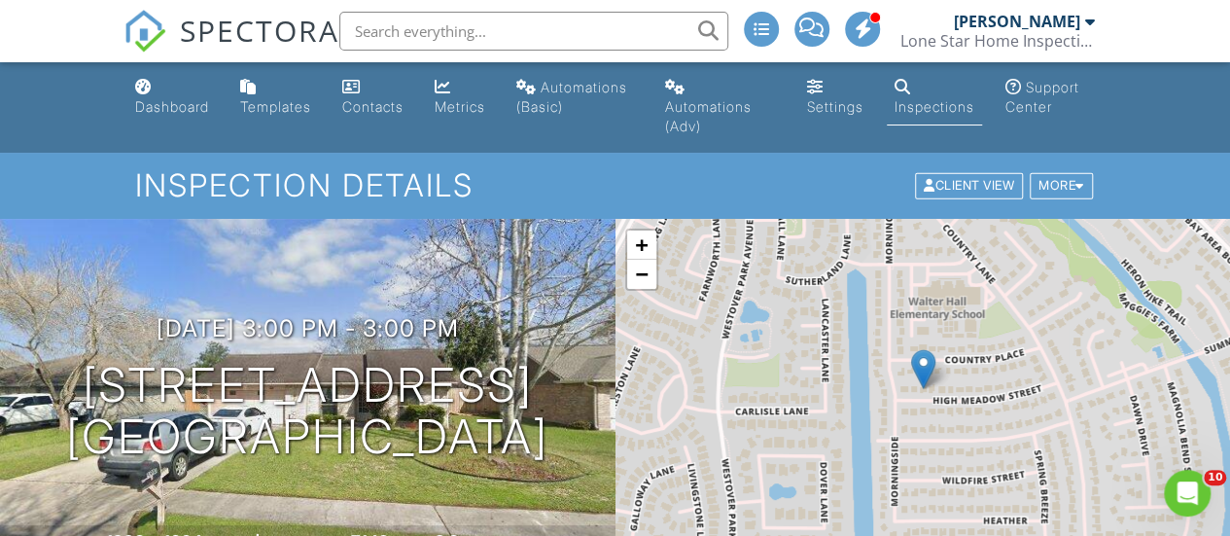
drag, startPoint x: 1238, startPoint y: 52, endPoint x: 1243, endPoint y: 38, distance: 14.8
